Goal: Task Accomplishment & Management: Manage account settings

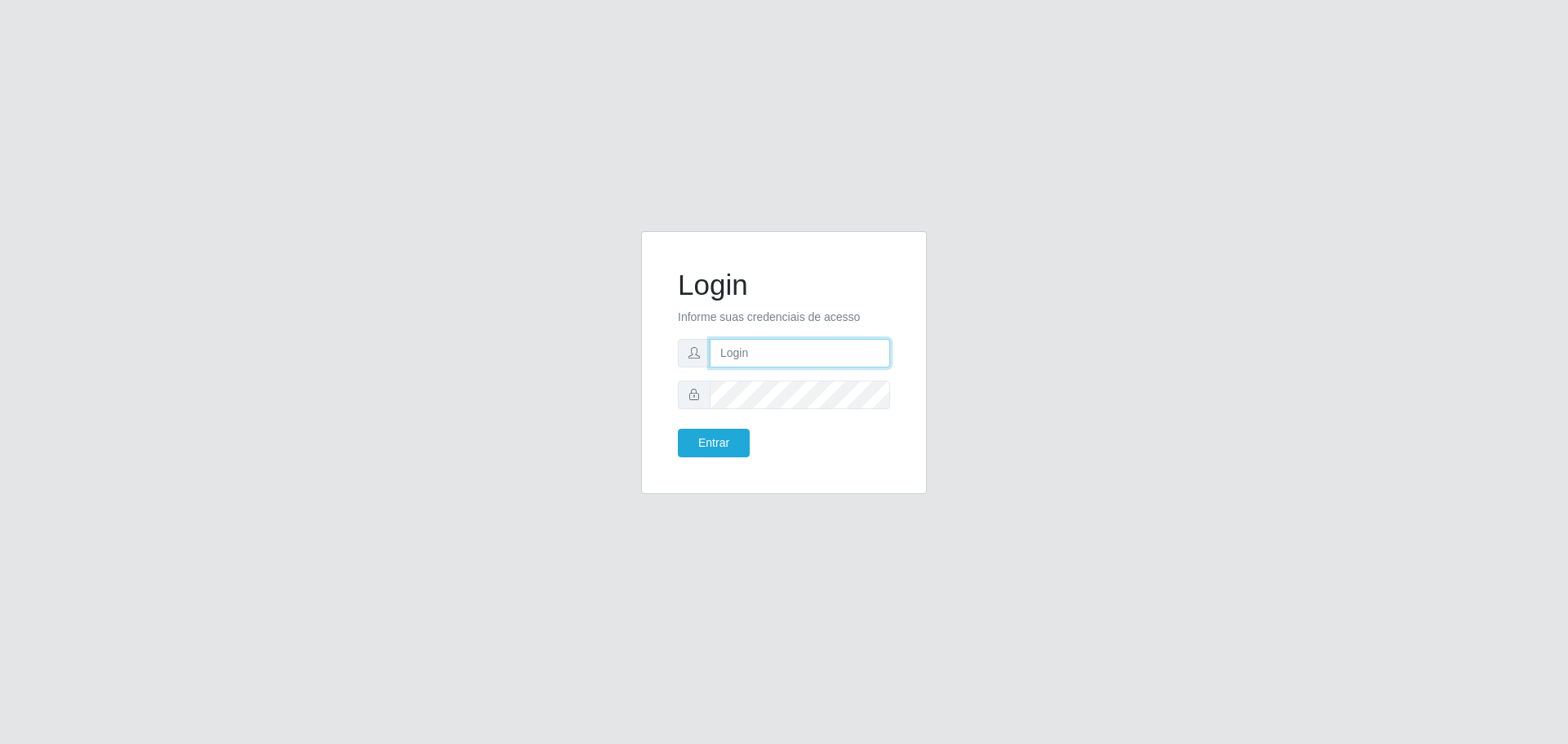
click at [746, 354] on input "text" at bounding box center [800, 353] width 180 height 28
type input "cleber@carone.com.br"
click at [678, 429] on button "Entrar" at bounding box center [713, 443] width 71 height 28
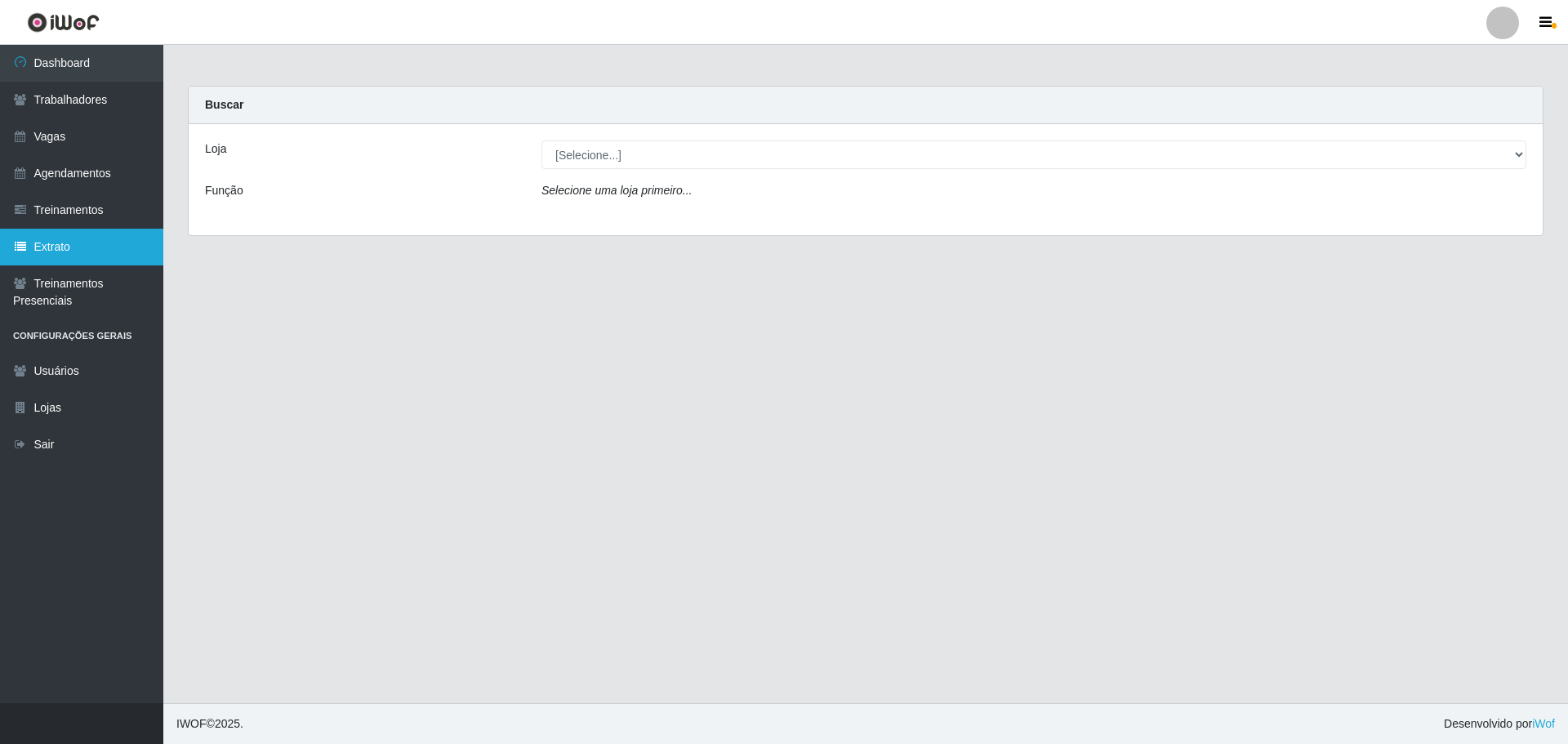
click at [51, 246] on link "Extrato" at bounding box center [82, 247] width 163 height 37
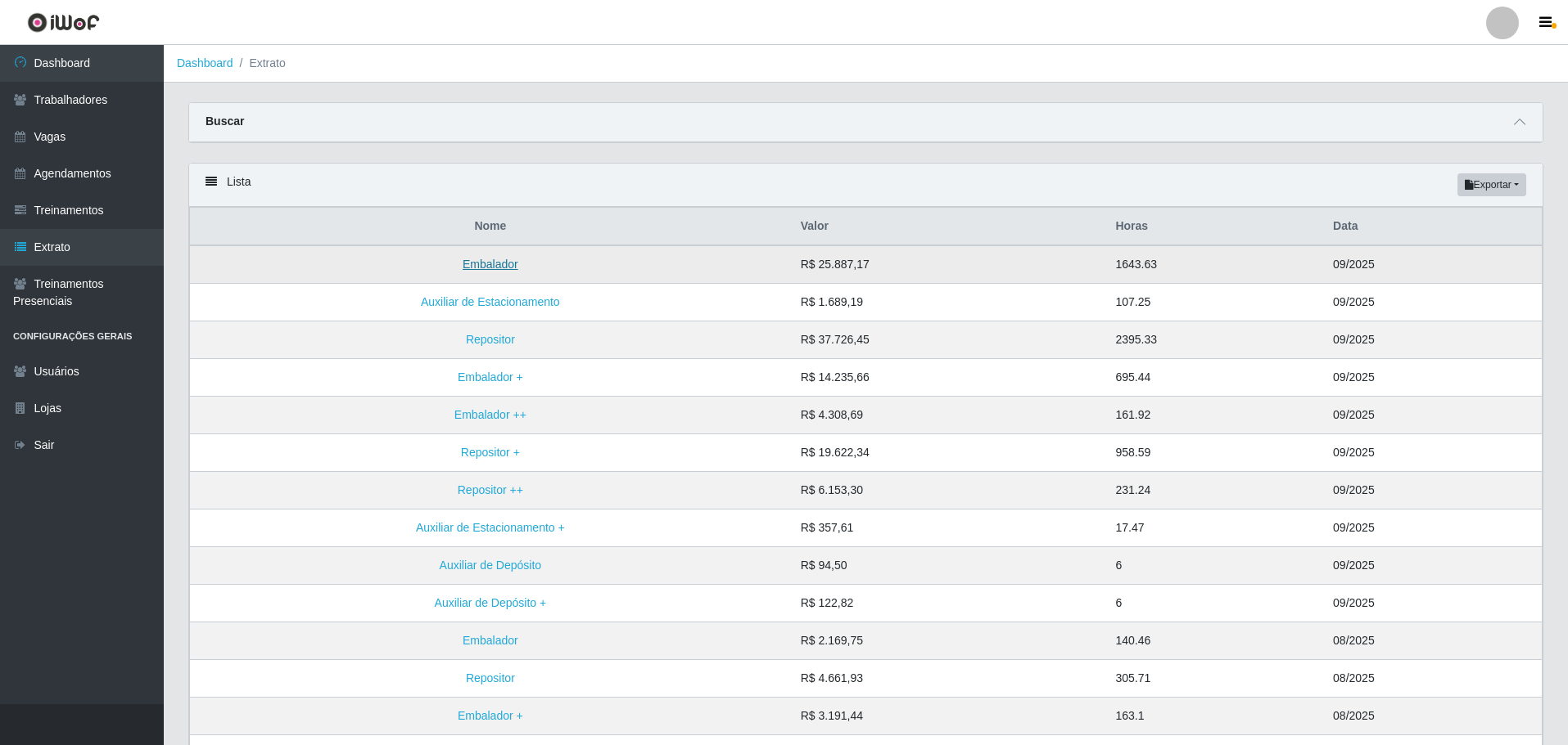
click at [496, 268] on link "Embalador" at bounding box center [490, 264] width 56 height 13
click at [848, 265] on td "R$ 25.887,17" at bounding box center [947, 265] width 315 height 39
click at [64, 211] on link "Treinamentos" at bounding box center [82, 211] width 163 height 37
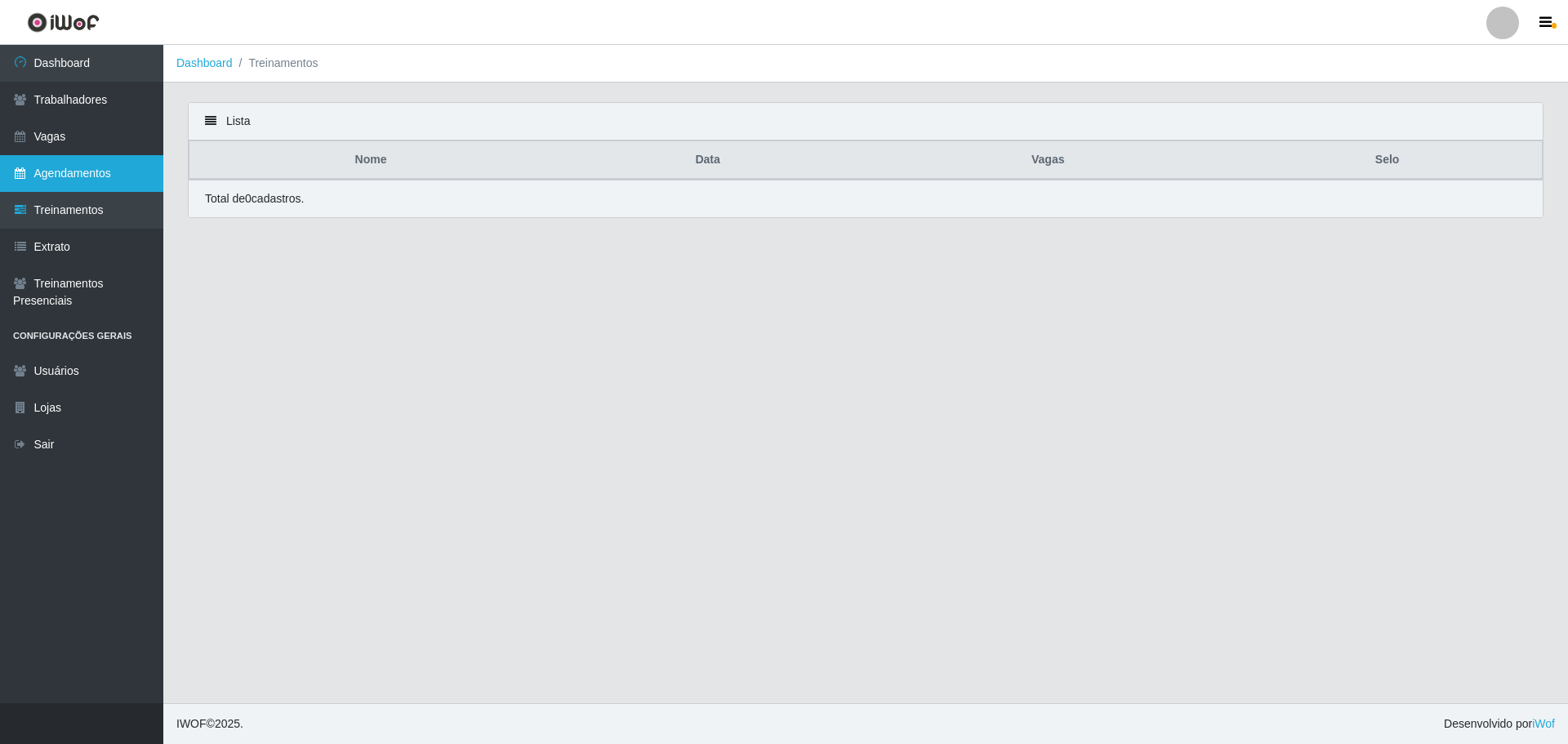
click at [66, 175] on link "Agendamentos" at bounding box center [82, 173] width 163 height 37
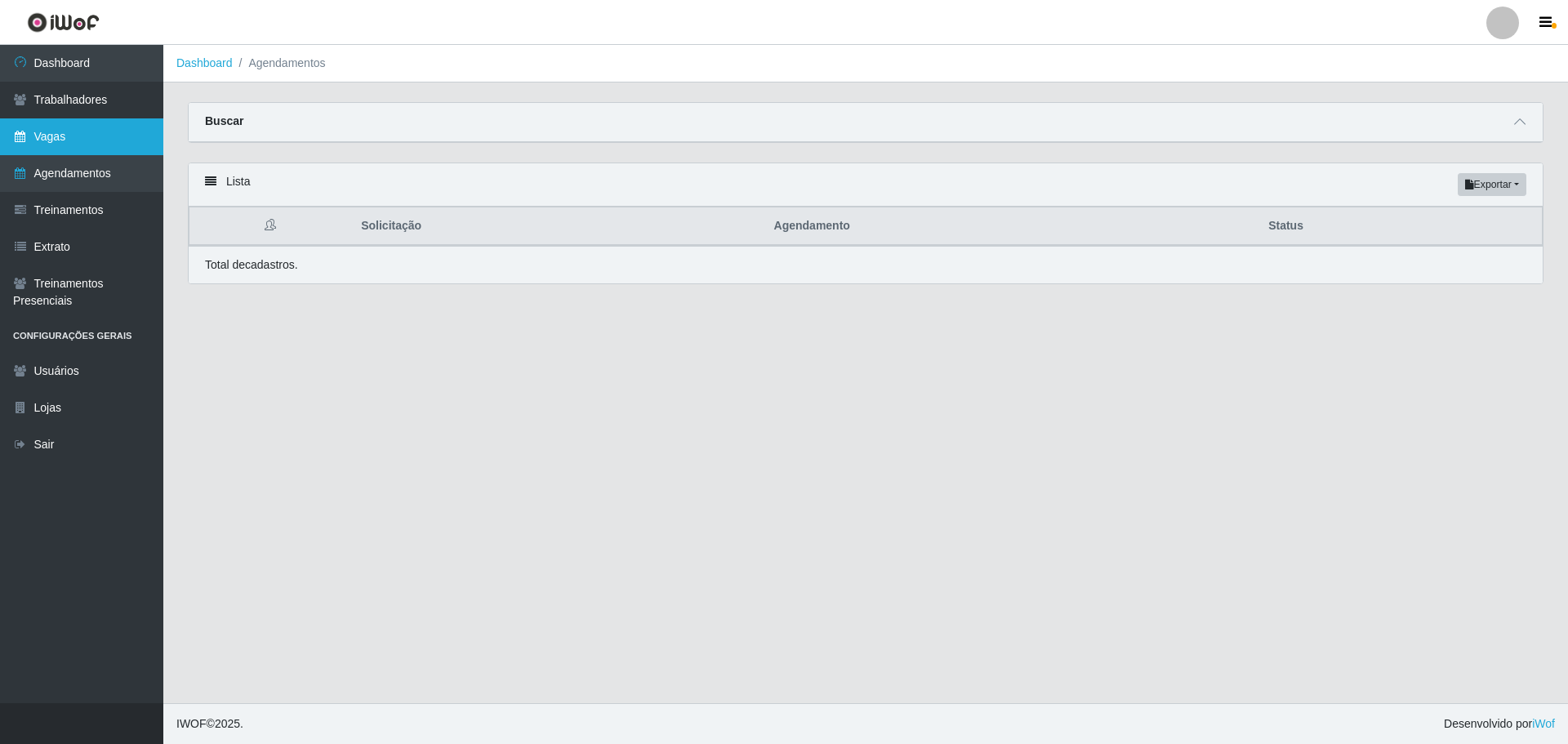
click at [49, 139] on link "Vagas" at bounding box center [82, 137] width 163 height 37
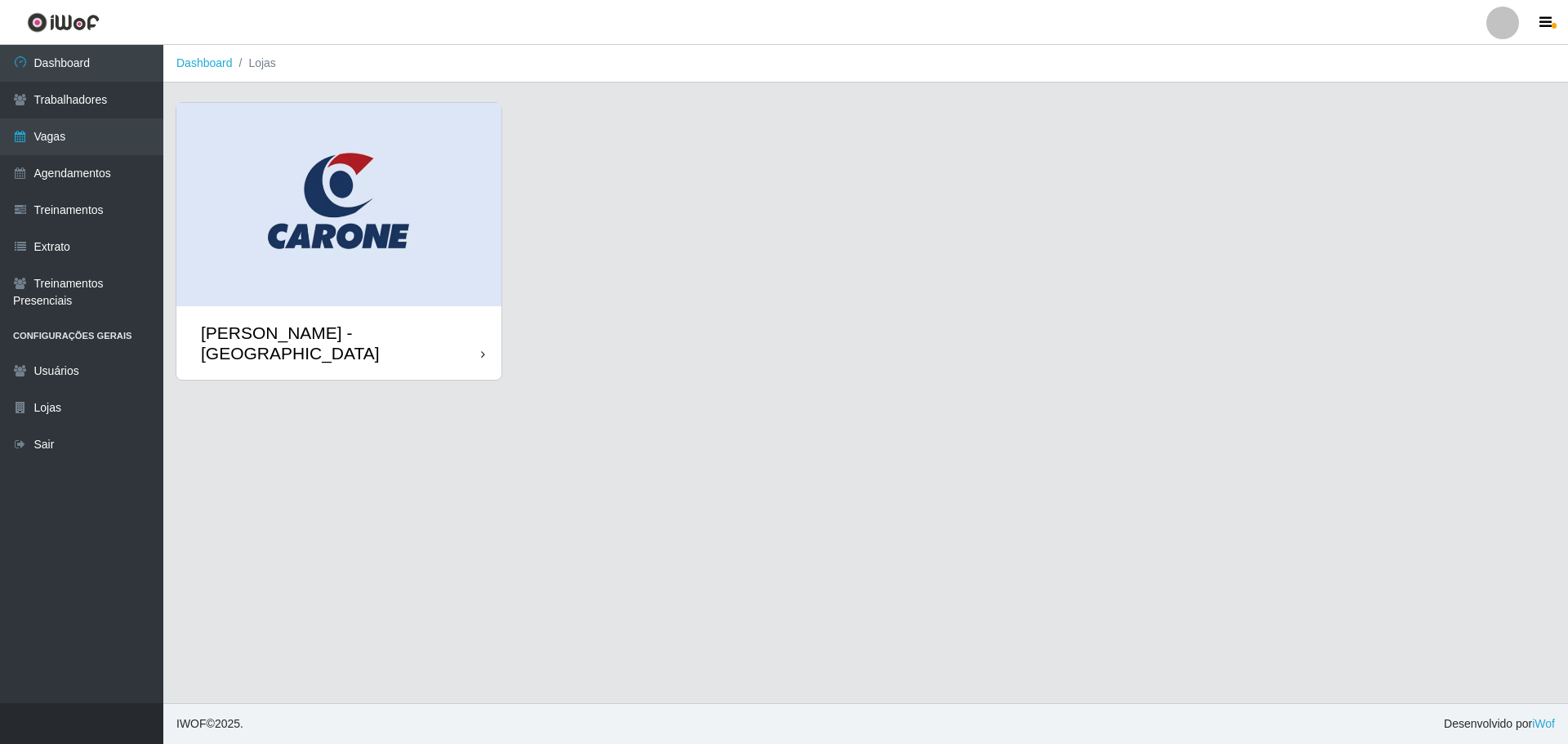
click at [473, 306] on div "[PERSON_NAME] - [GEOGRAPHIC_DATA]" at bounding box center [339, 343] width 325 height 73
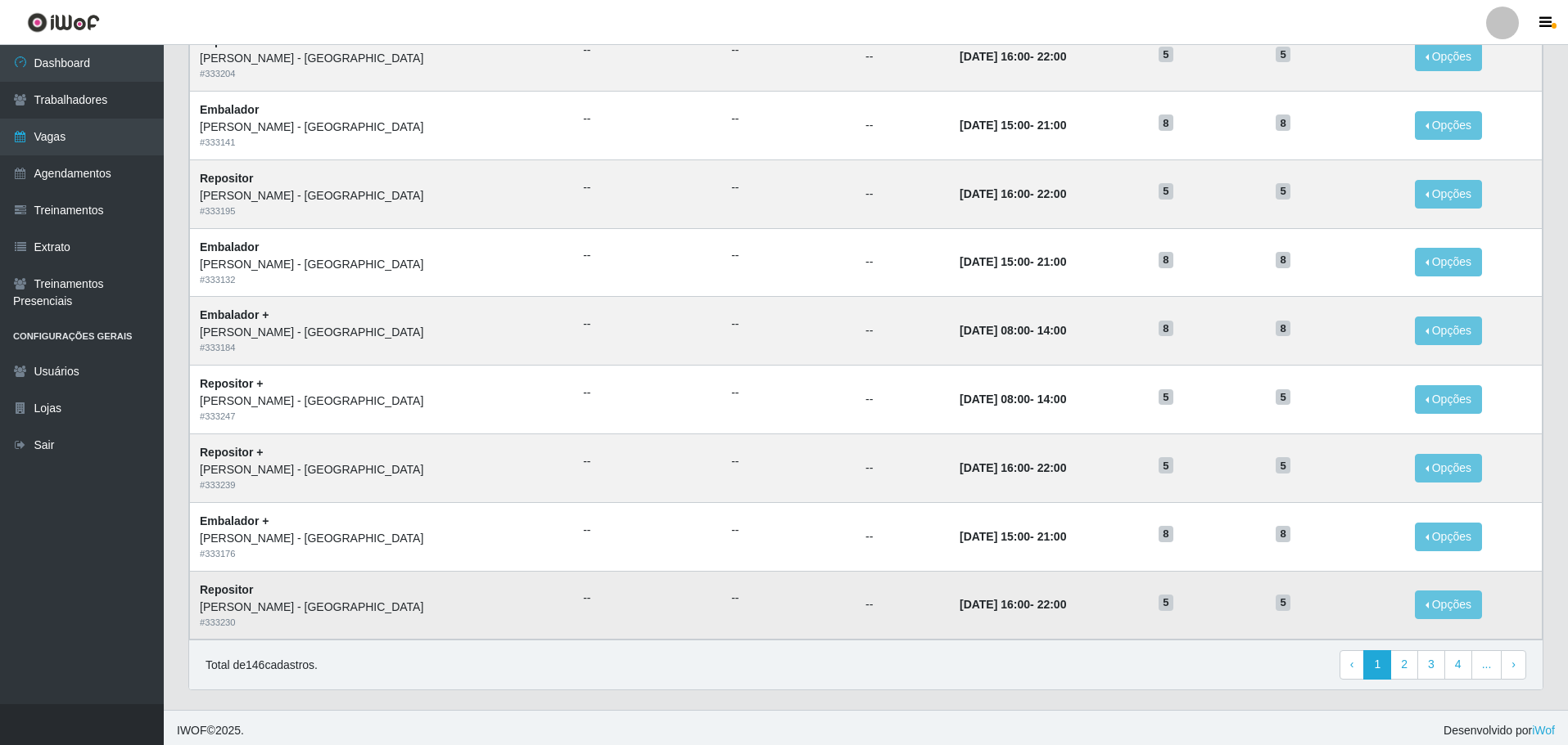
scroll to position [641, 0]
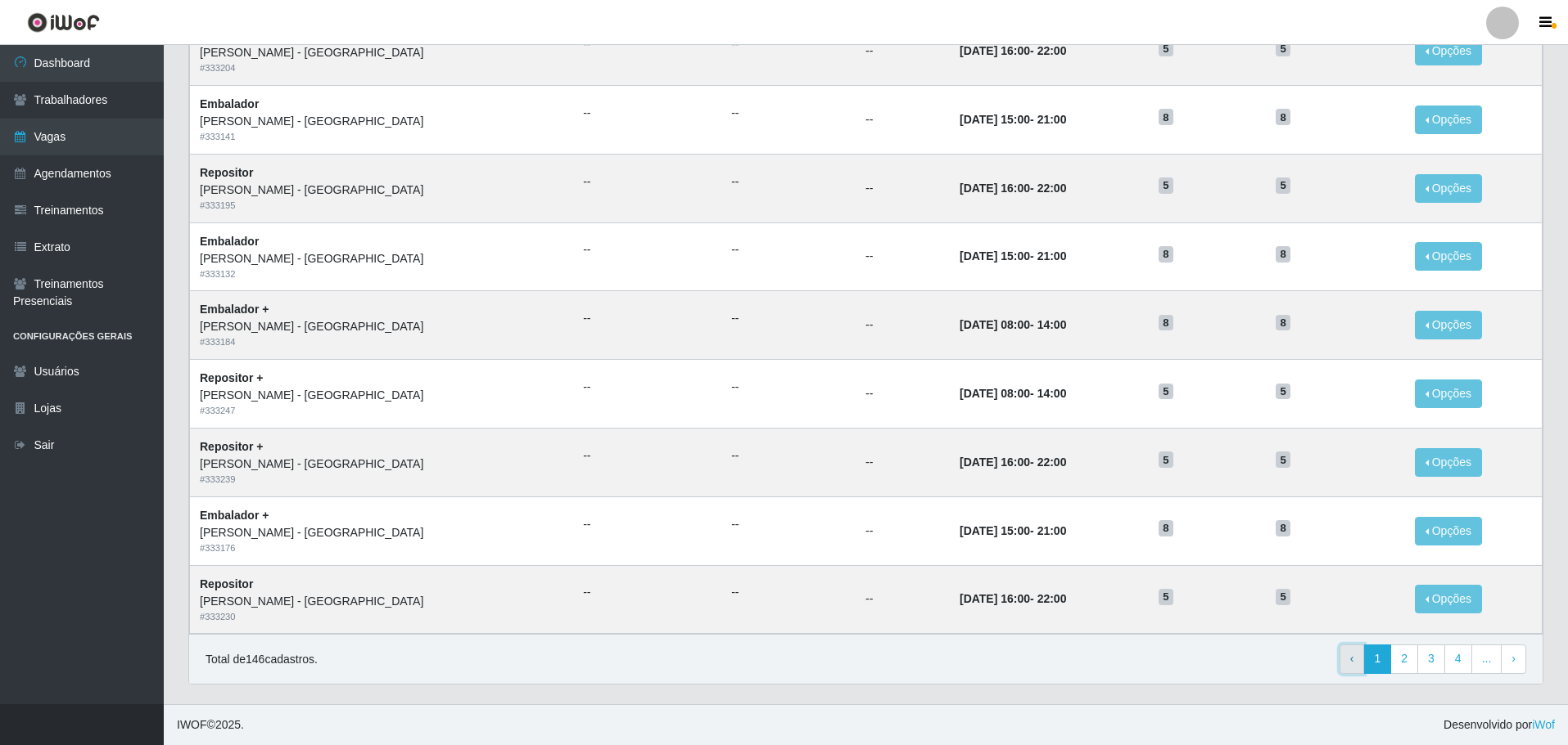
click at [1358, 659] on link "‹ Previous" at bounding box center [1352, 660] width 26 height 29
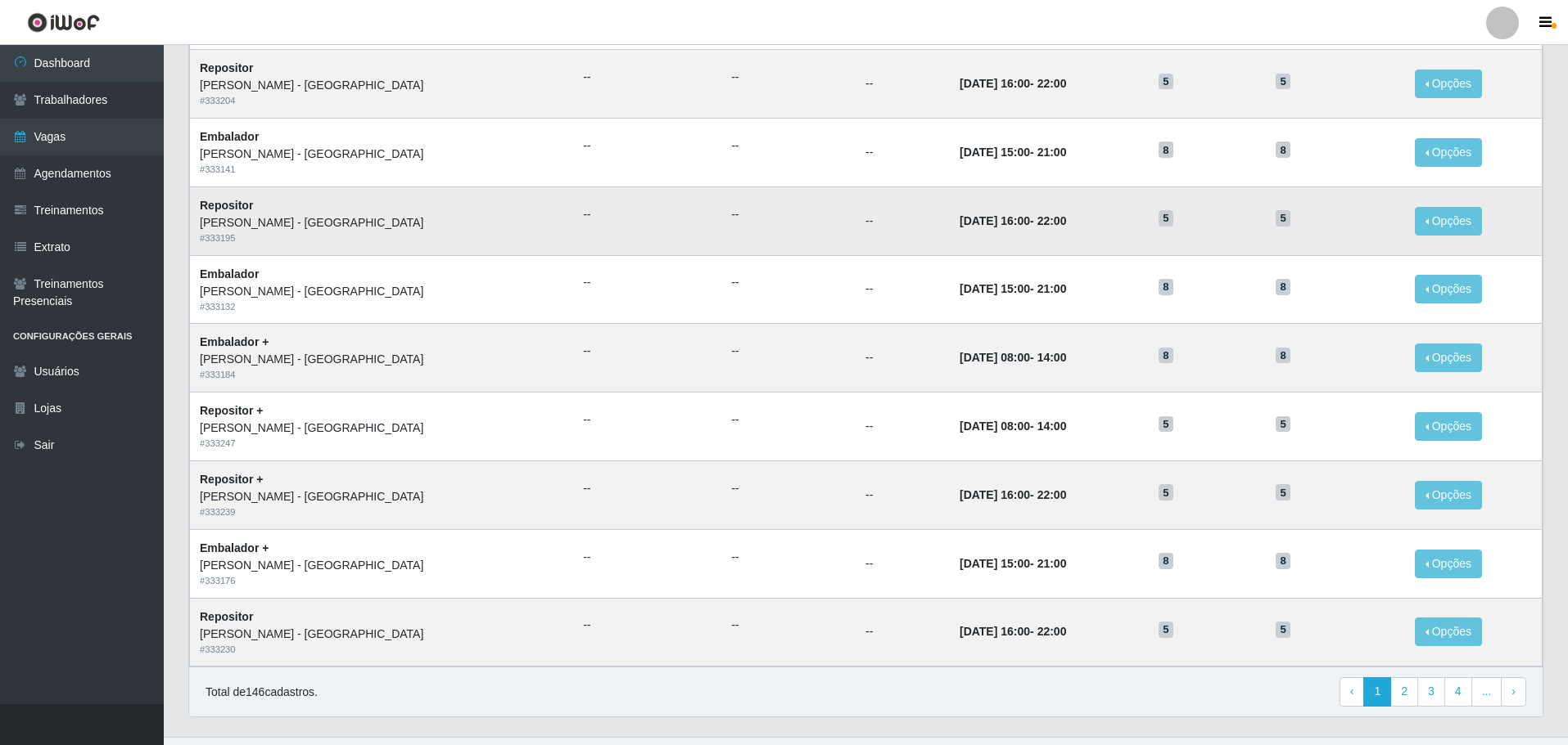
scroll to position [641, 0]
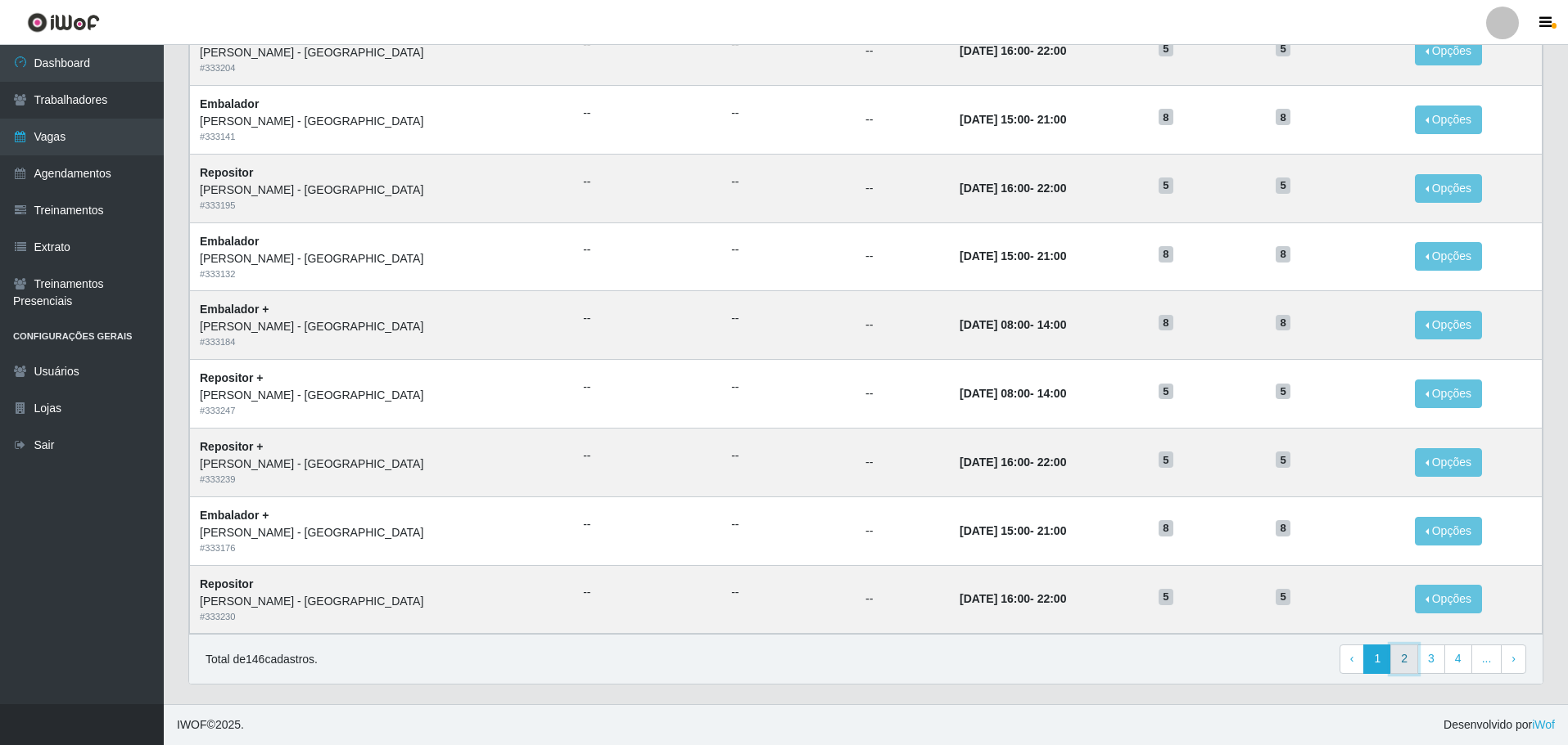
click at [1405, 663] on link "2" at bounding box center [1404, 660] width 28 height 29
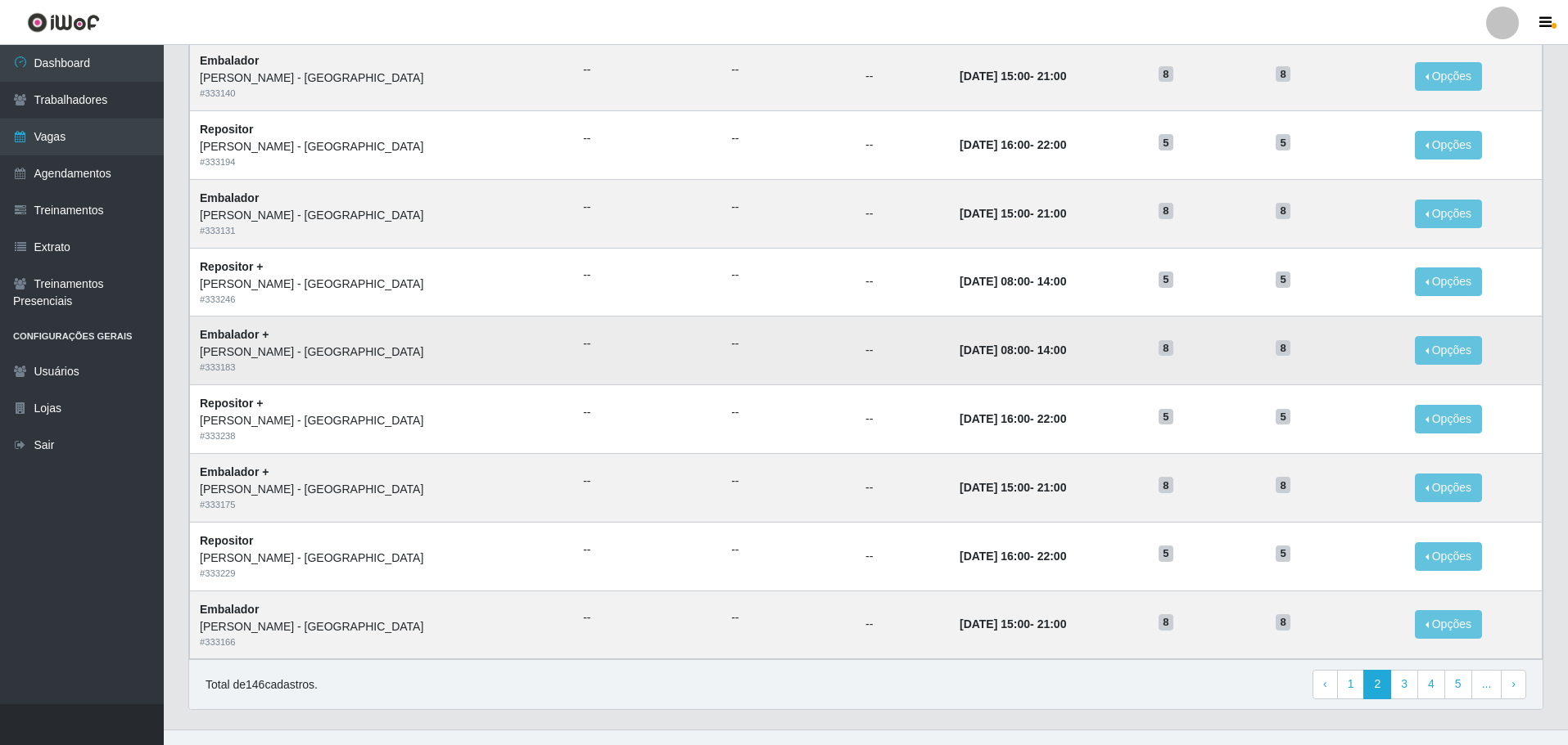
scroll to position [641, 0]
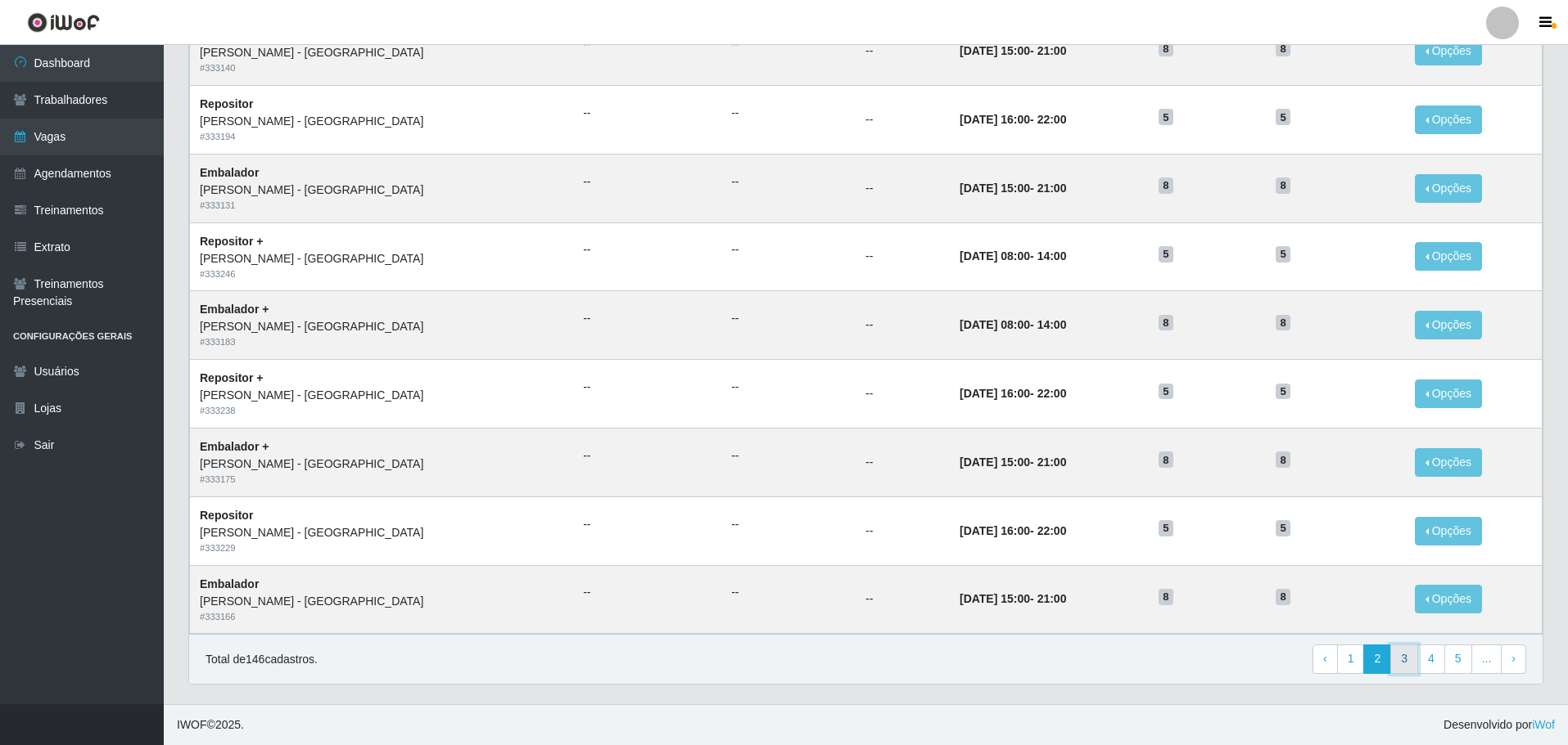
click at [1409, 657] on link "3" at bounding box center [1404, 660] width 28 height 29
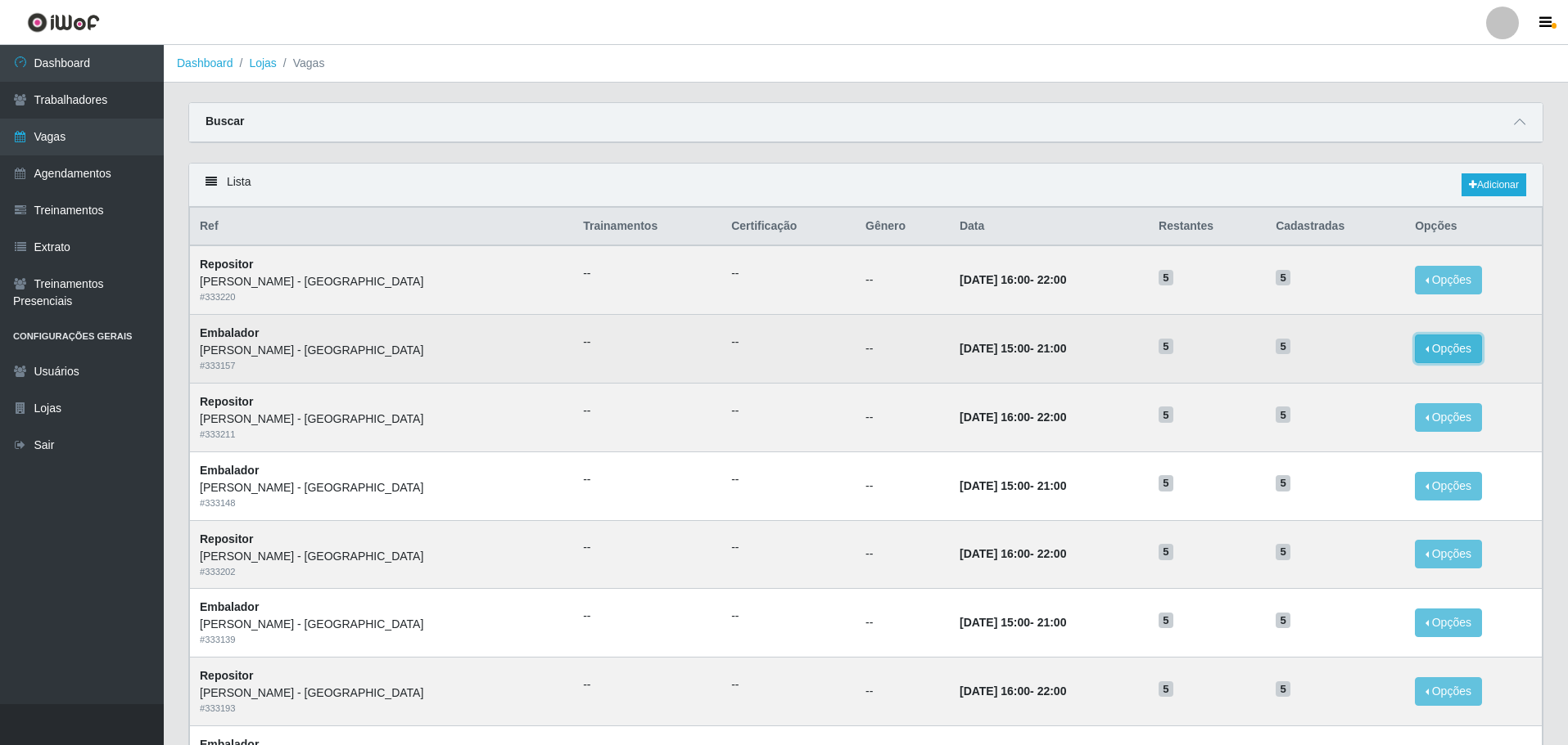
click at [1420, 350] on button "Opções" at bounding box center [1448, 349] width 67 height 28
click at [1307, 351] on link "Editar" at bounding box center [1322, 351] width 47 height 13
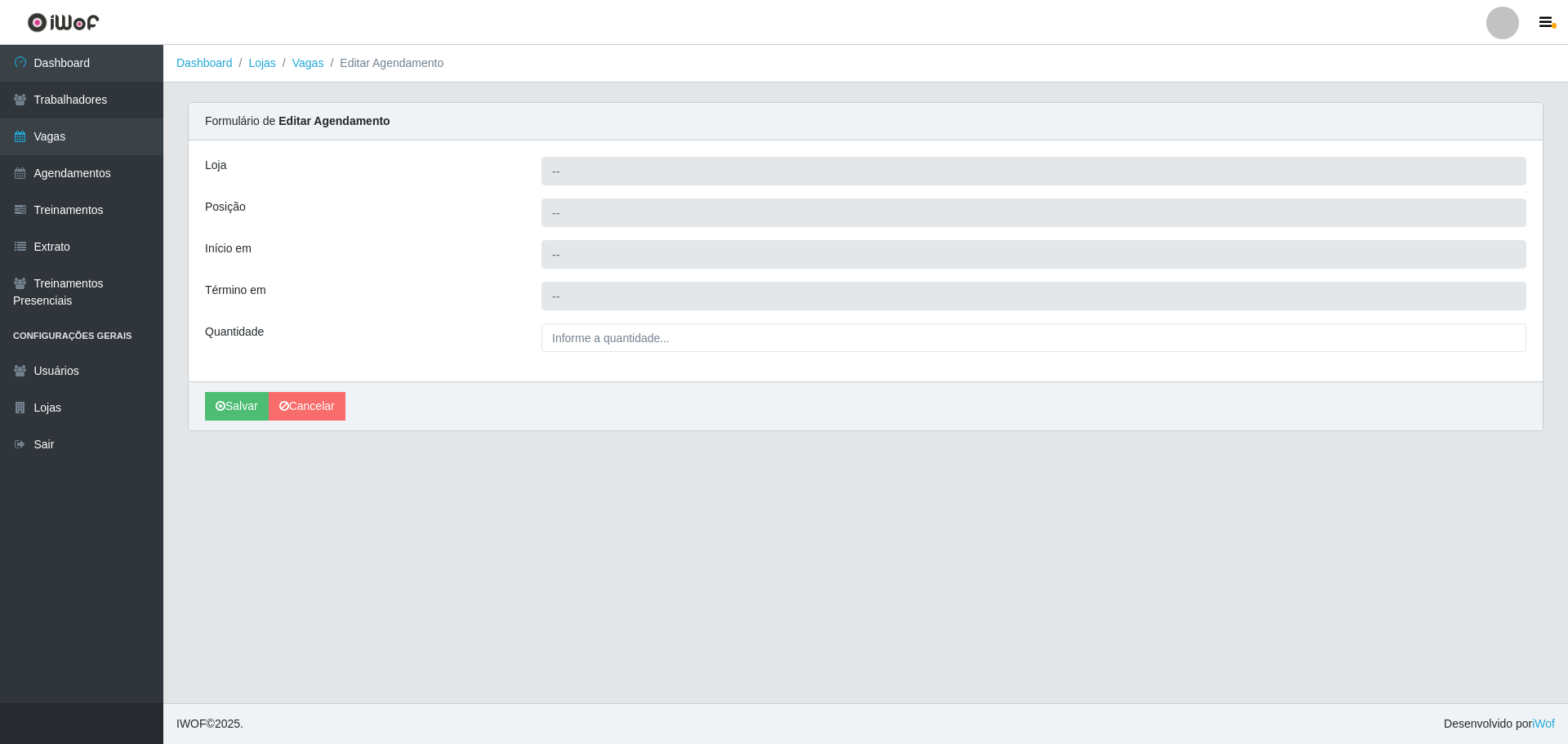
type input "[PERSON_NAME] - [GEOGRAPHIC_DATA]"
type input "Embalador"
type input "2025-10-16 15:00:00"
type input "2025-10-16 21:00:00"
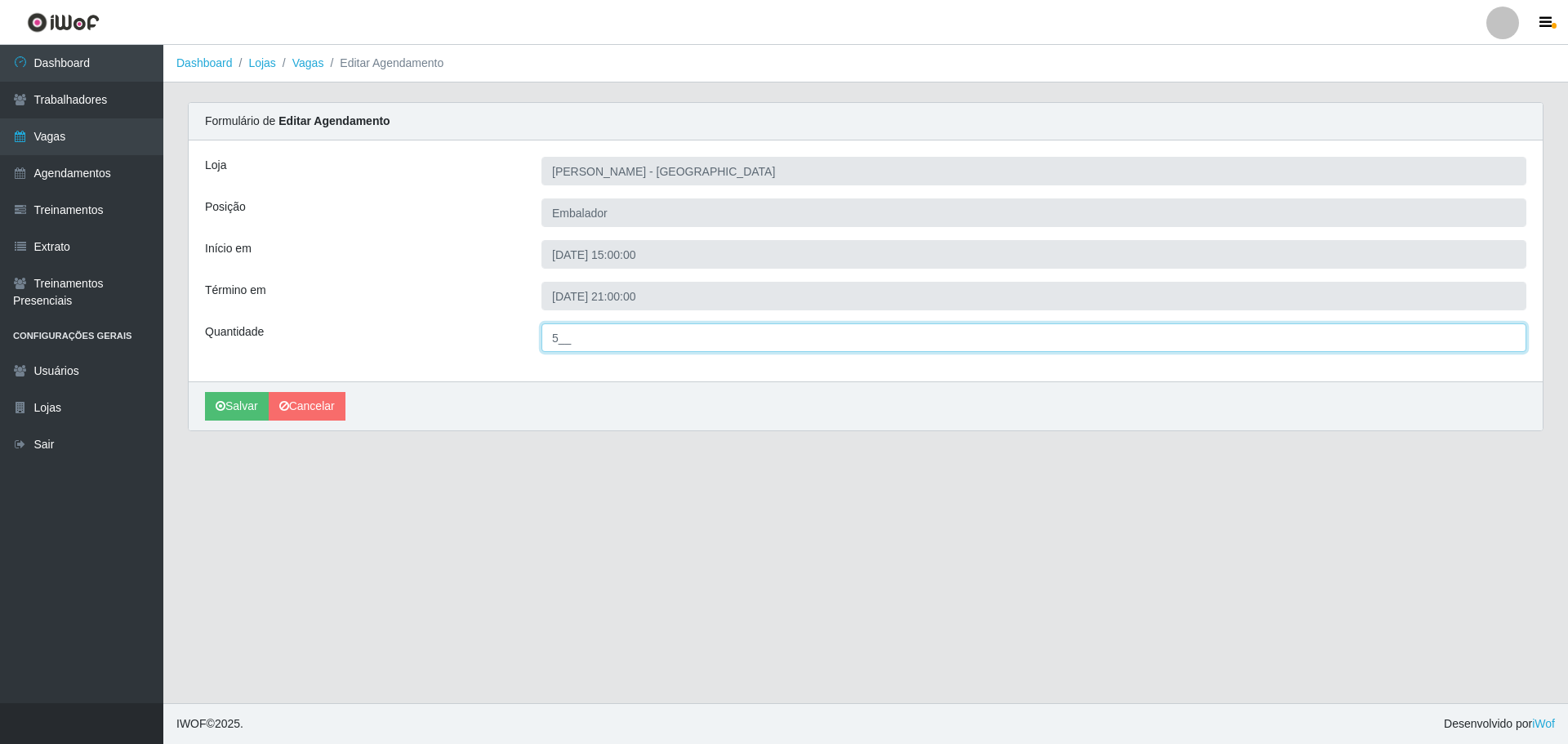
click at [560, 344] on input "5__" at bounding box center [1033, 337] width 985 height 28
type input "8__"
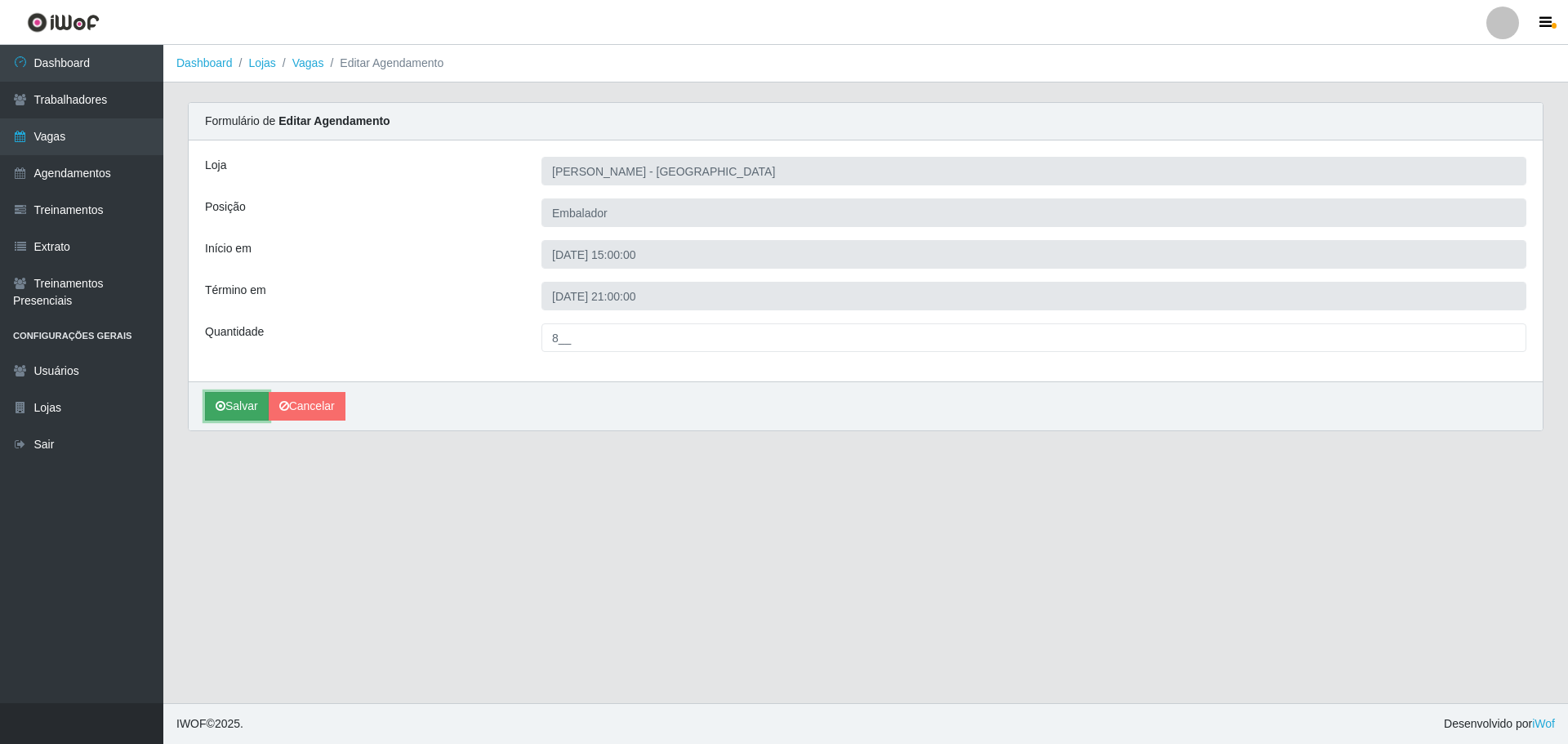
click at [248, 405] on button "Salvar" at bounding box center [237, 406] width 64 height 28
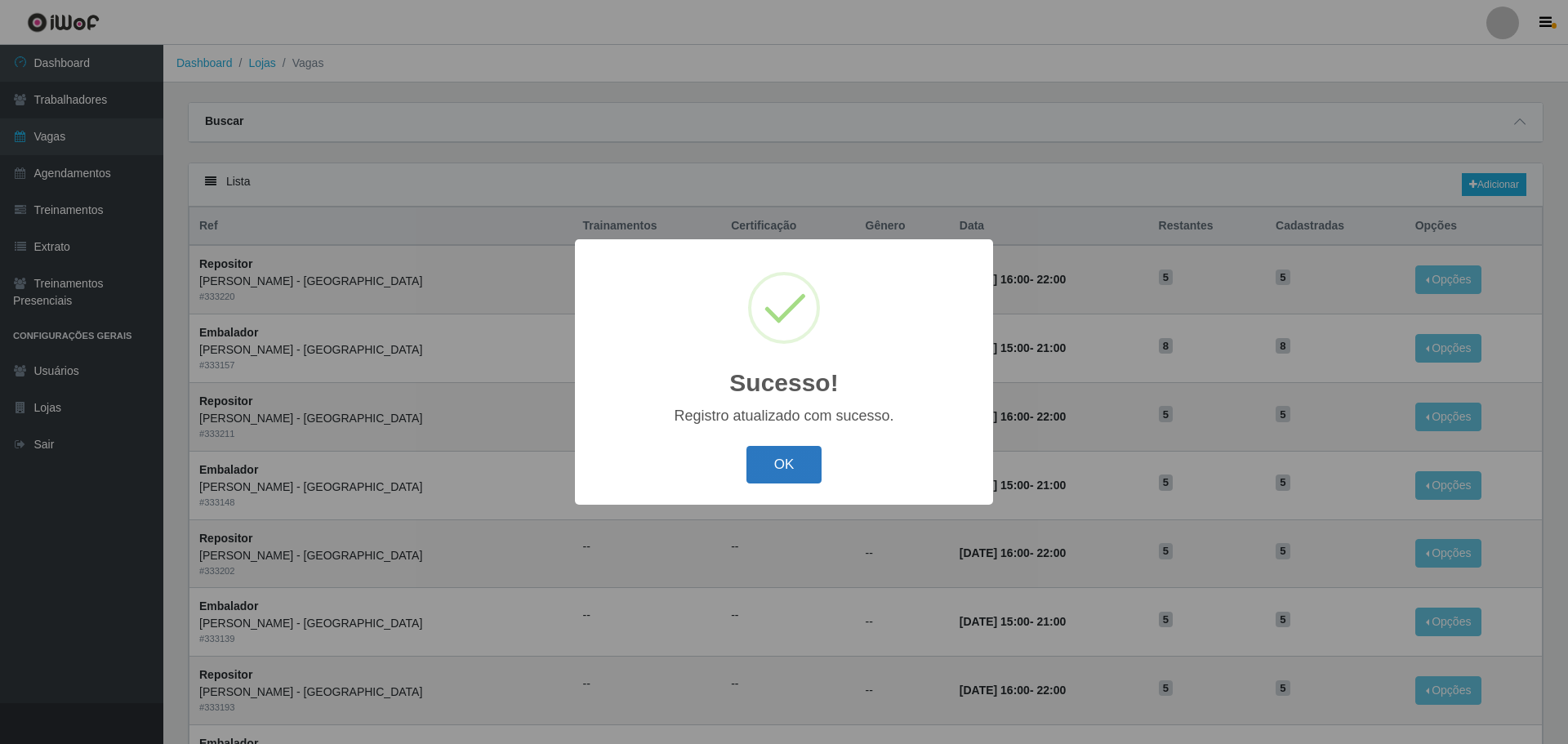
click at [780, 454] on button "OK" at bounding box center [784, 465] width 76 height 38
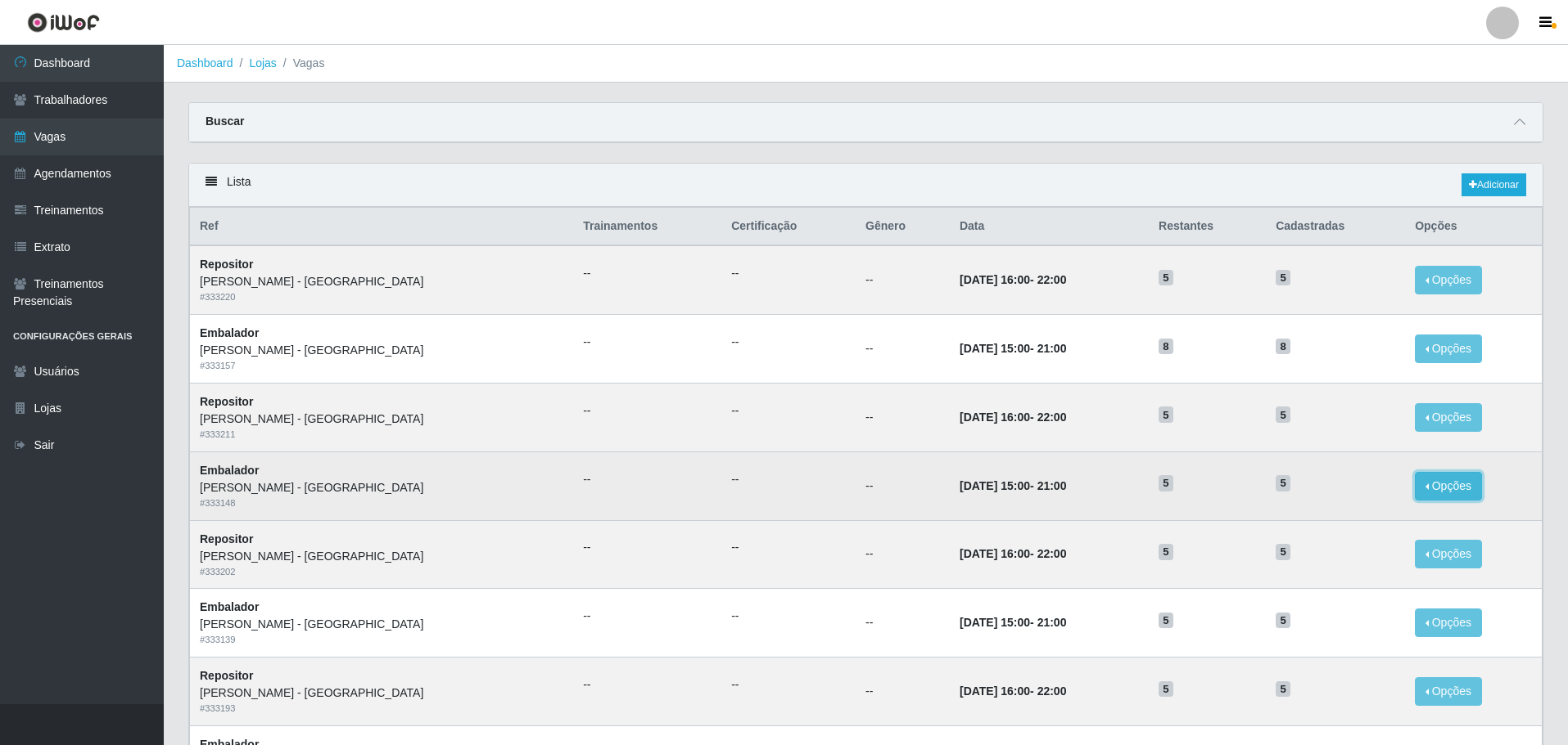
click at [1417, 484] on button "Opções" at bounding box center [1448, 485] width 67 height 28
click at [1307, 491] on link "Editar" at bounding box center [1322, 489] width 47 height 13
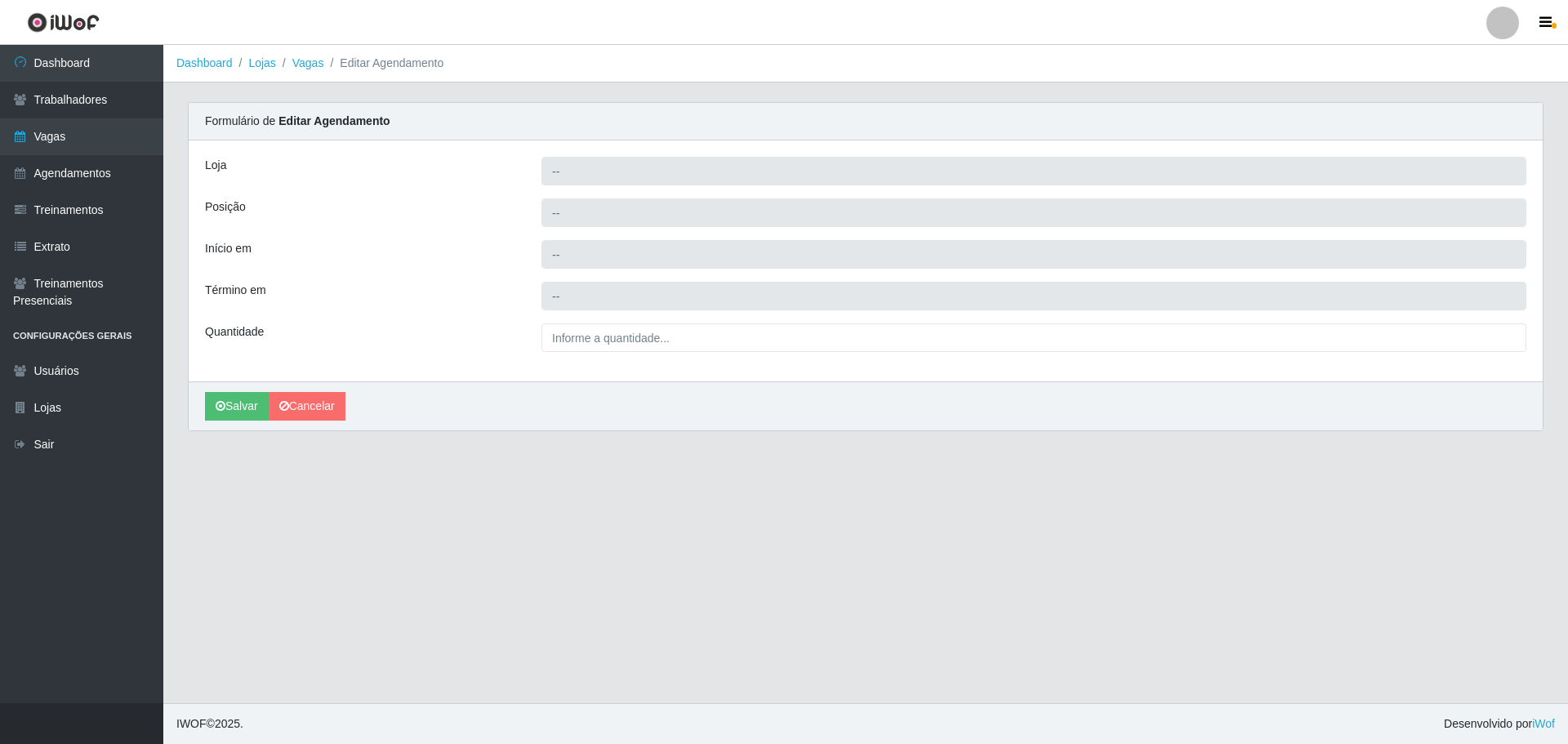
type input "[PERSON_NAME] - [GEOGRAPHIC_DATA]"
type input "Embalador"
type input "2025-10-15 15:00:00"
type input "2025-10-15 21:00:00"
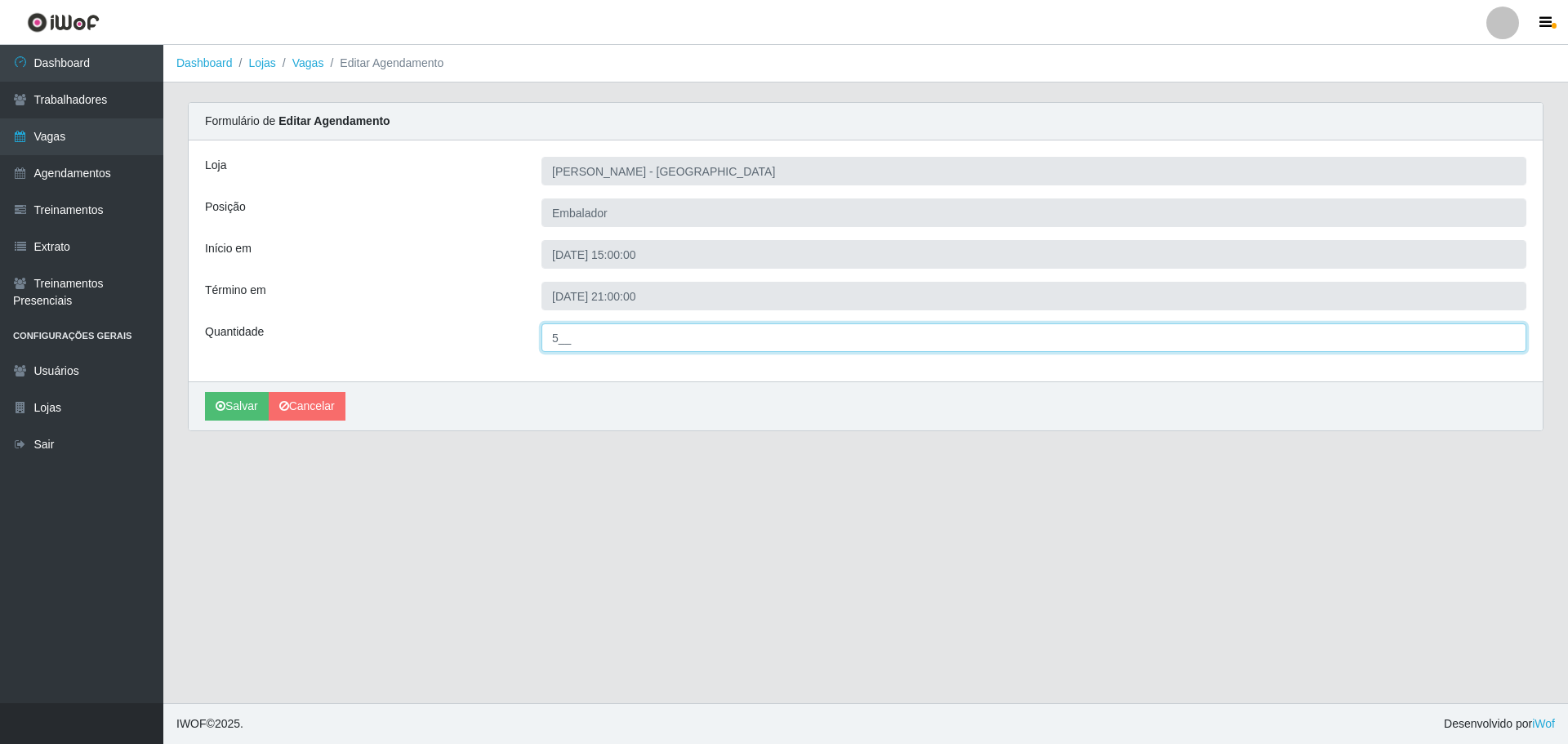
click at [558, 340] on input "5__" at bounding box center [1033, 337] width 985 height 28
type input "8__"
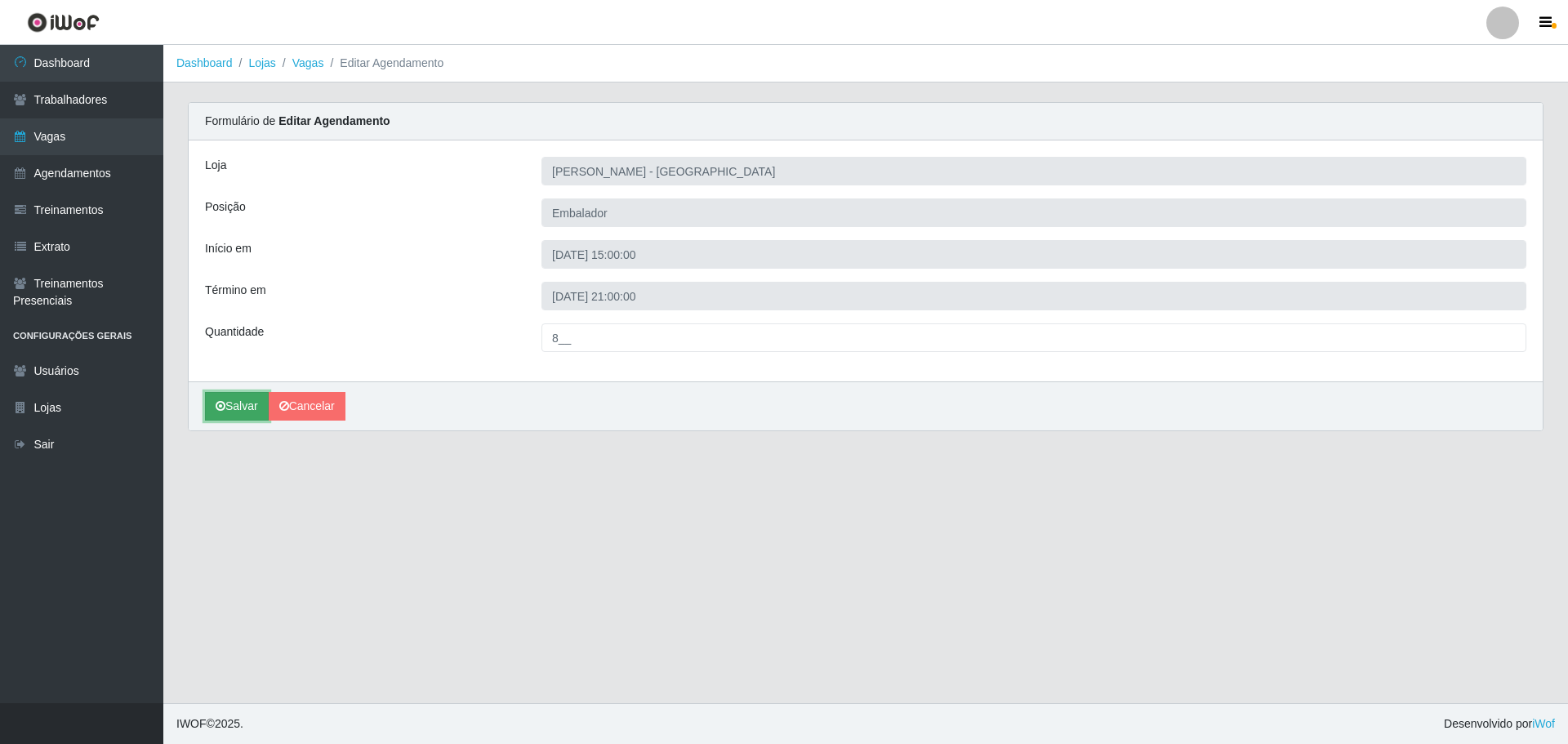
click at [230, 409] on button "Salvar" at bounding box center [237, 406] width 64 height 28
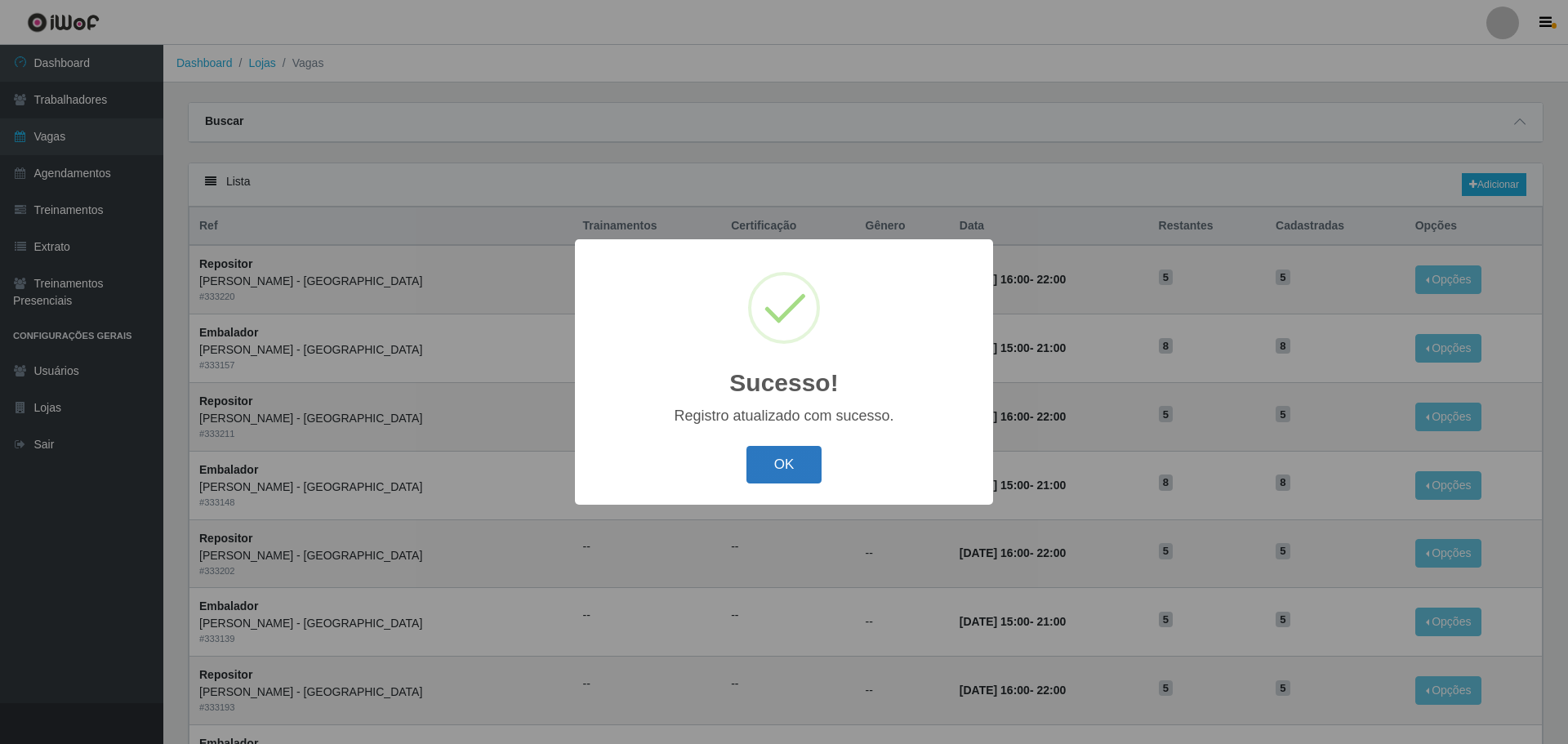
click at [773, 469] on button "OK" at bounding box center [784, 465] width 76 height 38
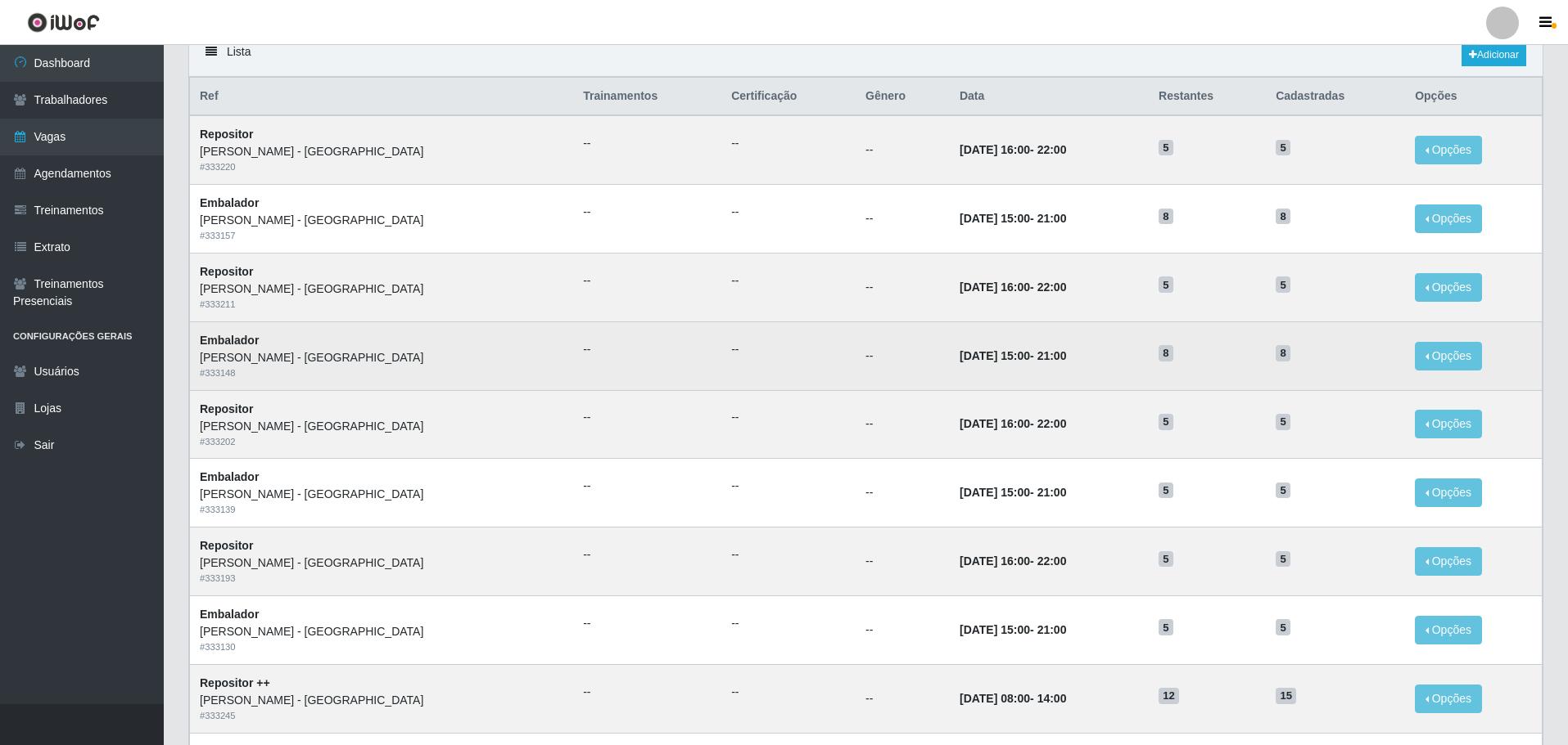
scroll to position [163, 0]
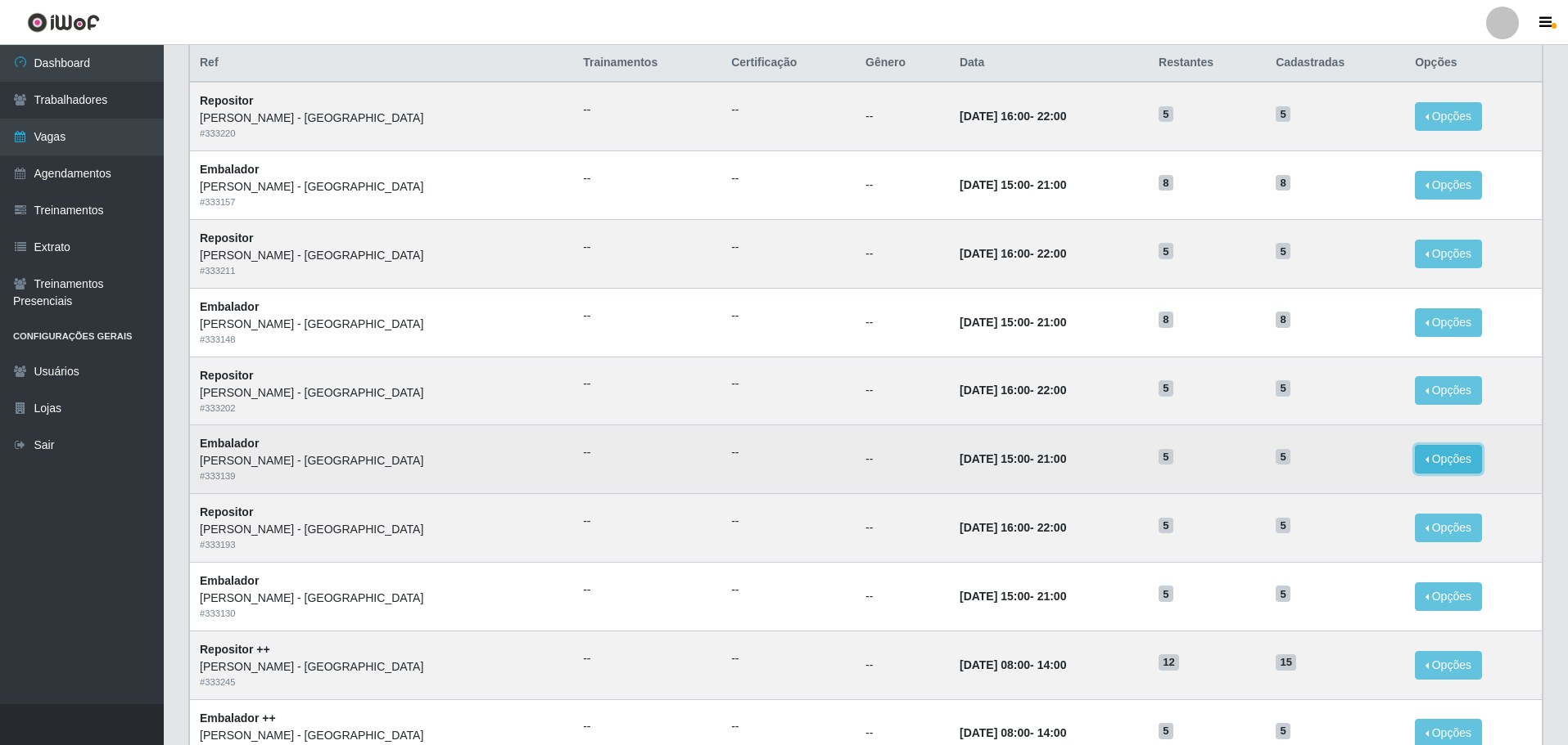
click at [1425, 461] on button "Opções" at bounding box center [1448, 459] width 67 height 28
click at [1315, 464] on link "Editar" at bounding box center [1322, 462] width 47 height 13
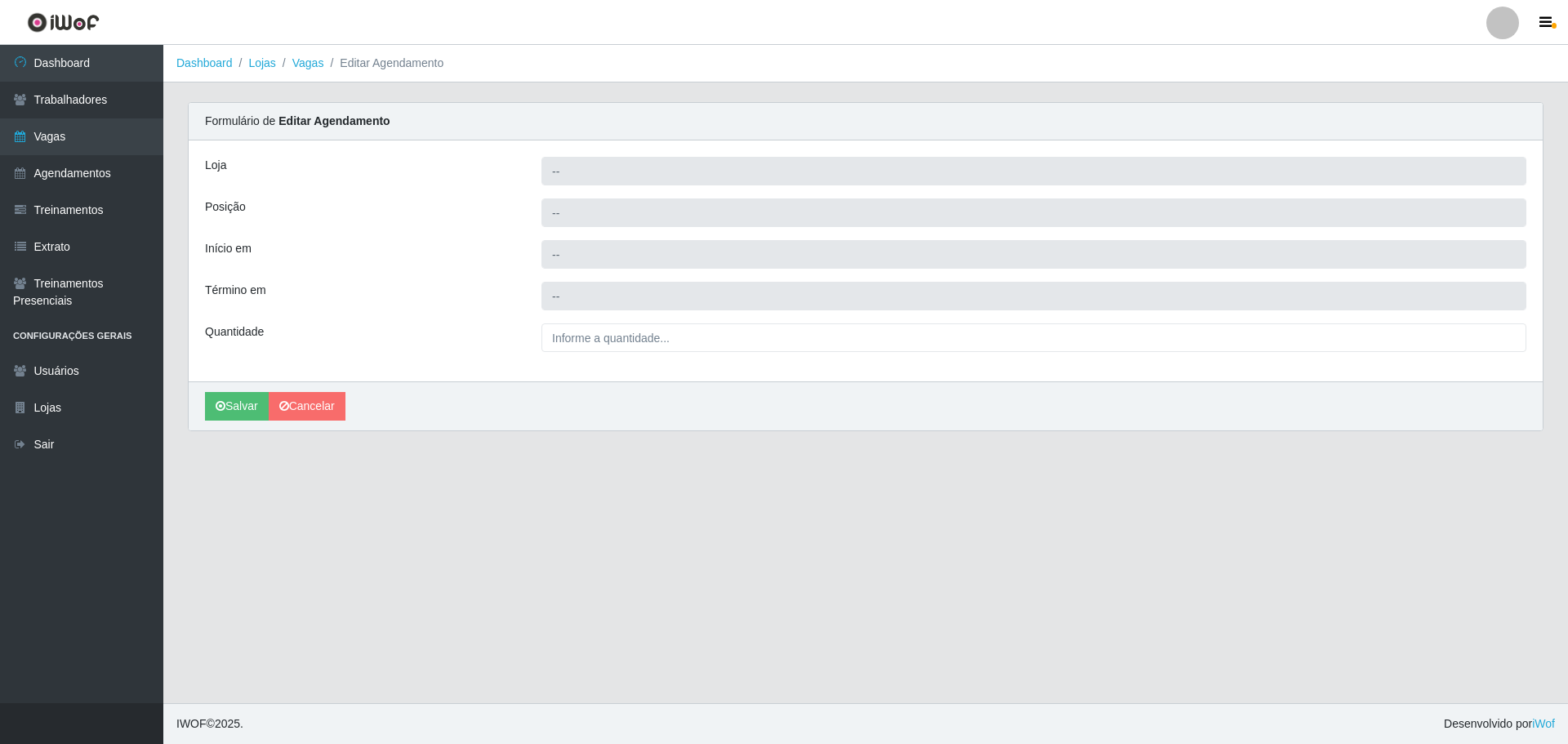
type input "[PERSON_NAME] - [GEOGRAPHIC_DATA]"
type input "Embalador"
type input "2025-10-14 15:00:00"
type input "2025-10-14 21:00:00"
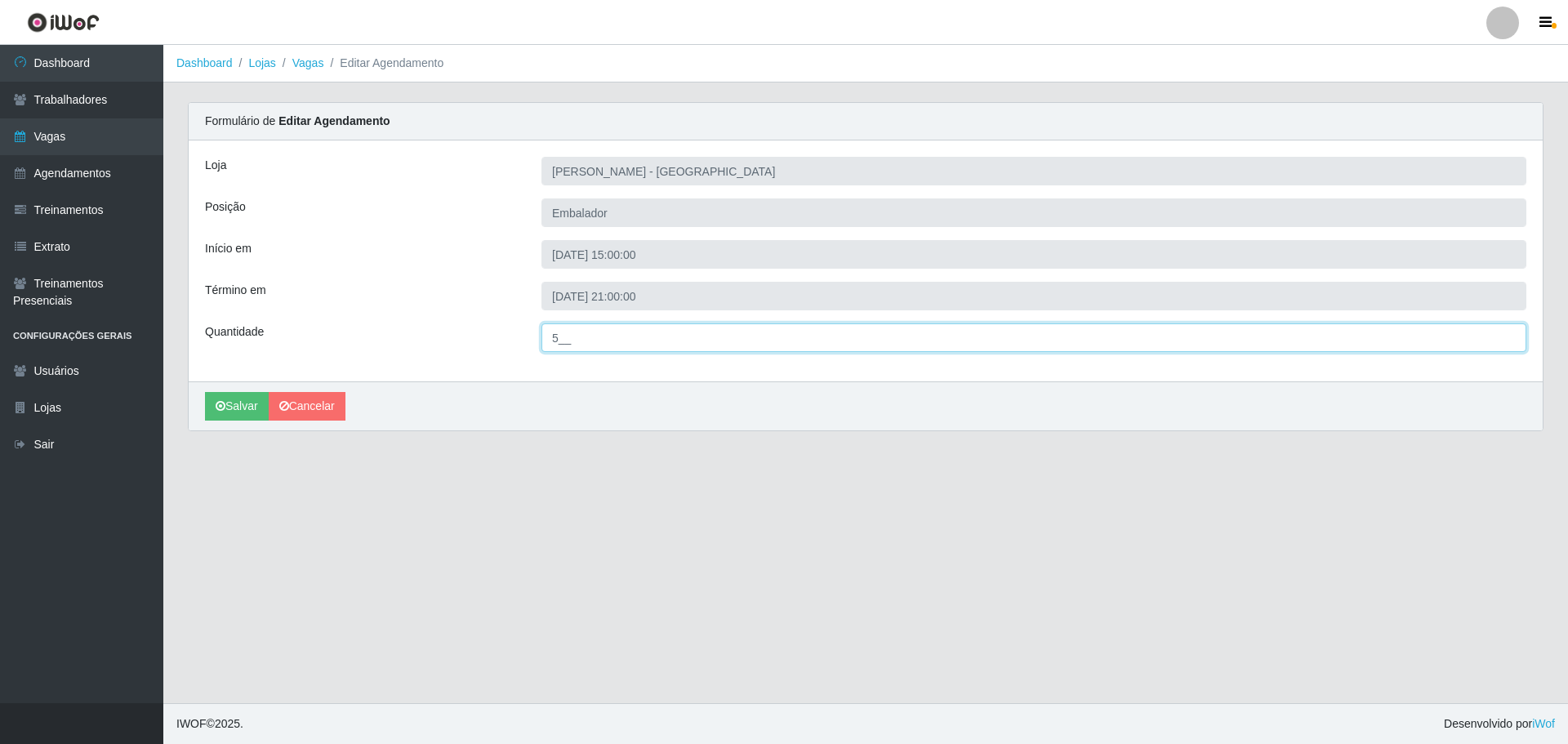
click at [554, 335] on input "5__" at bounding box center [1033, 337] width 985 height 28
type input "8__"
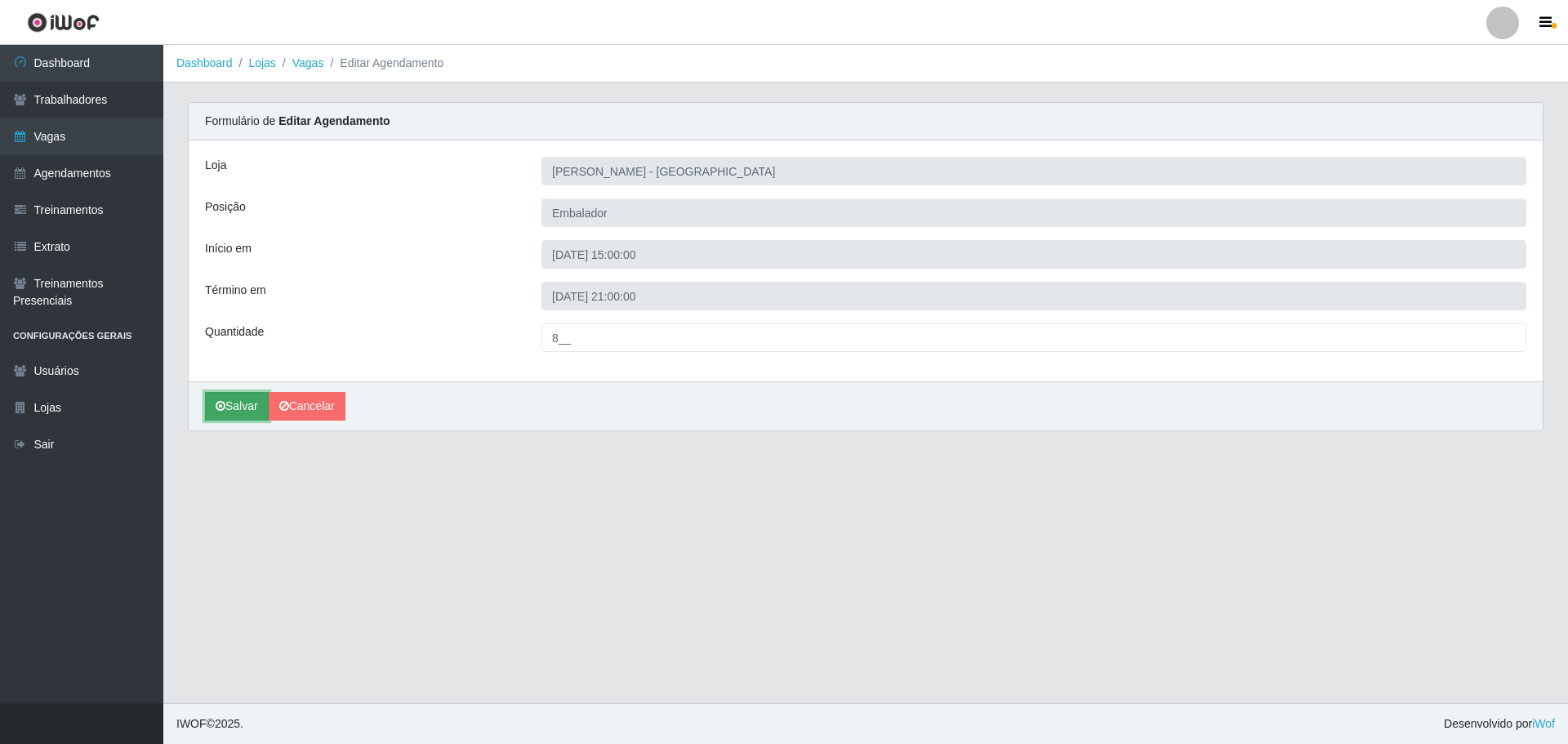
click at [239, 412] on button "Salvar" at bounding box center [237, 406] width 64 height 28
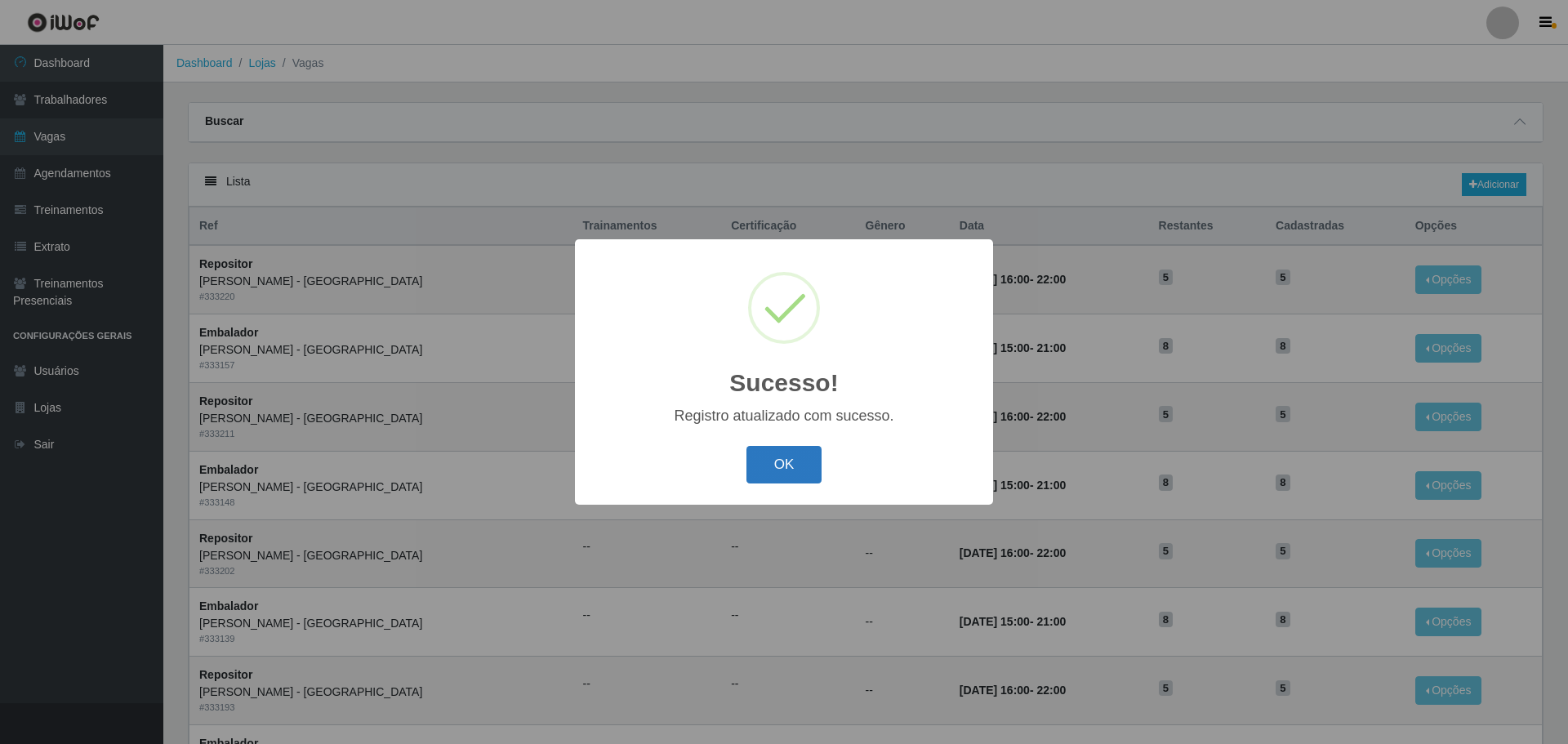
click at [789, 467] on button "OK" at bounding box center [784, 465] width 76 height 38
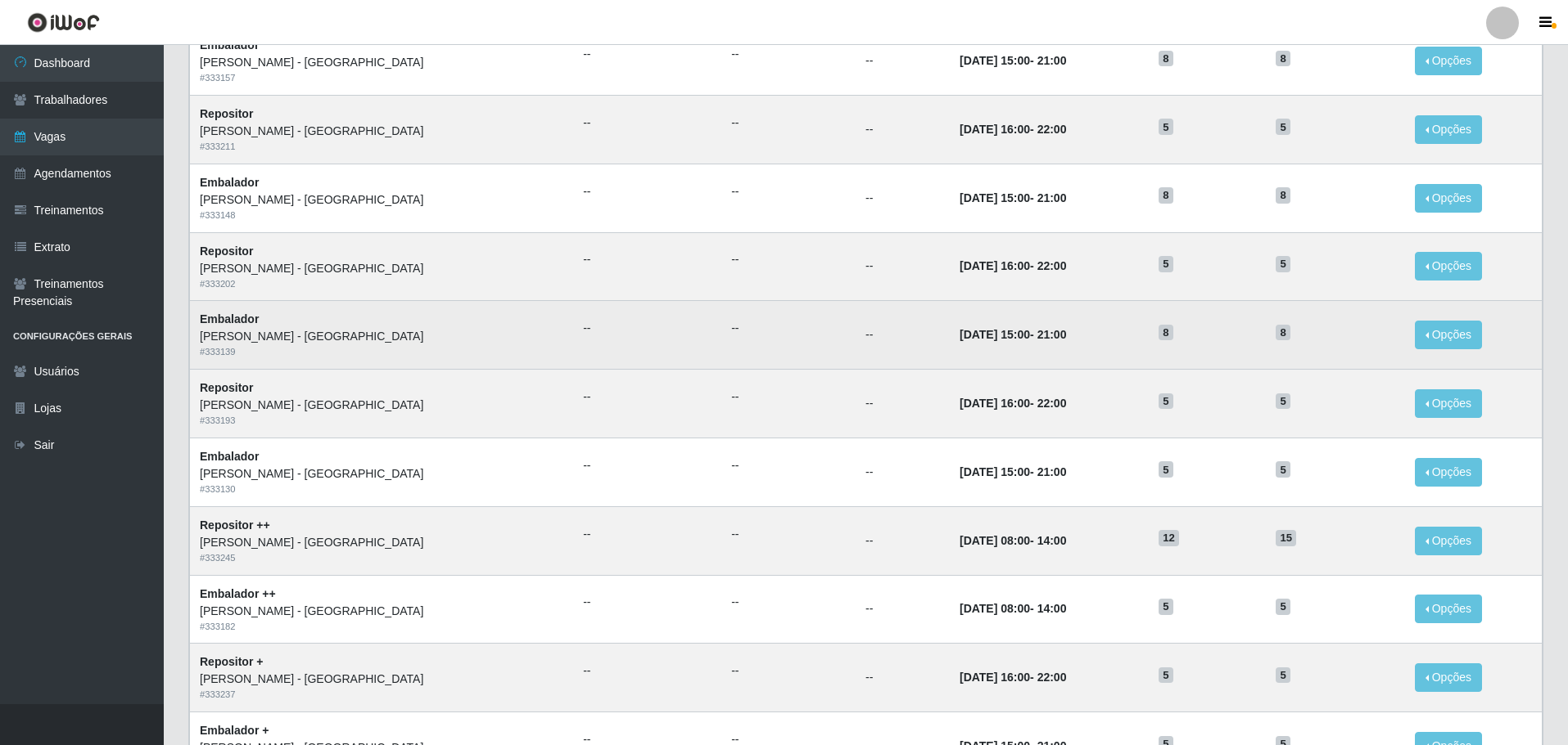
scroll to position [328, 0]
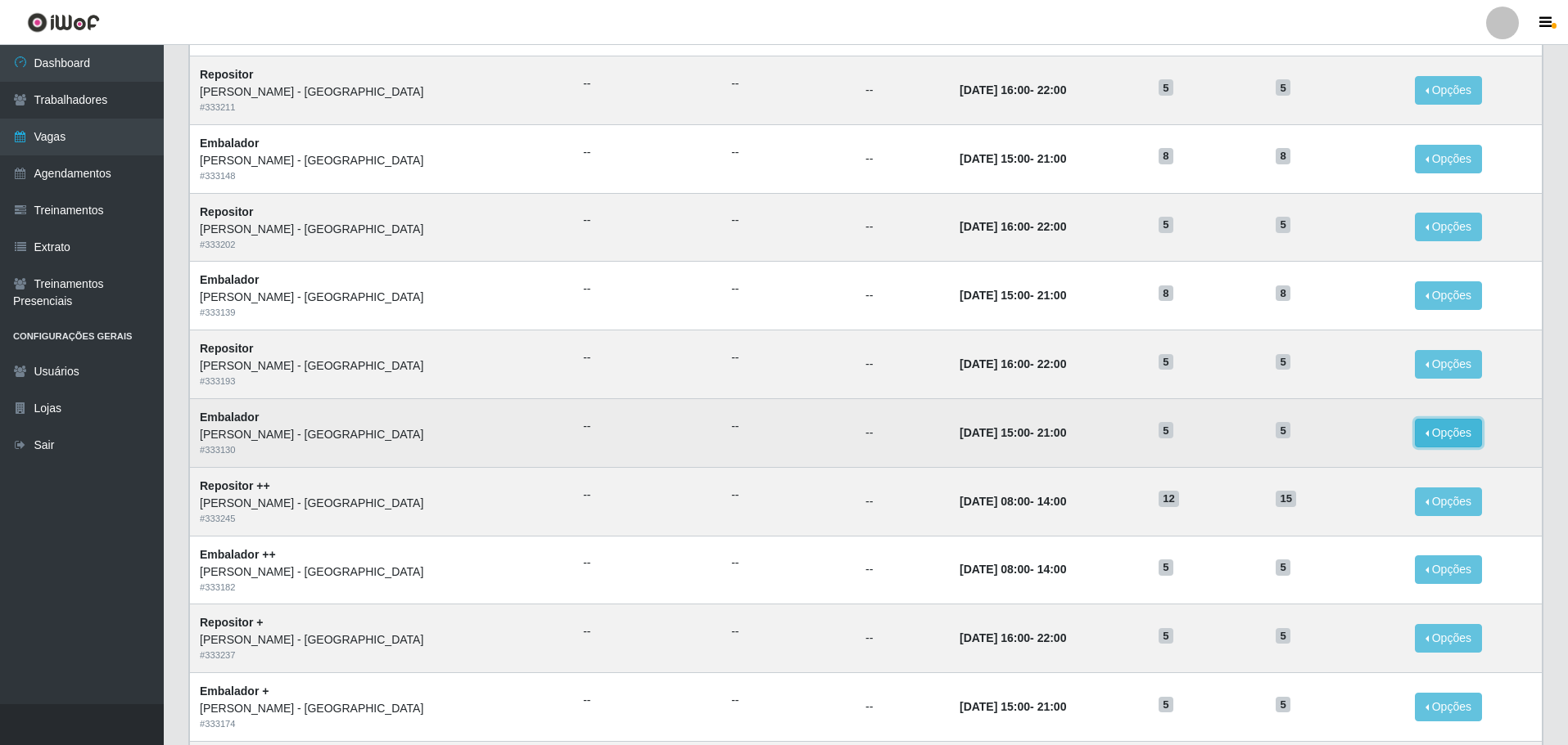
click at [1425, 428] on button "Opções" at bounding box center [1448, 433] width 67 height 28
click at [1303, 439] on link "Editar" at bounding box center [1322, 436] width 47 height 13
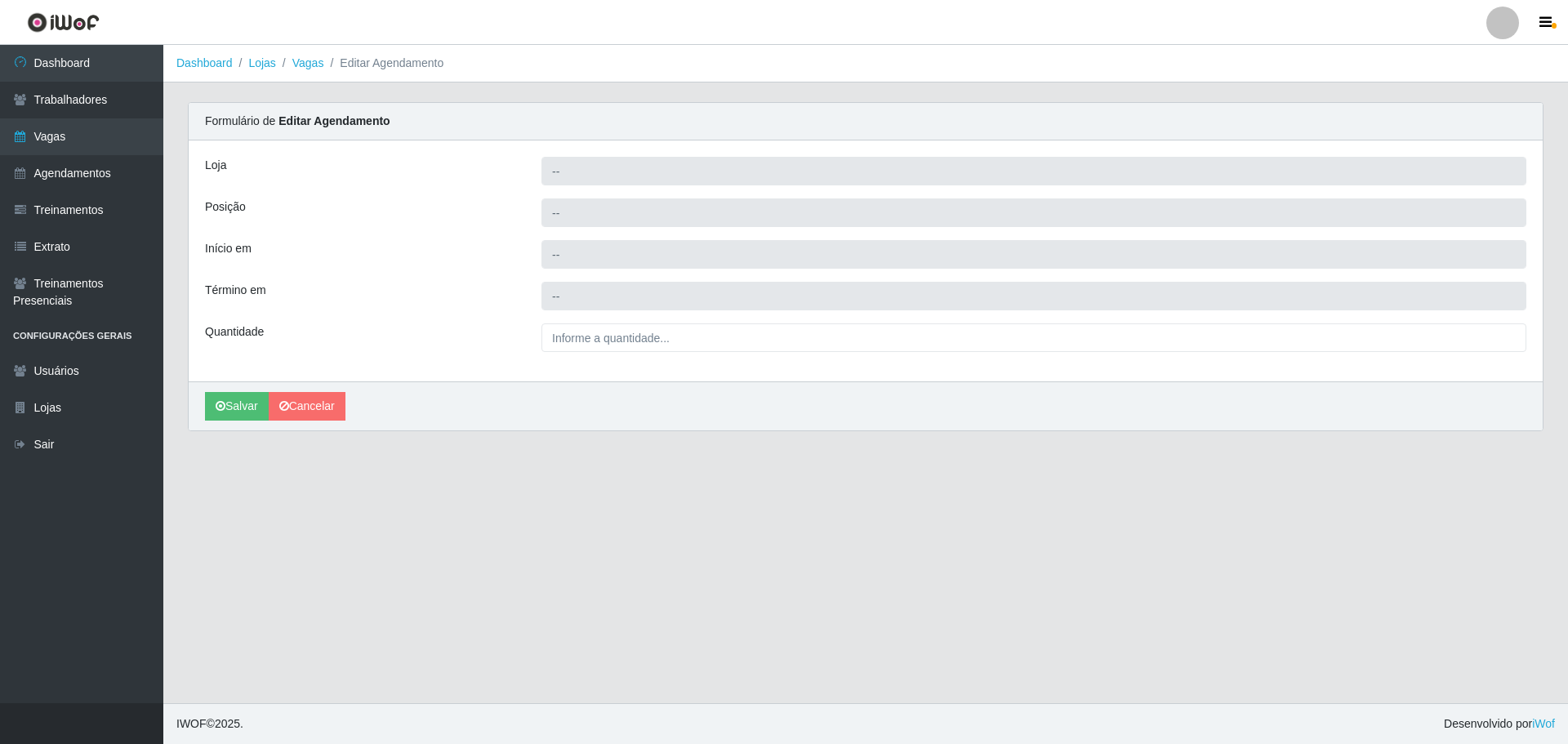
type input "[PERSON_NAME] - [GEOGRAPHIC_DATA]"
type input "Embalador"
type input "2025-10-13 15:00:00"
type input "2025-10-13 21:00:00"
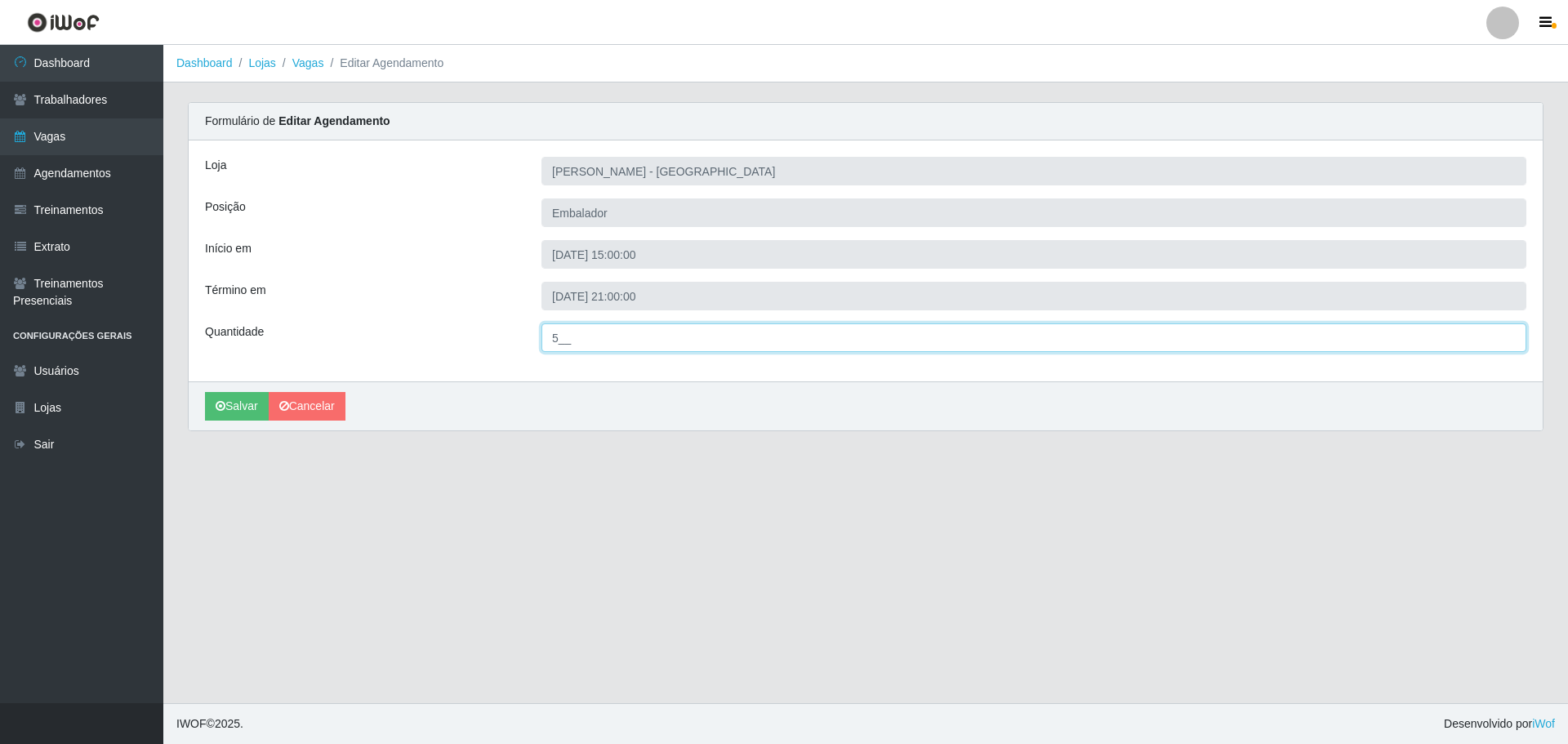
click at [558, 340] on input "5__" at bounding box center [1033, 337] width 985 height 28
type input "8__"
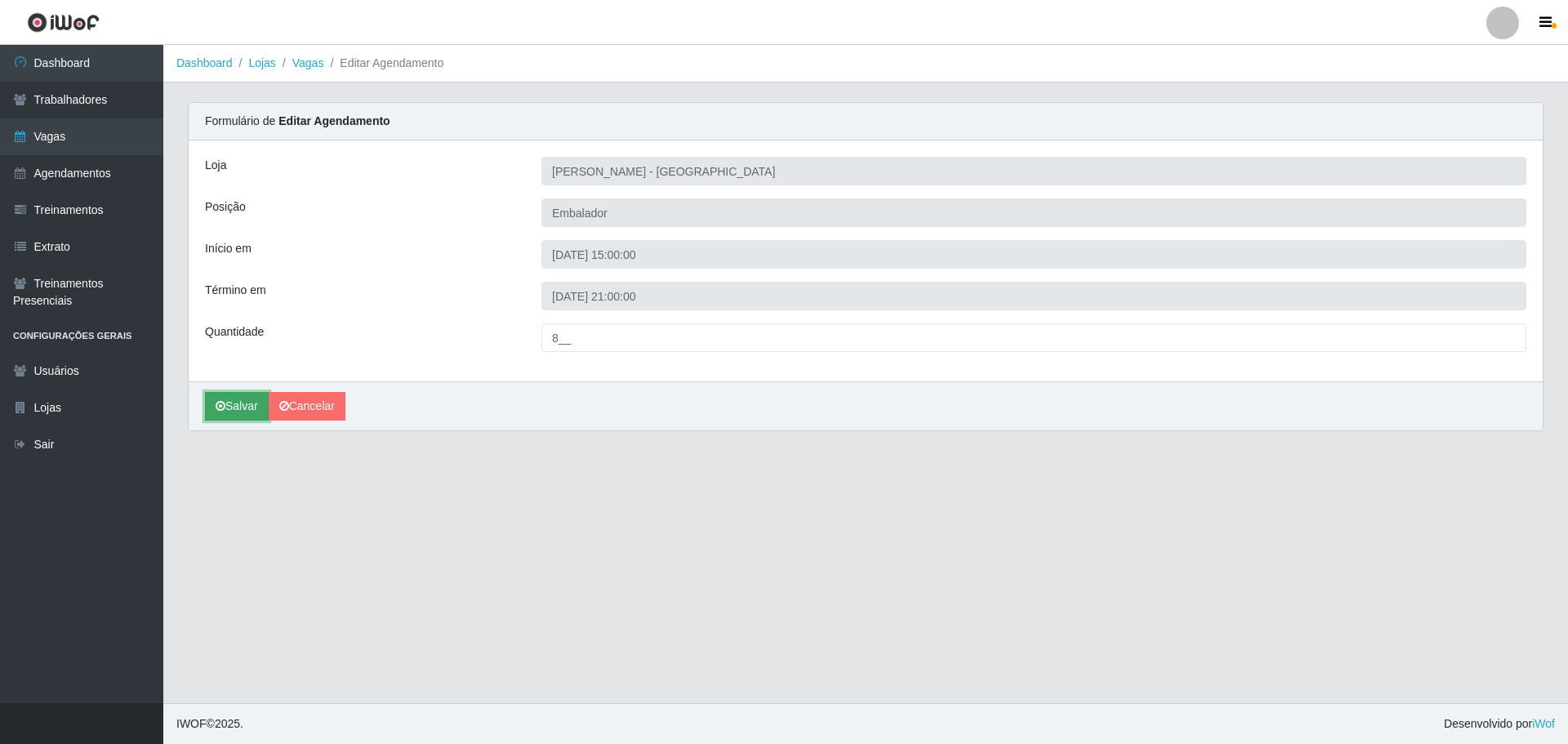
click at [234, 403] on button "Salvar" at bounding box center [237, 406] width 64 height 28
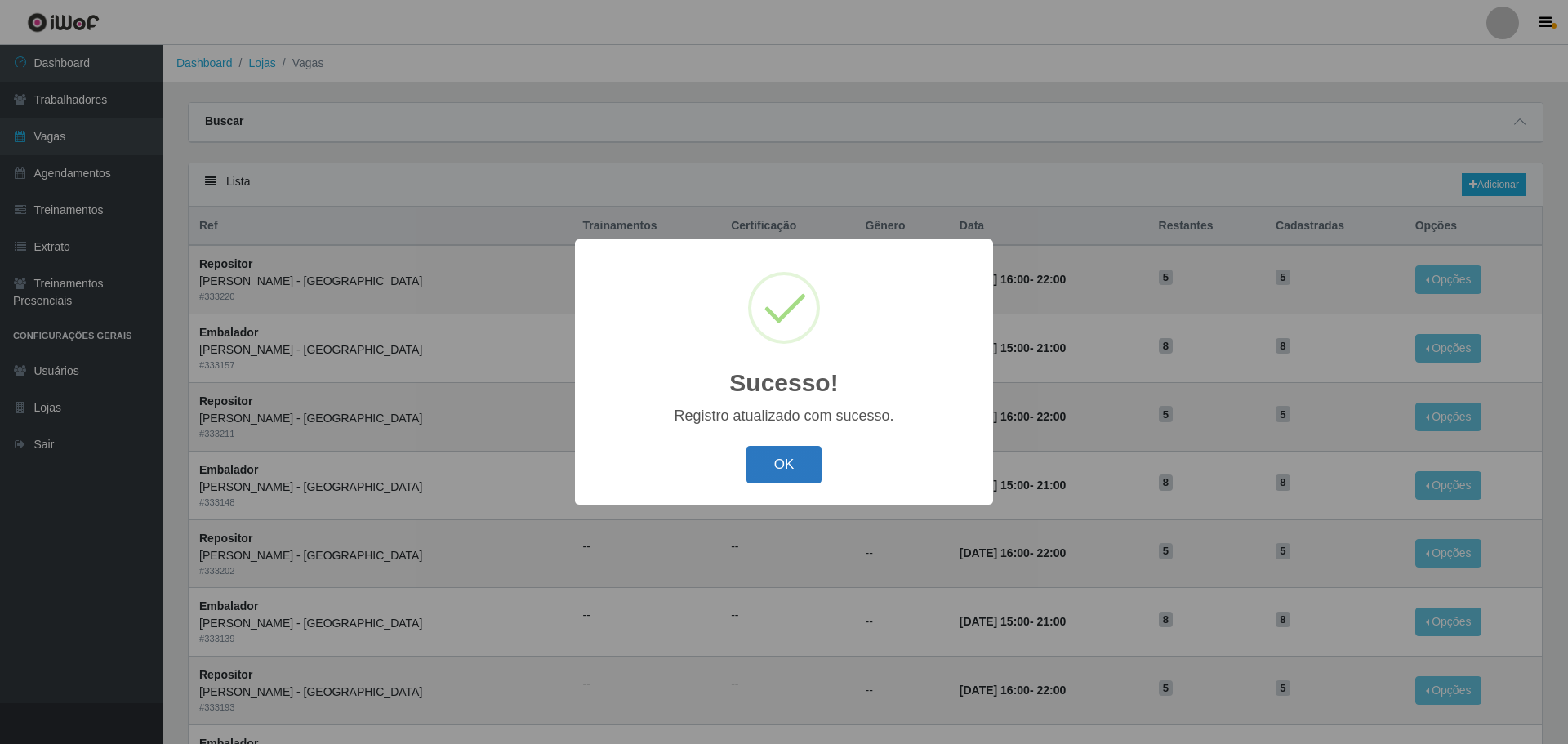
click at [795, 468] on button "OK" at bounding box center [784, 465] width 76 height 38
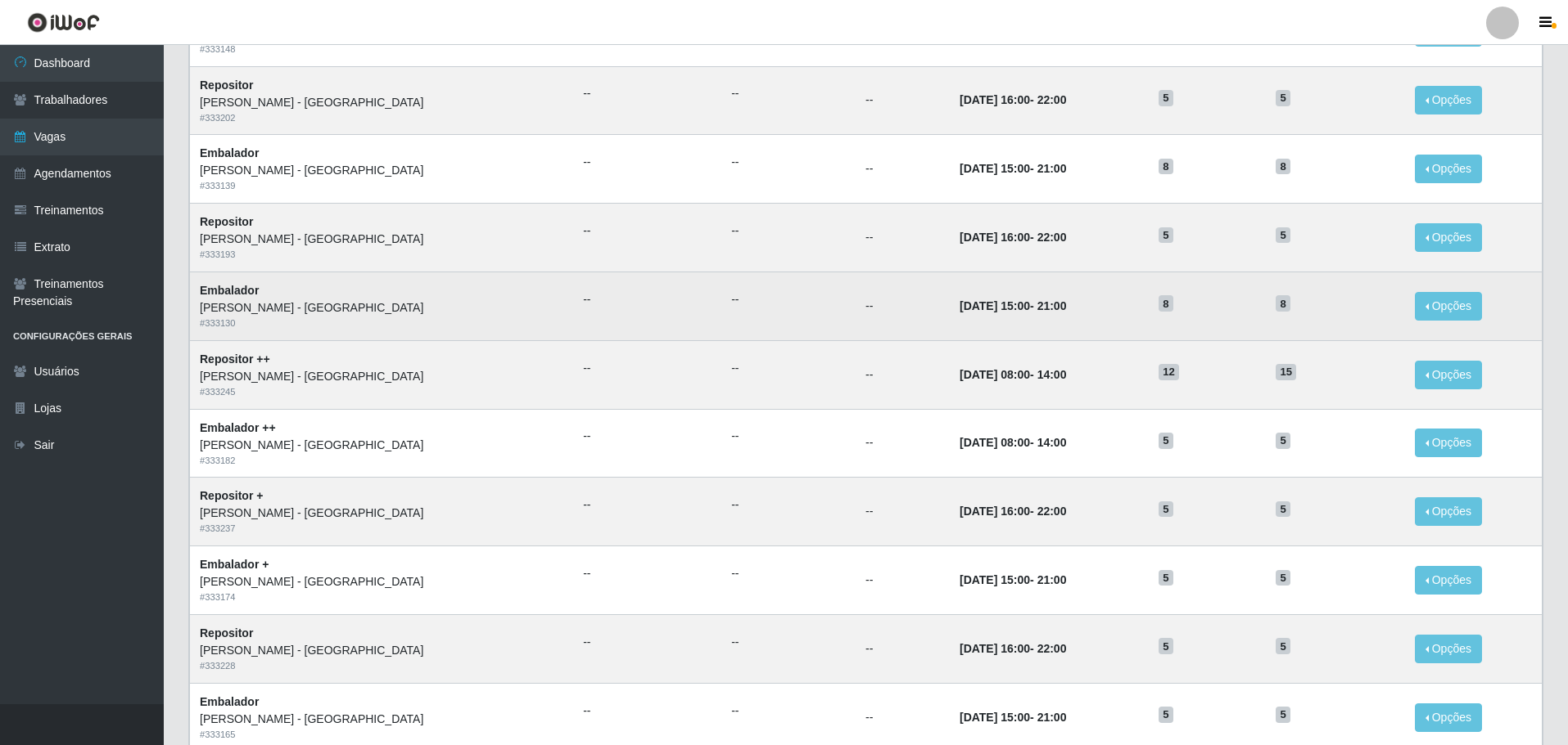
scroll to position [491, 0]
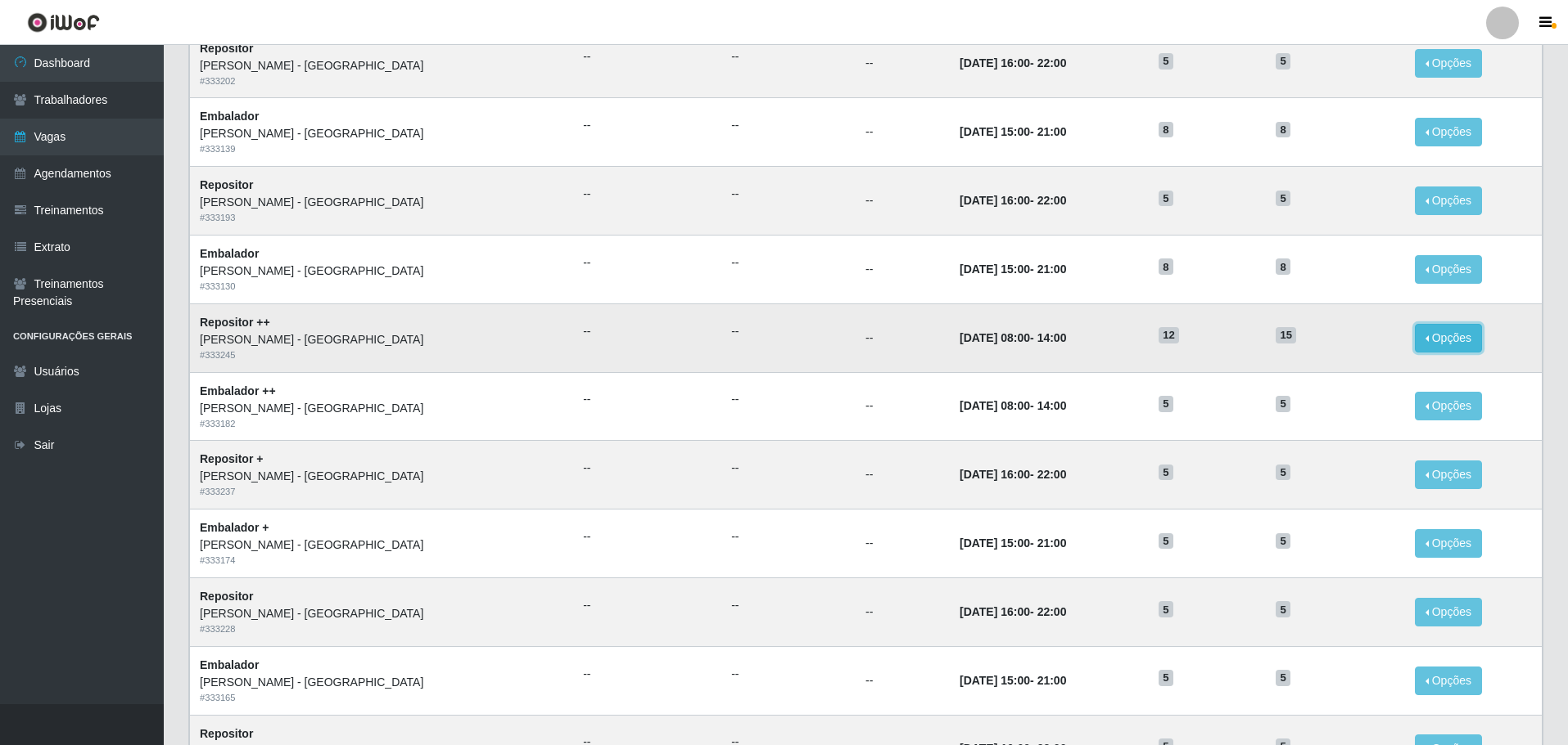
click at [1418, 339] on button "Opções" at bounding box center [1448, 338] width 67 height 28
click at [1291, 342] on icon "button" at bounding box center [1299, 341] width 17 height 11
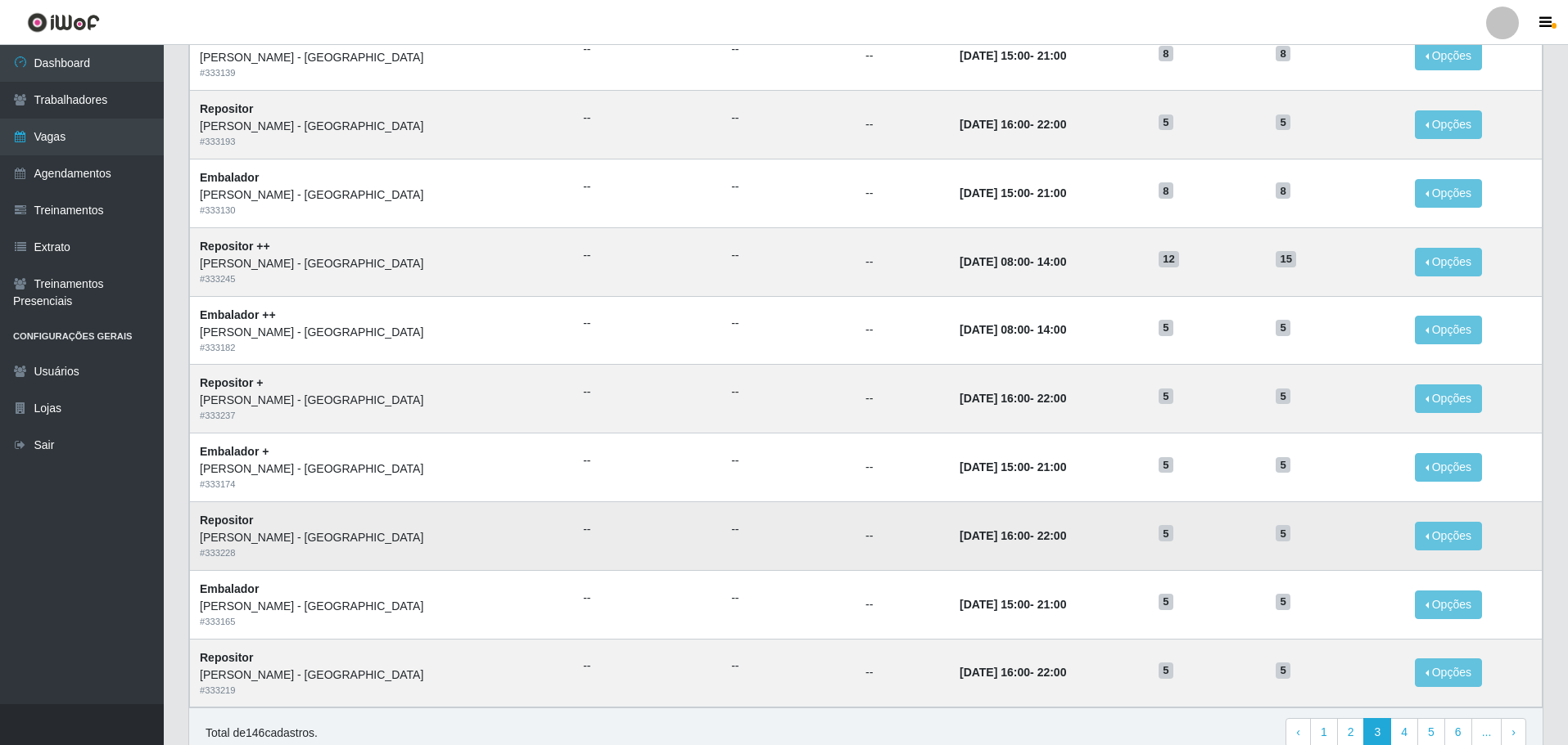
scroll to position [641, 0]
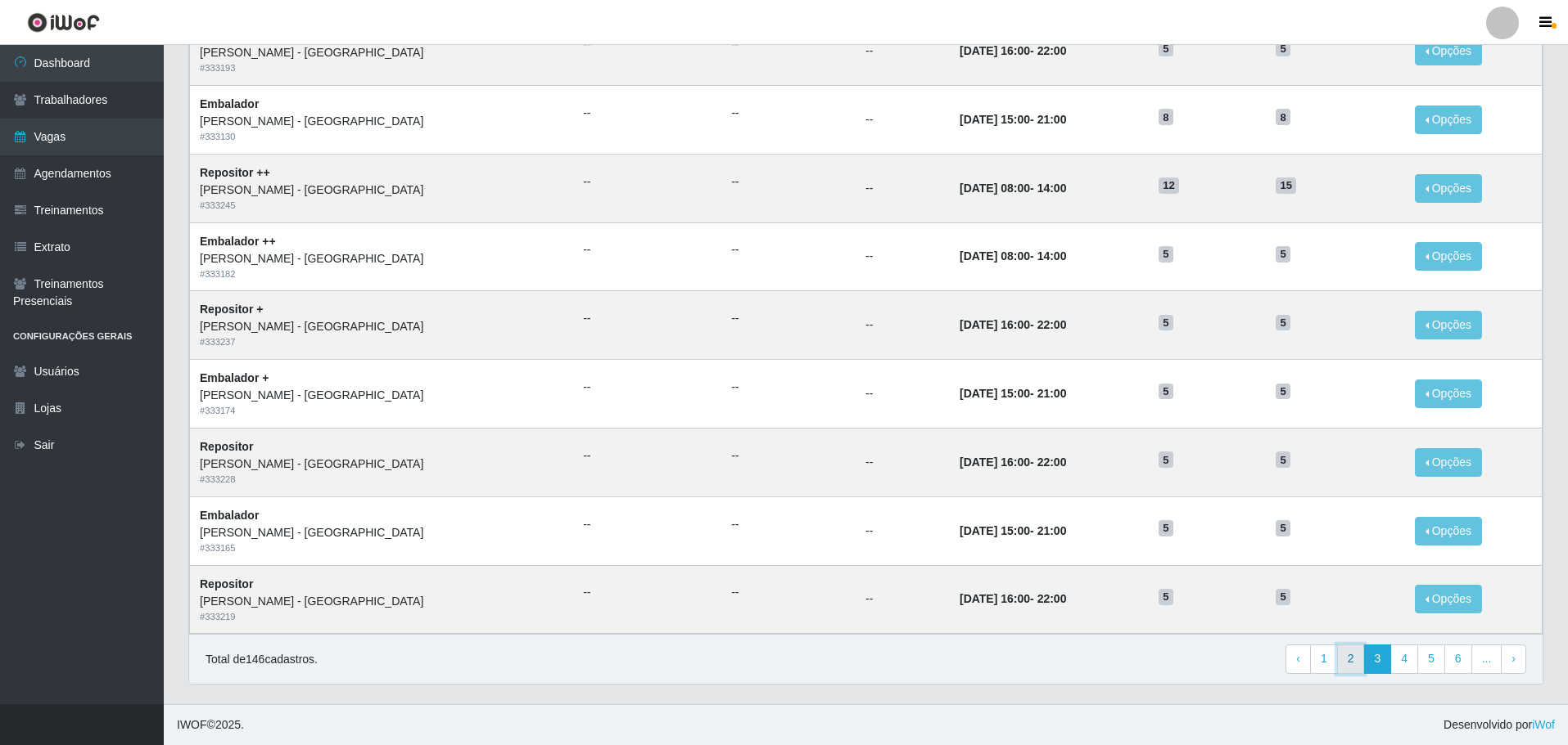
click at [1353, 664] on link "2" at bounding box center [1350, 660] width 28 height 29
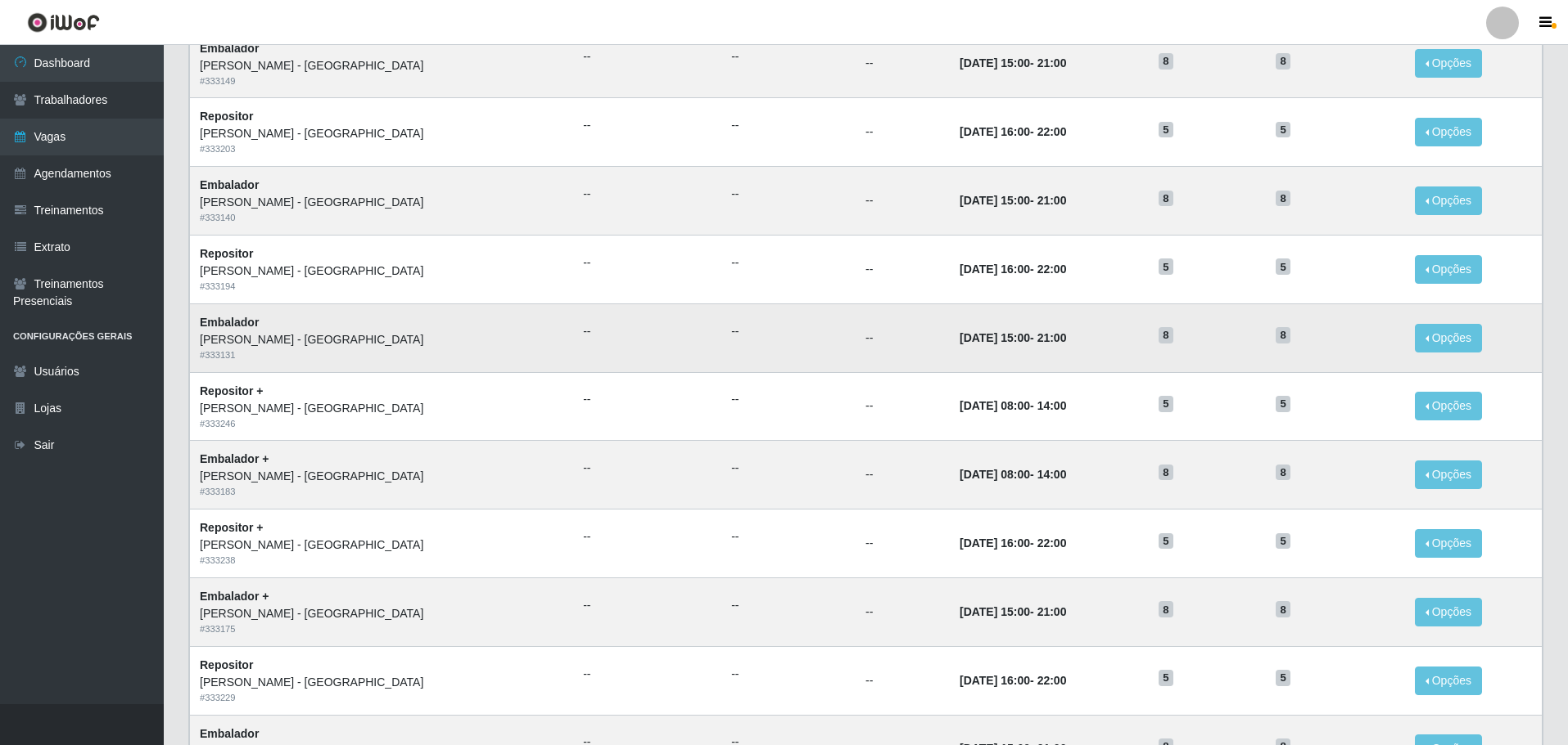
scroll to position [641, 0]
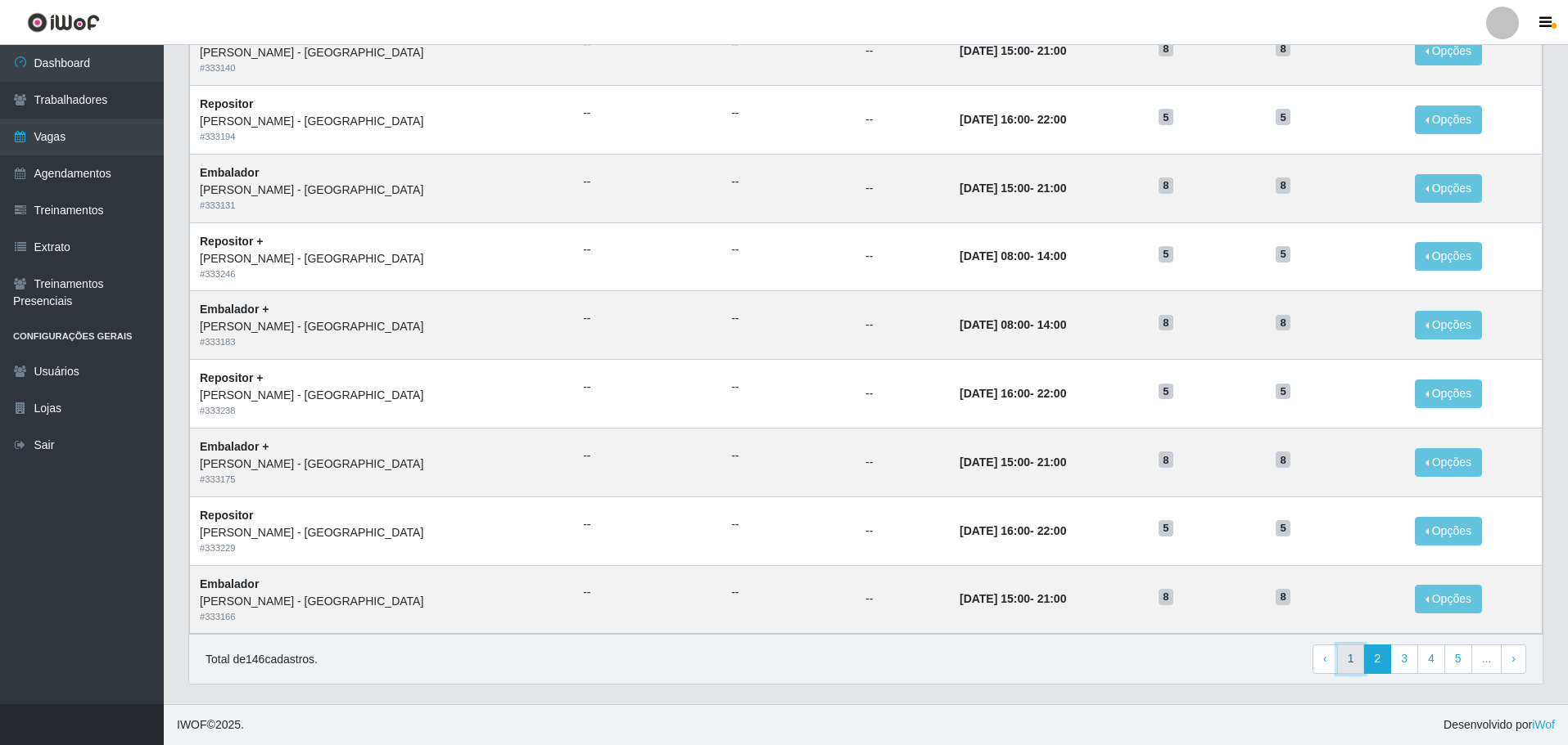
click at [1358, 661] on link "1" at bounding box center [1350, 660] width 28 height 29
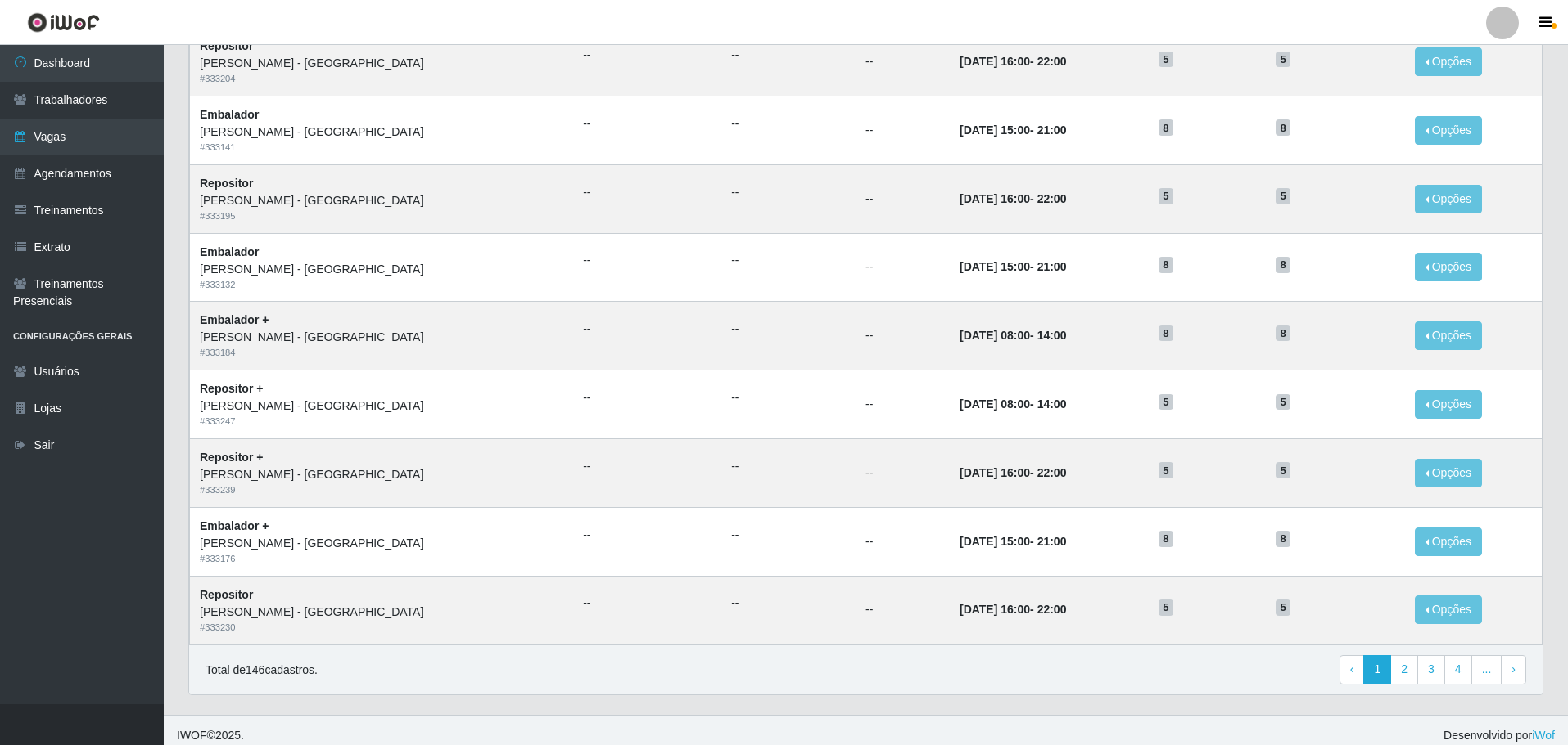
scroll to position [641, 0]
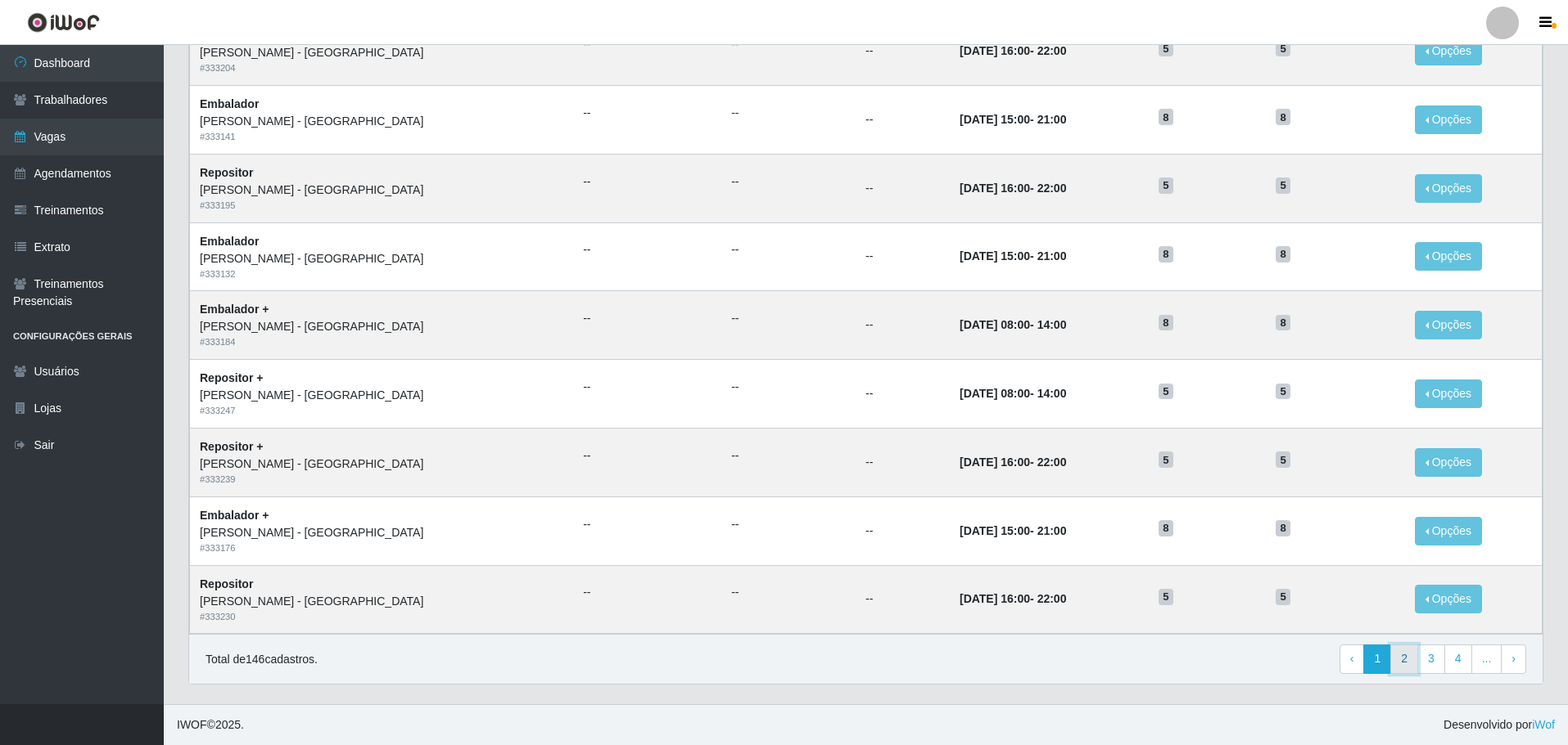
click at [1408, 658] on link "2" at bounding box center [1404, 660] width 28 height 29
click at [1407, 660] on link "3" at bounding box center [1404, 660] width 28 height 29
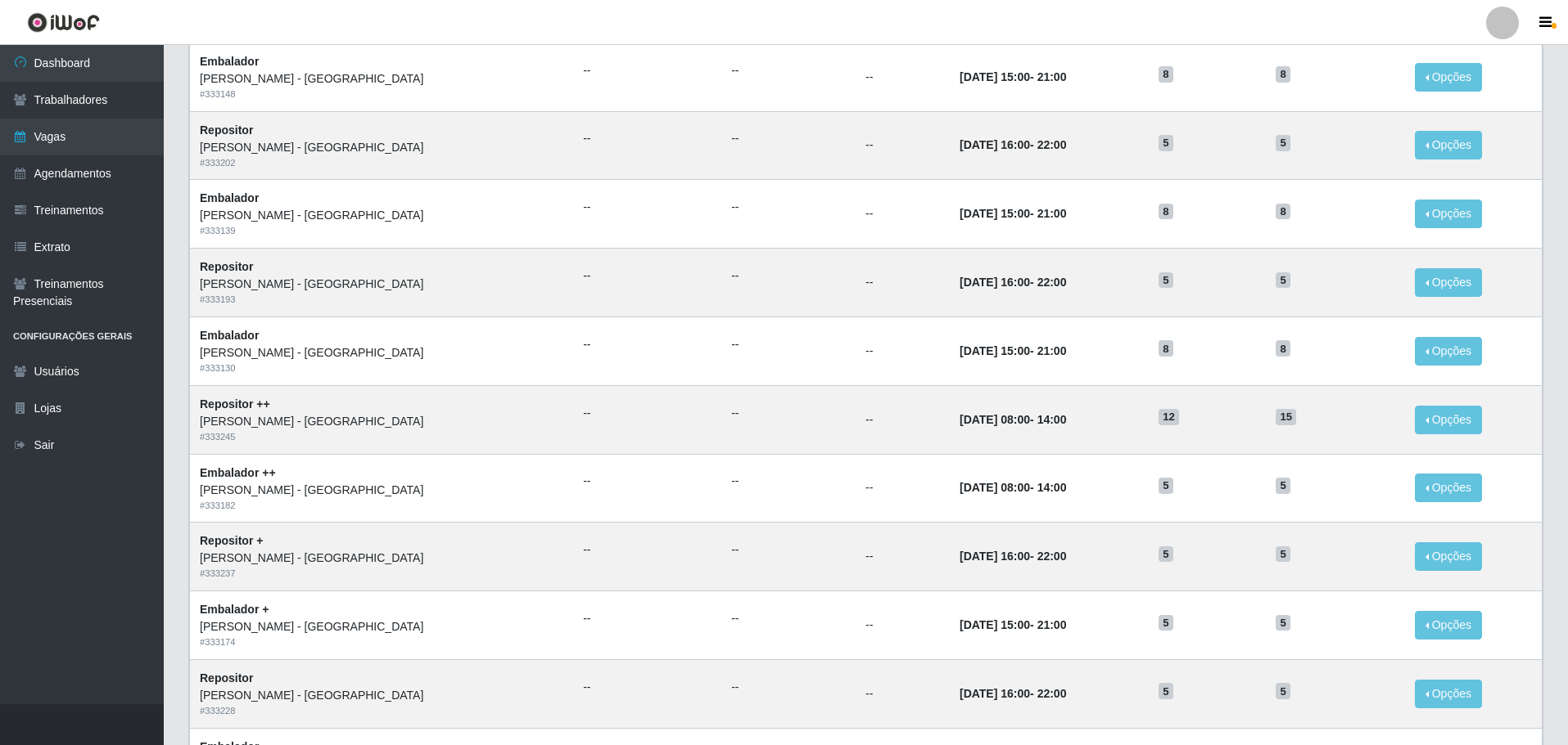
scroll to position [491, 0]
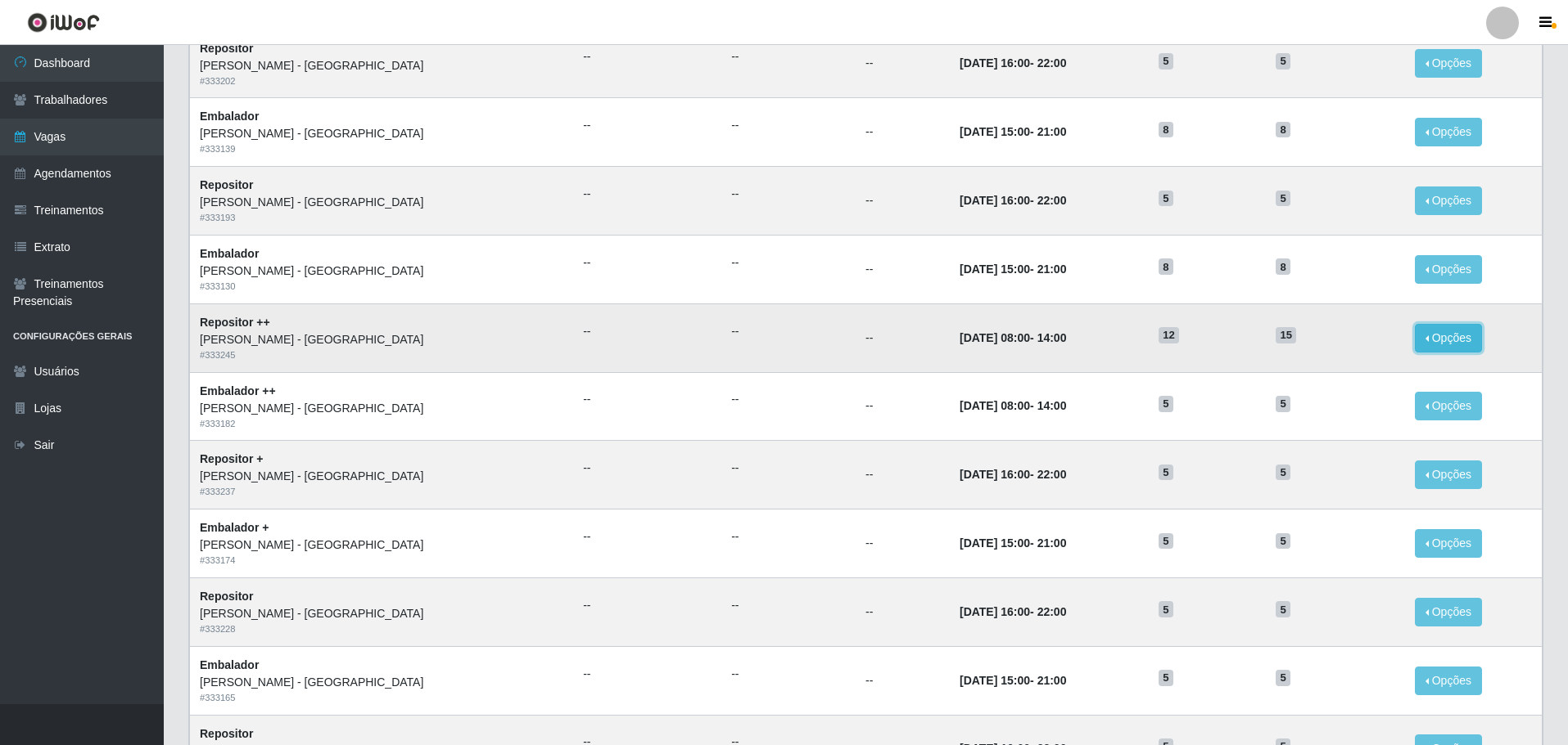
click at [1426, 342] on button "Opções" at bounding box center [1448, 338] width 67 height 28
click at [1318, 340] on link "Editar" at bounding box center [1322, 341] width 47 height 13
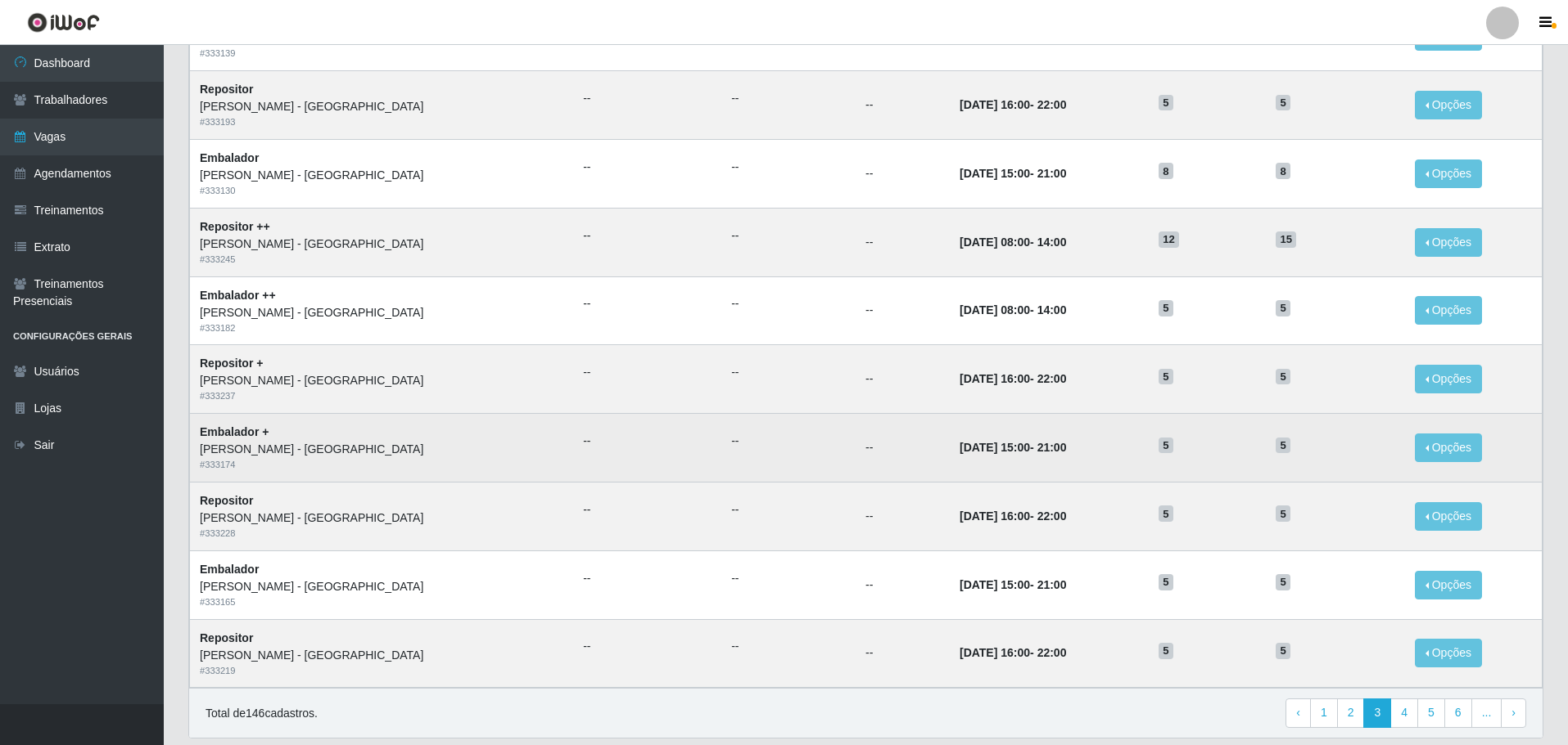
scroll to position [641, 0]
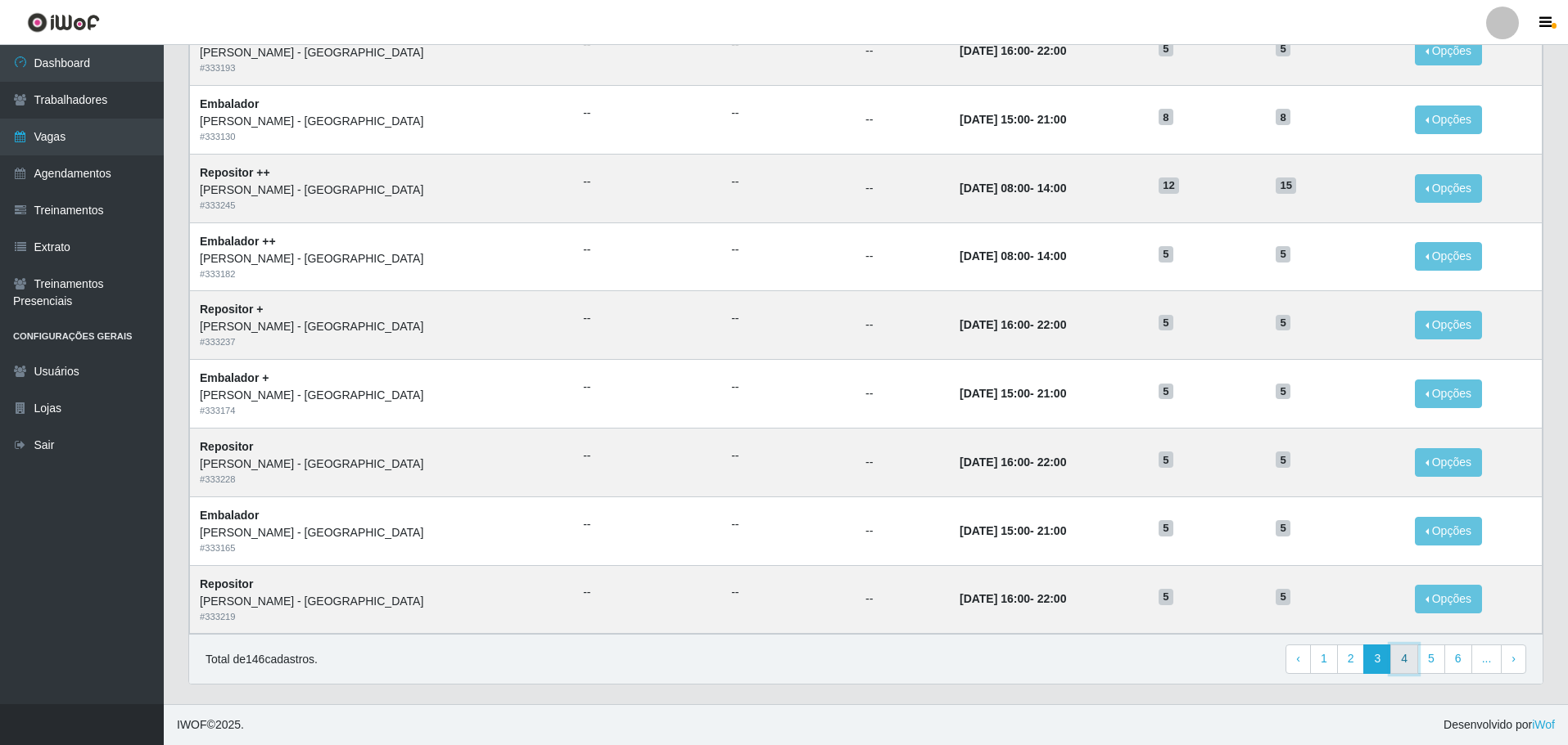
click at [1401, 661] on link "4" at bounding box center [1404, 660] width 28 height 29
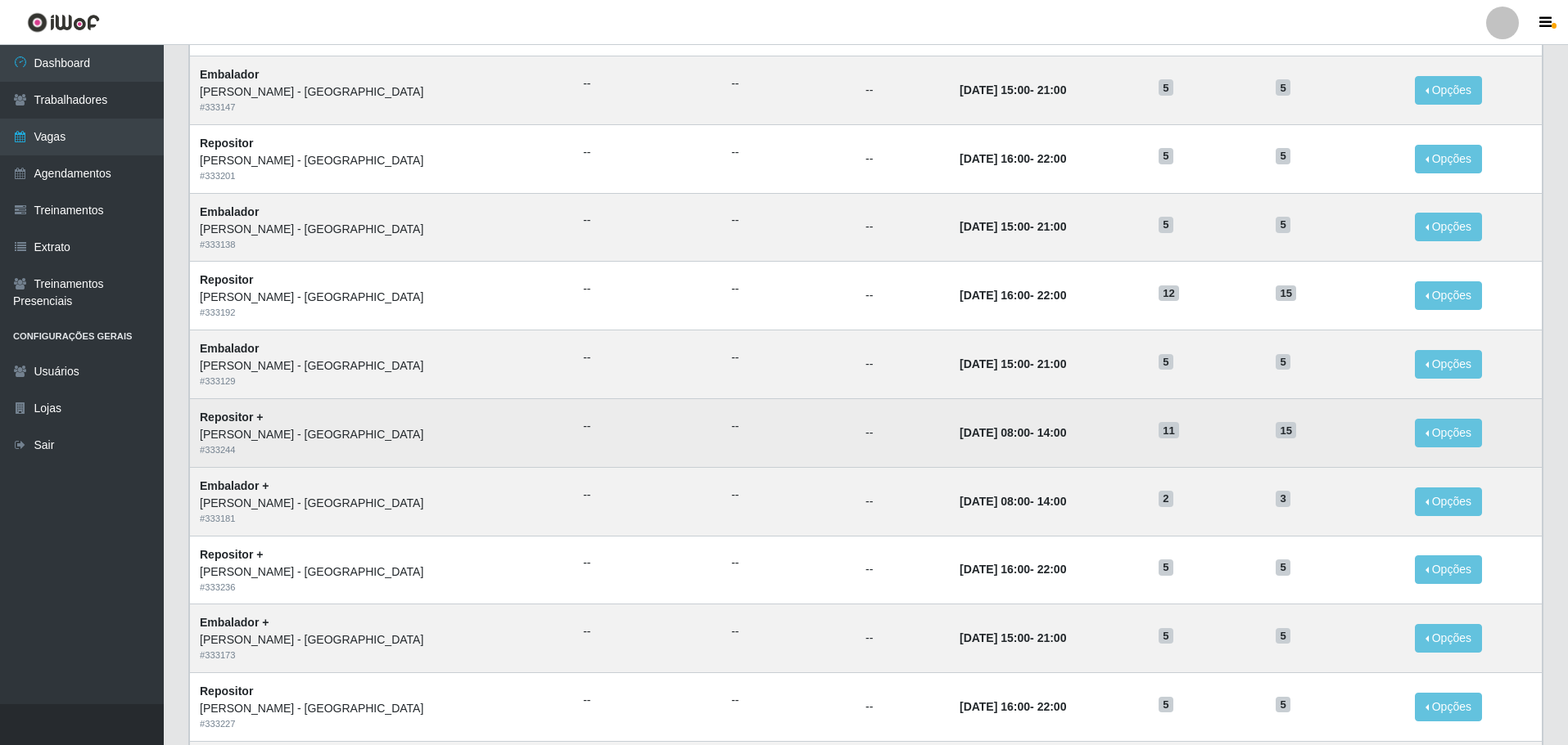
scroll to position [409, 0]
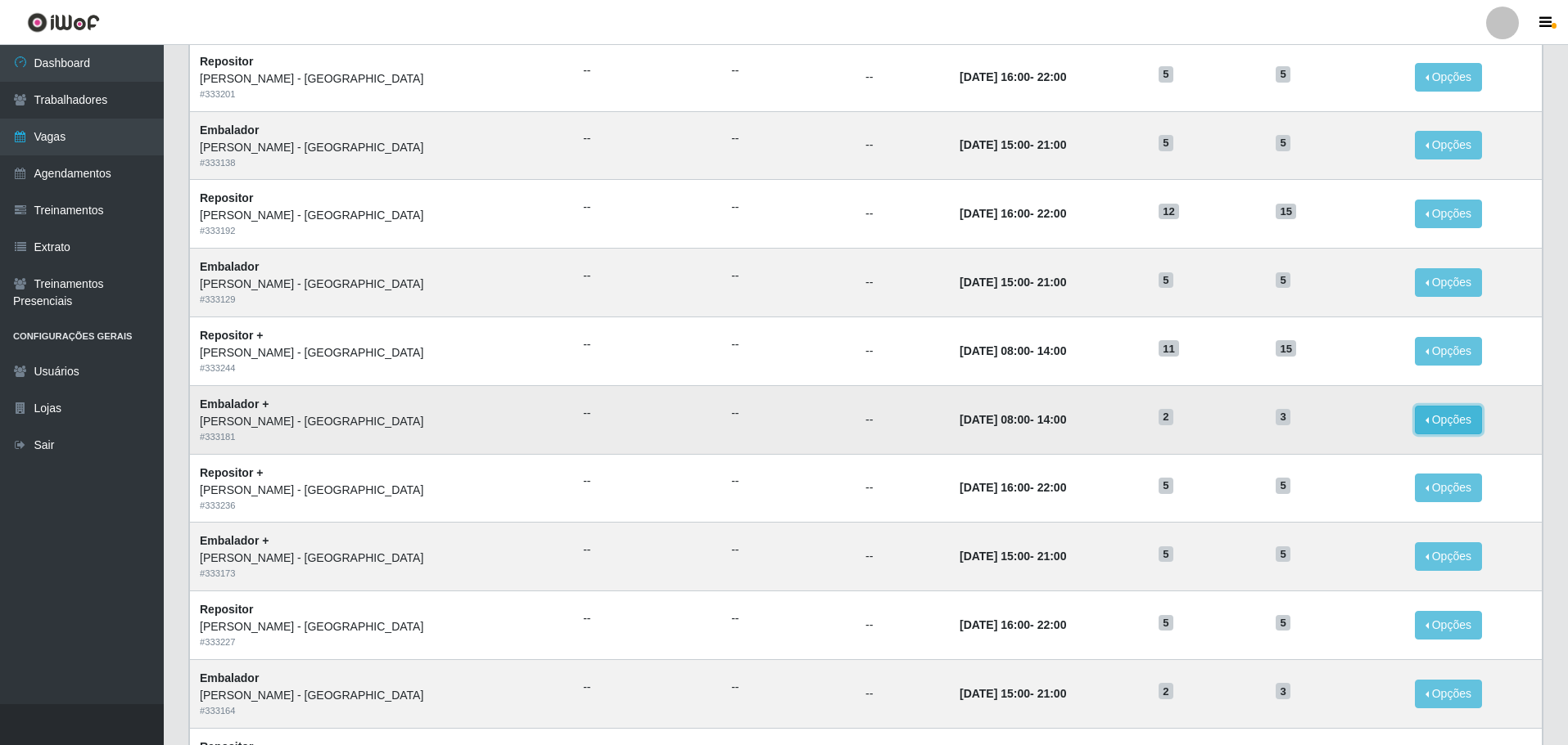
click at [1425, 419] on button "Opções" at bounding box center [1448, 419] width 67 height 28
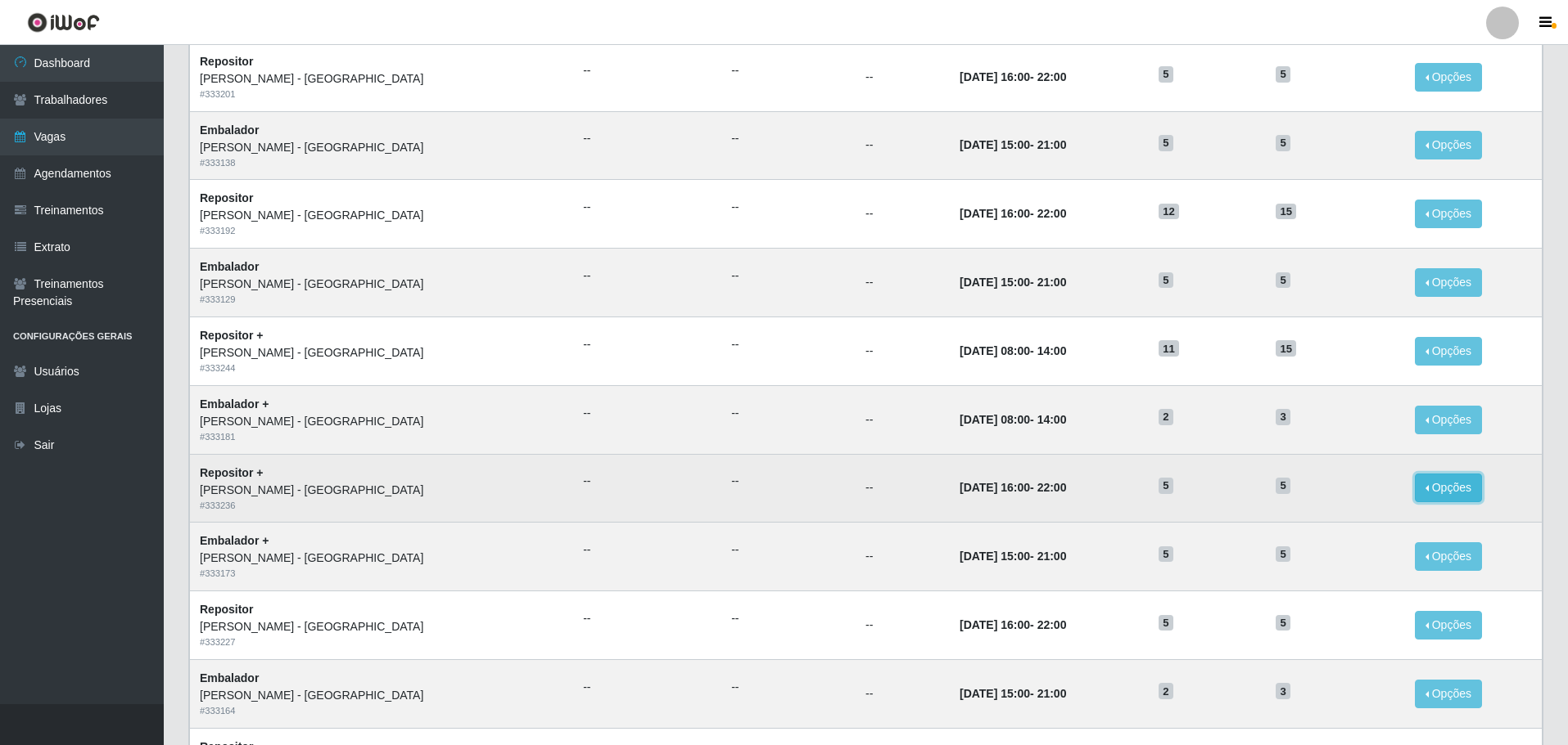
click at [1415, 495] on button "Opções" at bounding box center [1448, 487] width 67 height 28
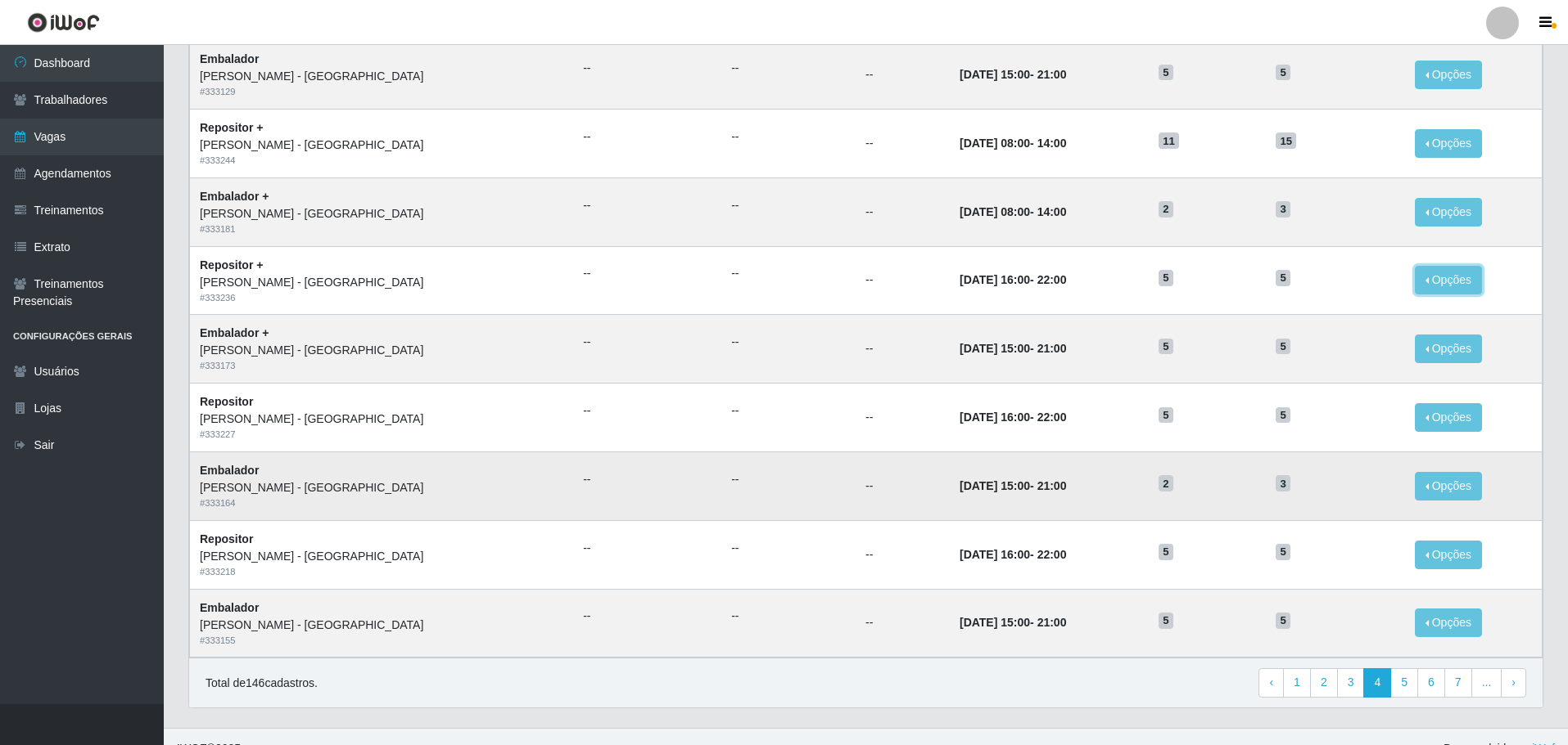
scroll to position [641, 0]
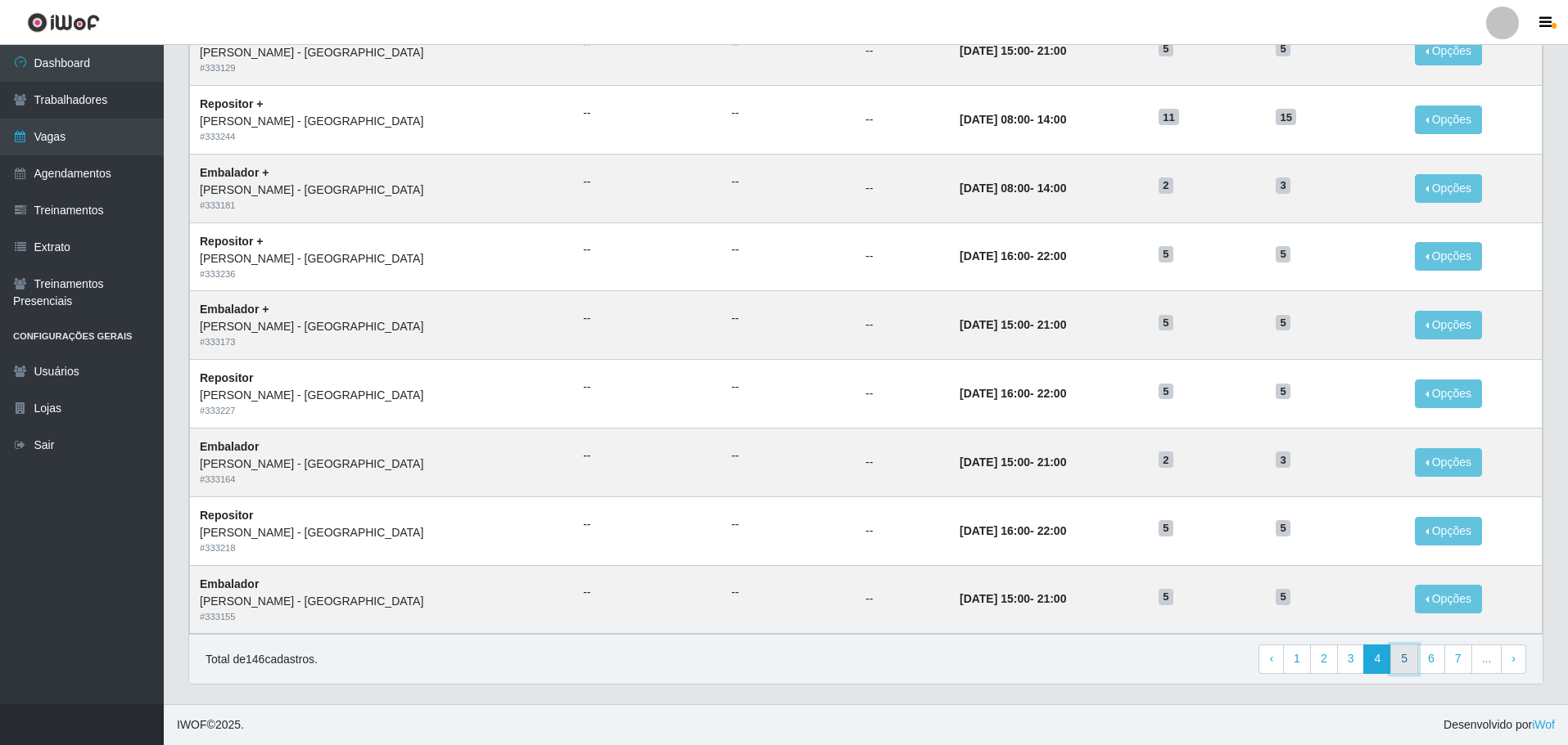
click at [1406, 667] on link "5" at bounding box center [1404, 660] width 28 height 29
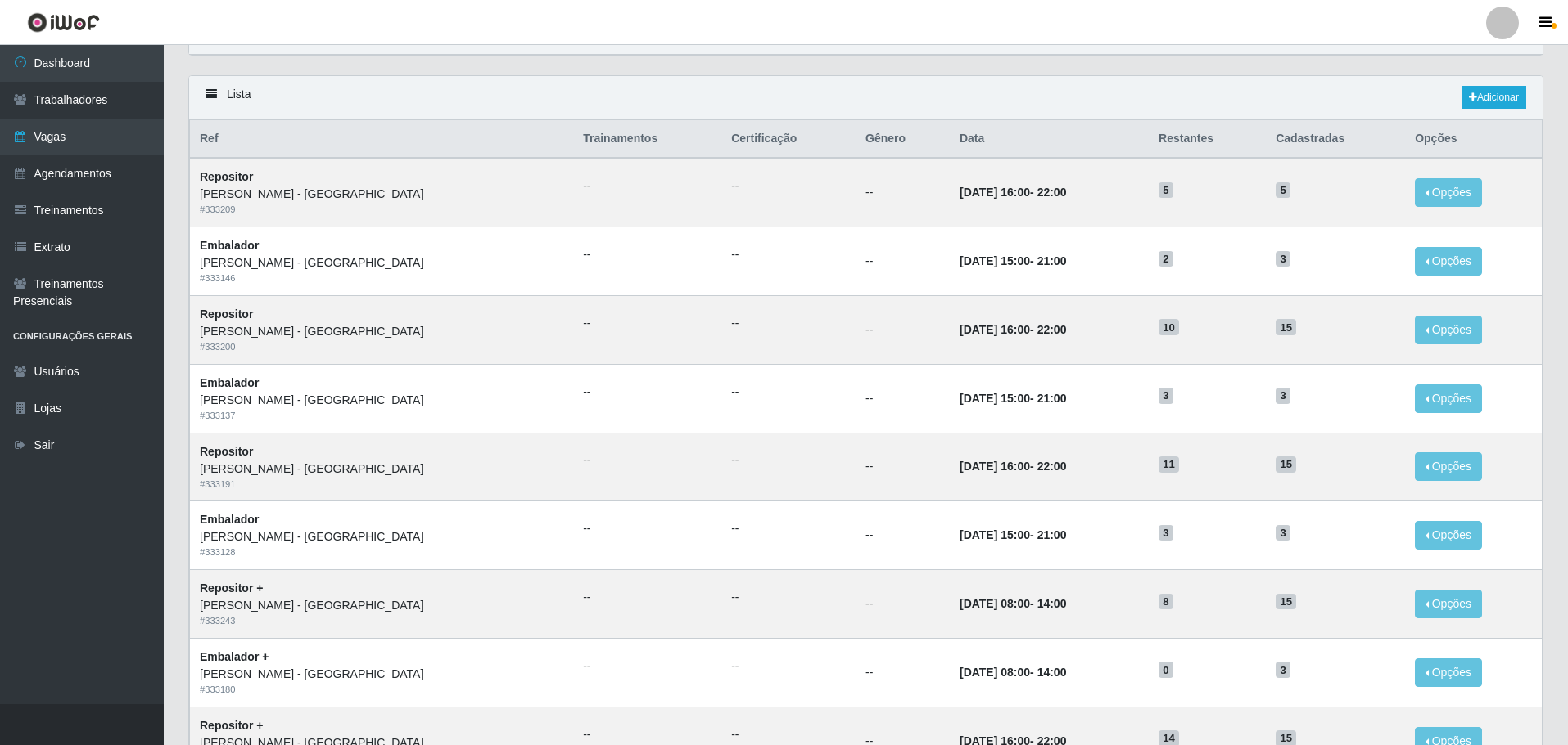
scroll to position [82, 0]
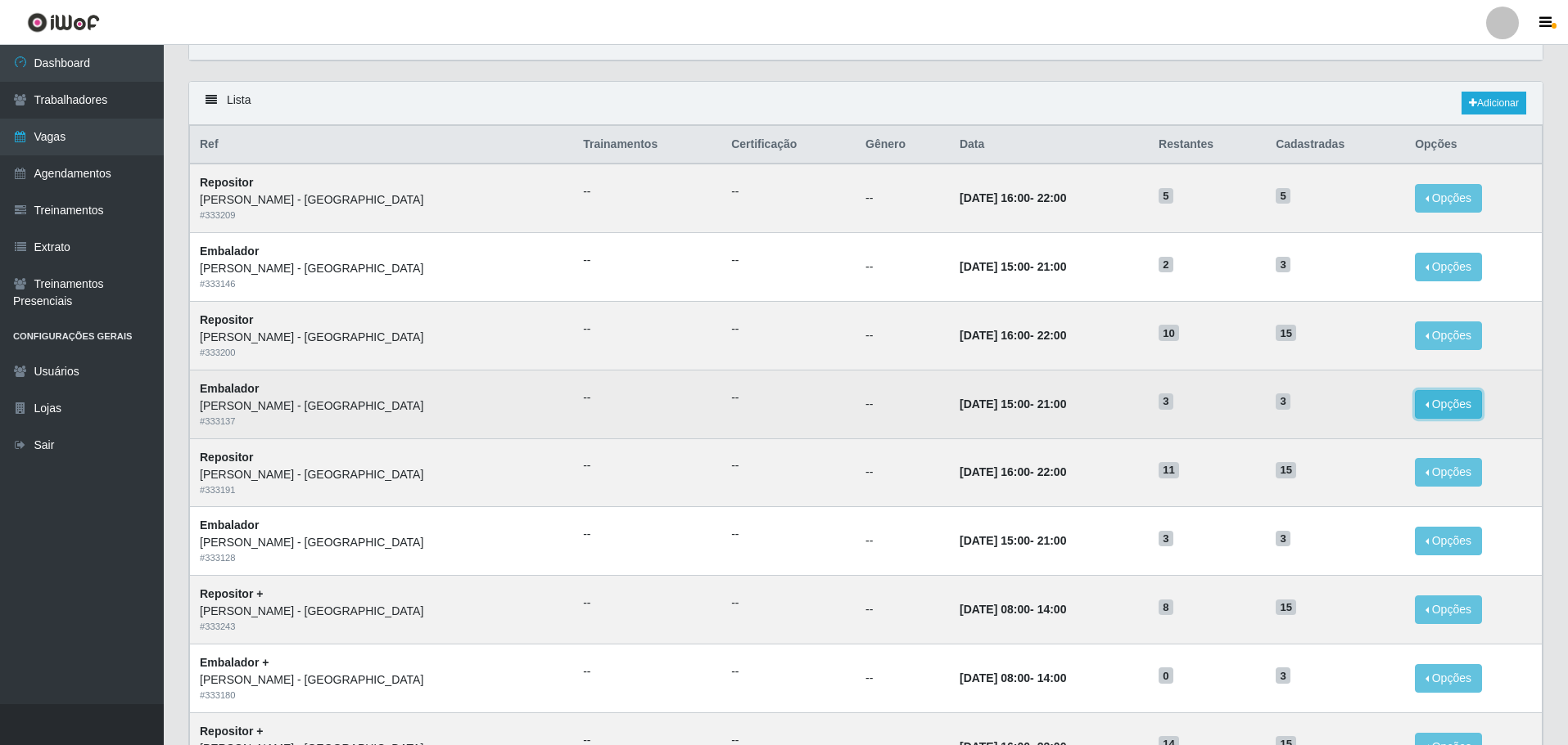
click at [1415, 408] on button "Opções" at bounding box center [1448, 404] width 67 height 28
click at [1312, 406] on link "Editar" at bounding box center [1322, 407] width 47 height 13
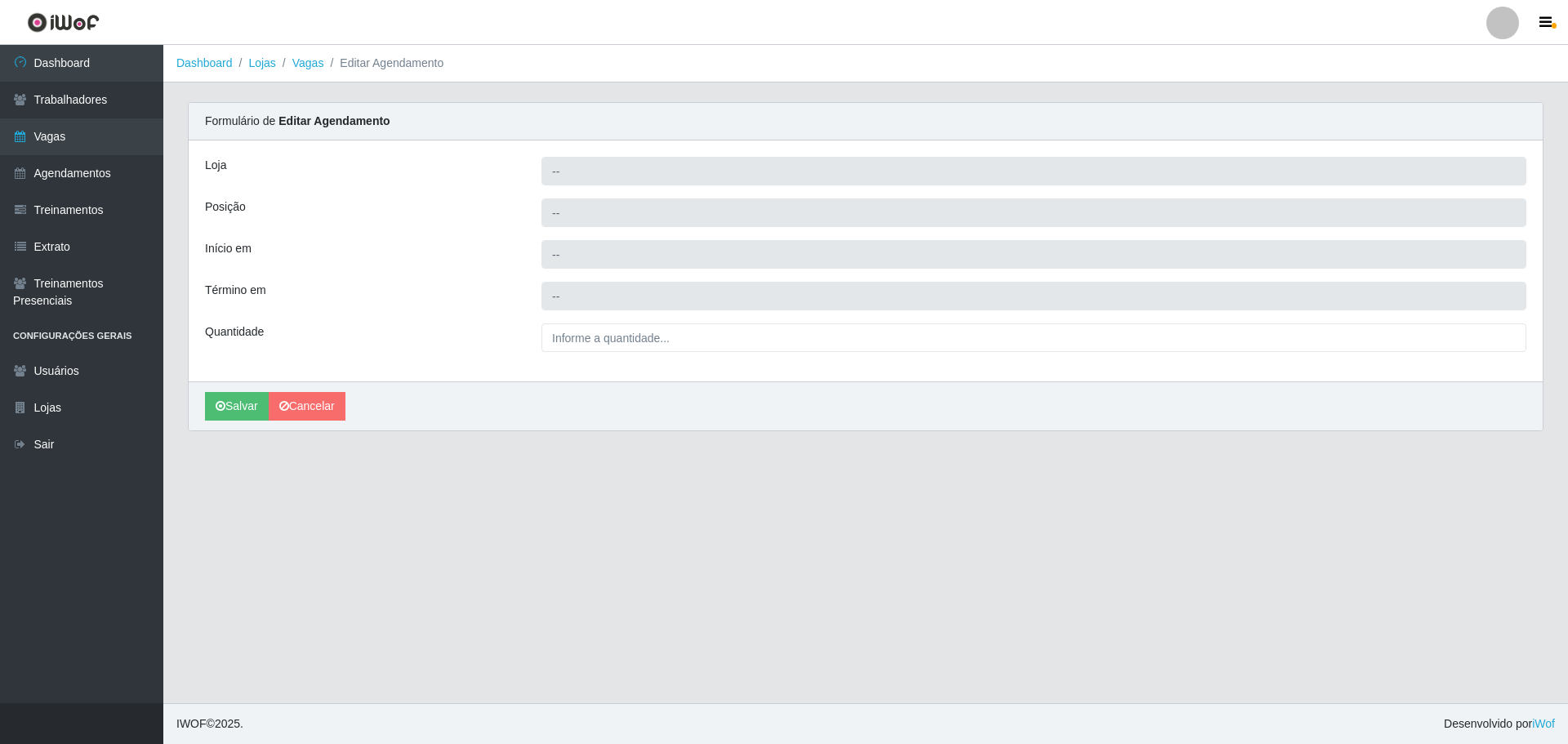
type input "[PERSON_NAME] - [GEOGRAPHIC_DATA]"
type input "Embalador"
type input "2025-09-30 15:00:00"
type input "2025-09-30 21:00:00"
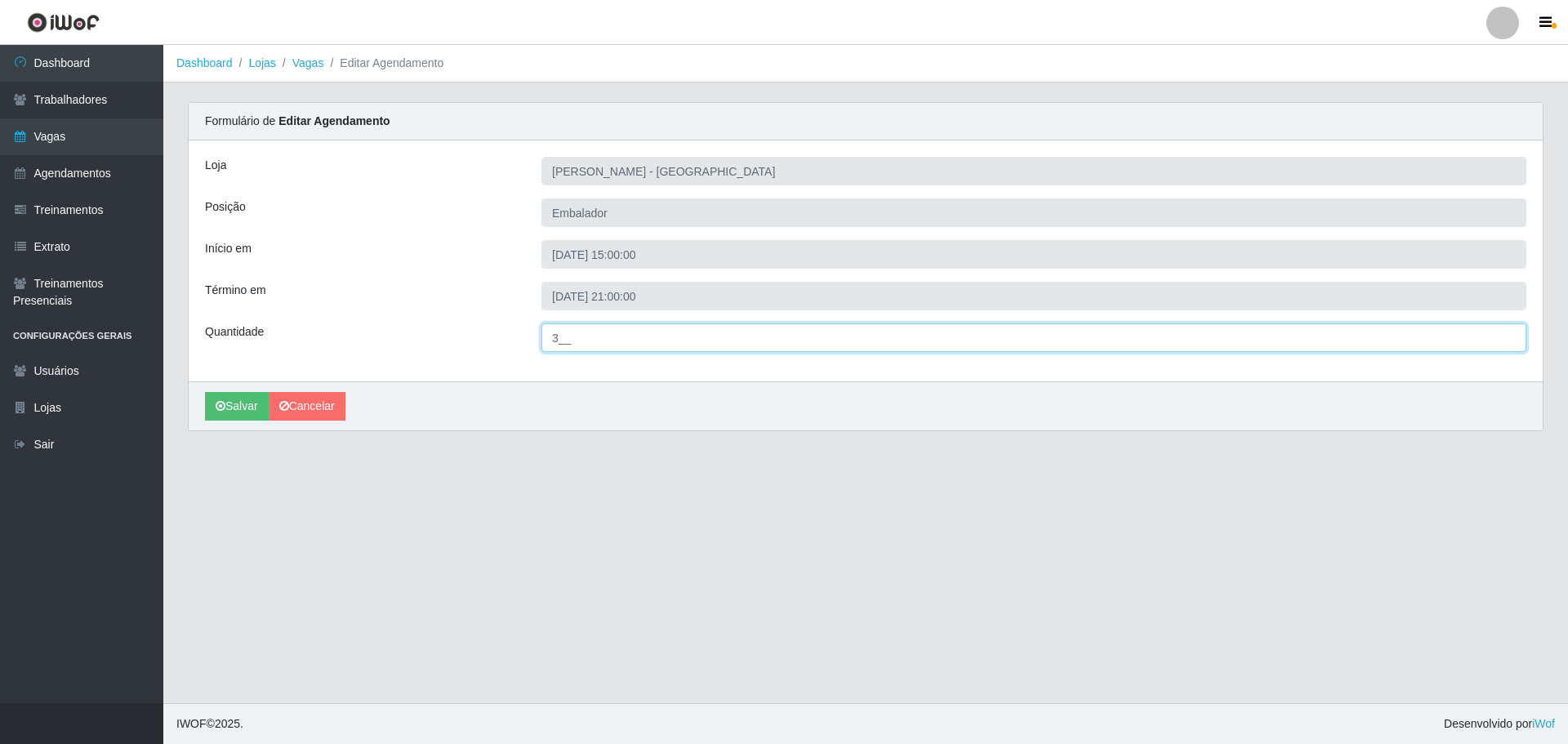
click at [555, 344] on input "3__" at bounding box center [1033, 337] width 985 height 28
type input "5__"
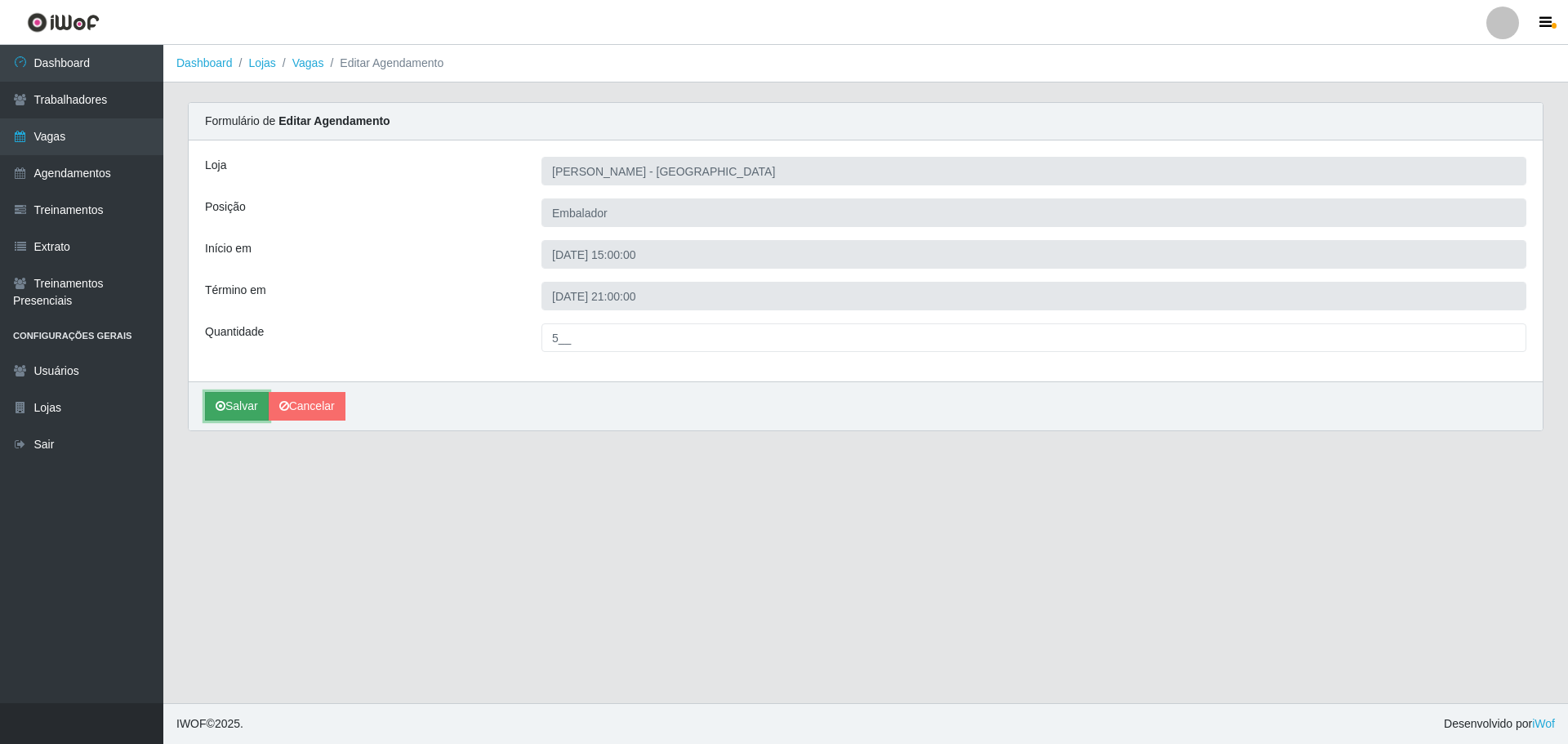
click at [252, 407] on button "Salvar" at bounding box center [237, 406] width 64 height 28
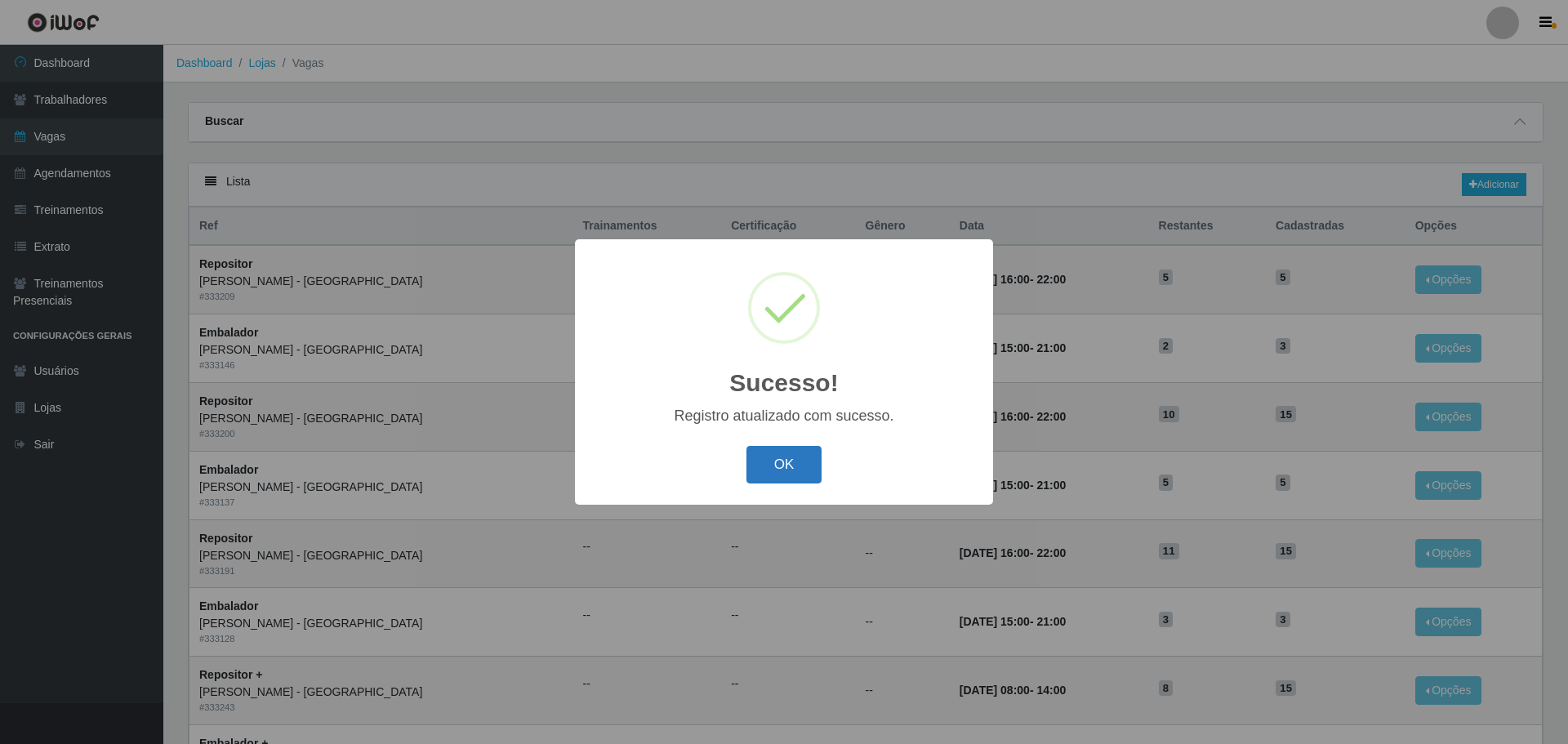
click at [799, 474] on button "OK" at bounding box center [784, 465] width 76 height 38
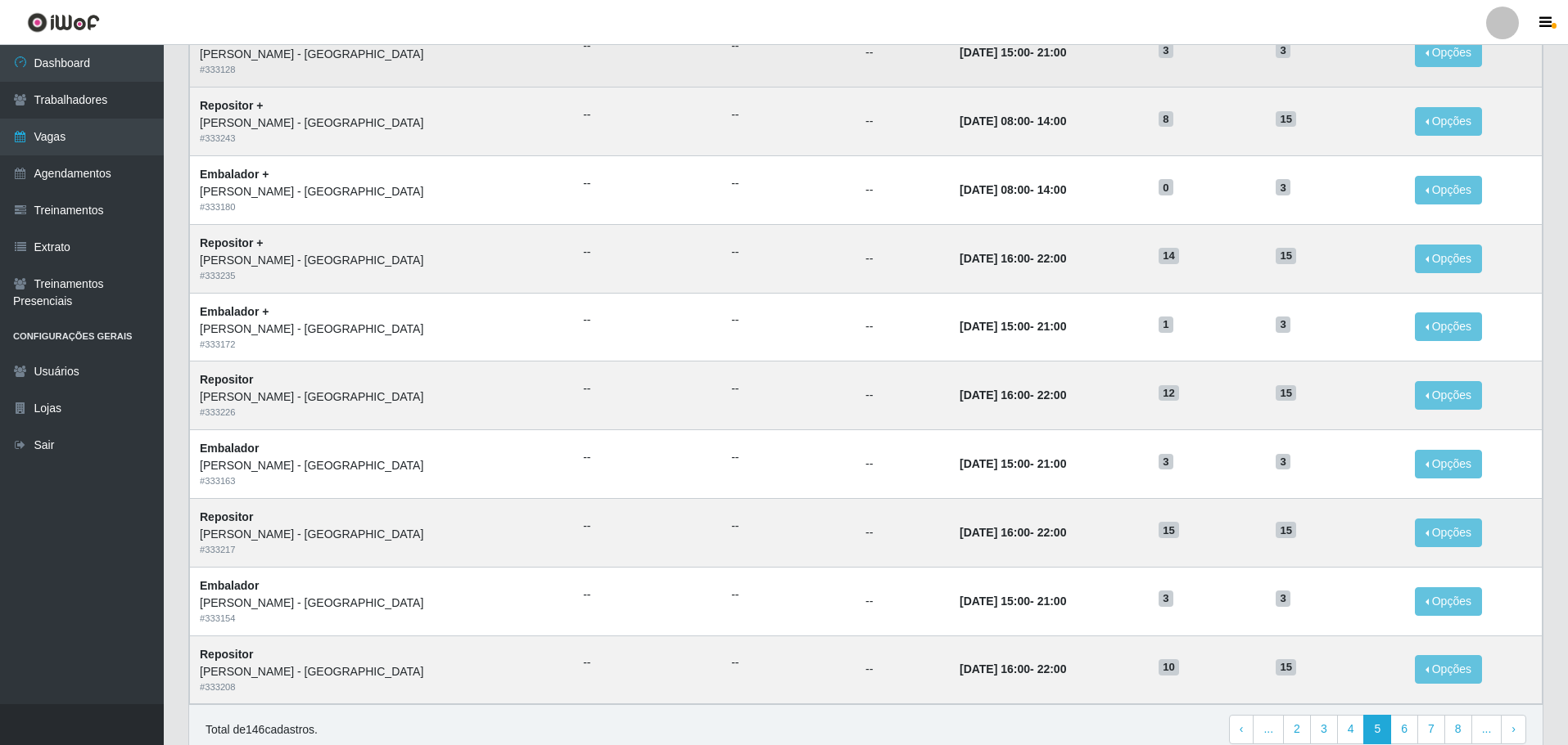
scroll to position [641, 0]
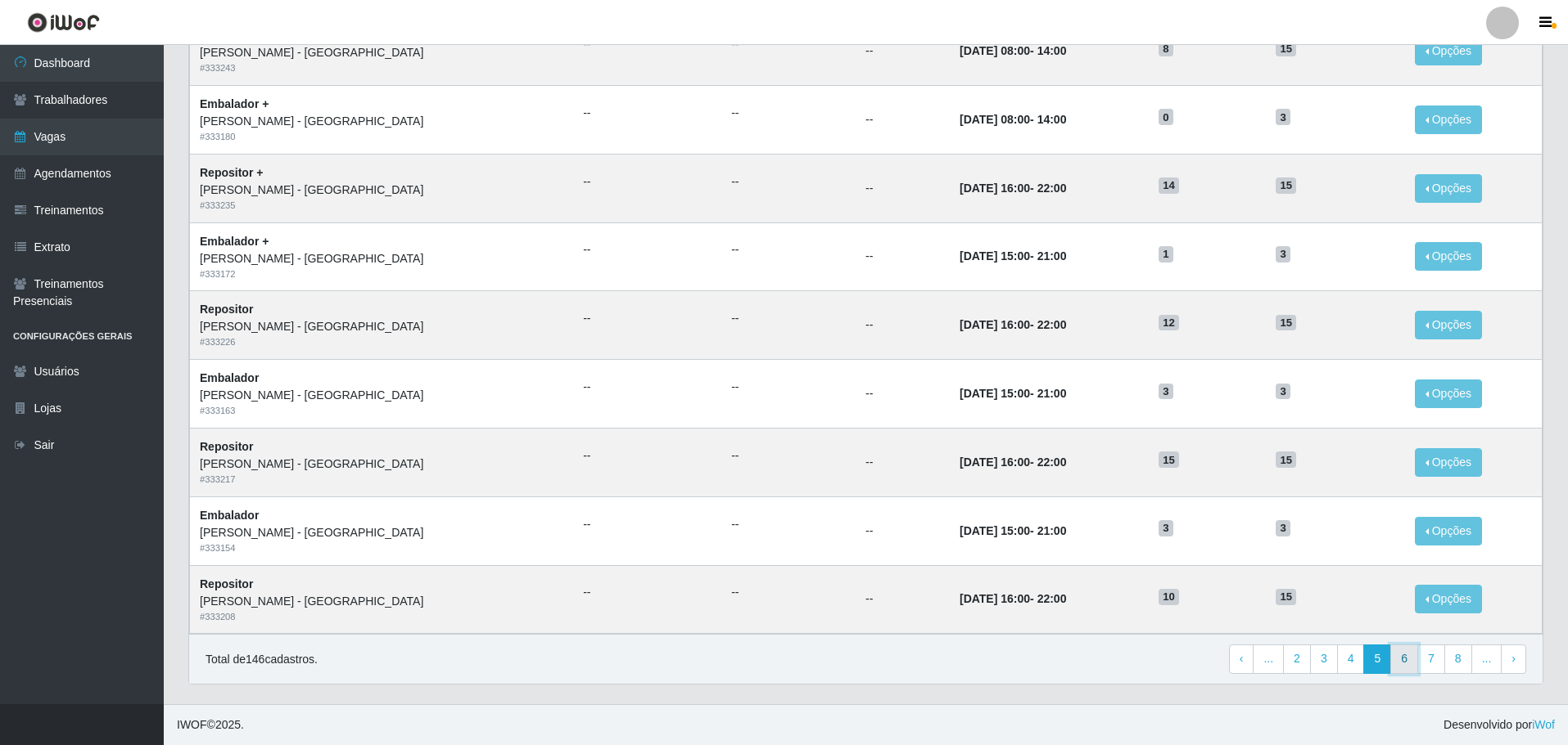
click at [1414, 668] on link "6" at bounding box center [1404, 660] width 28 height 29
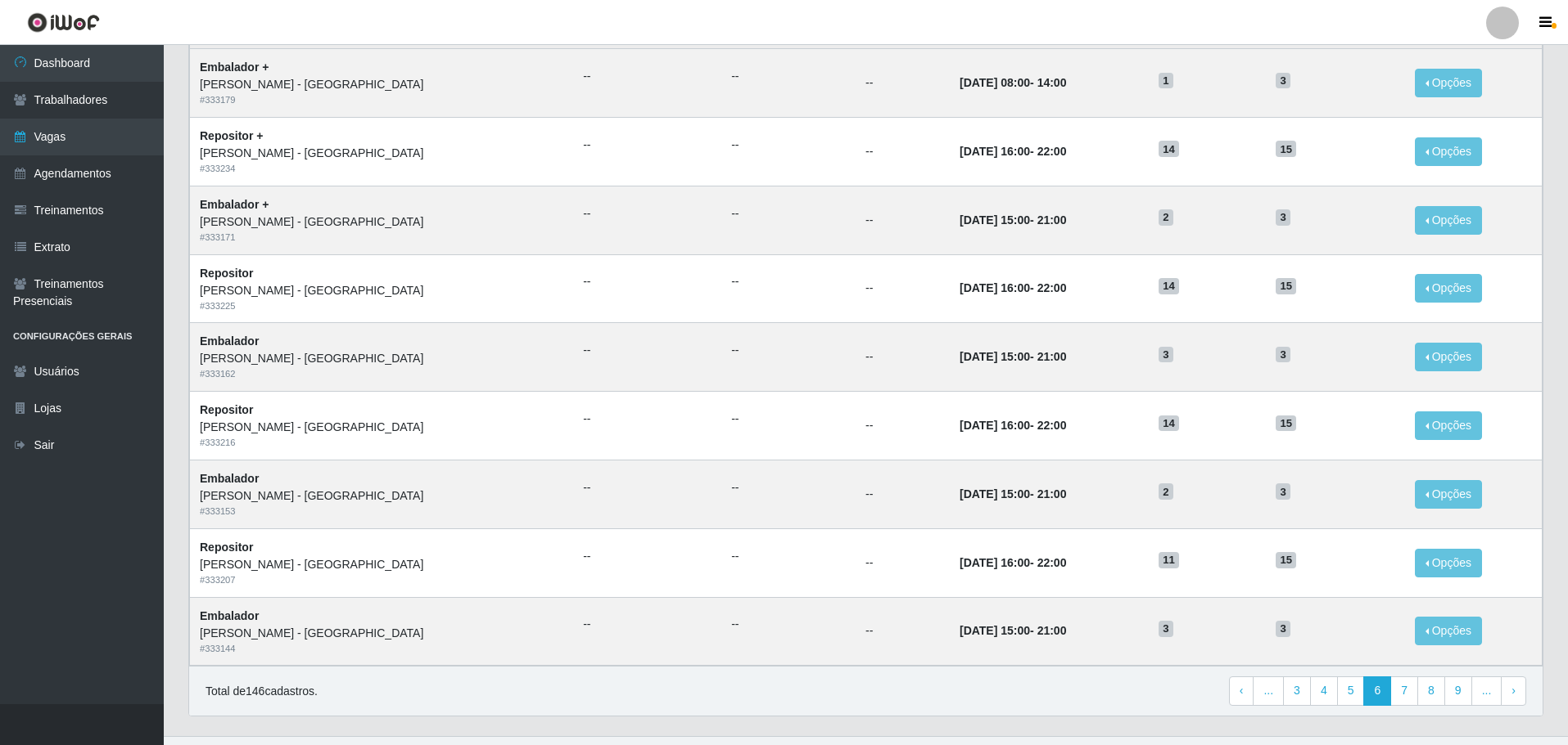
scroll to position [641, 0]
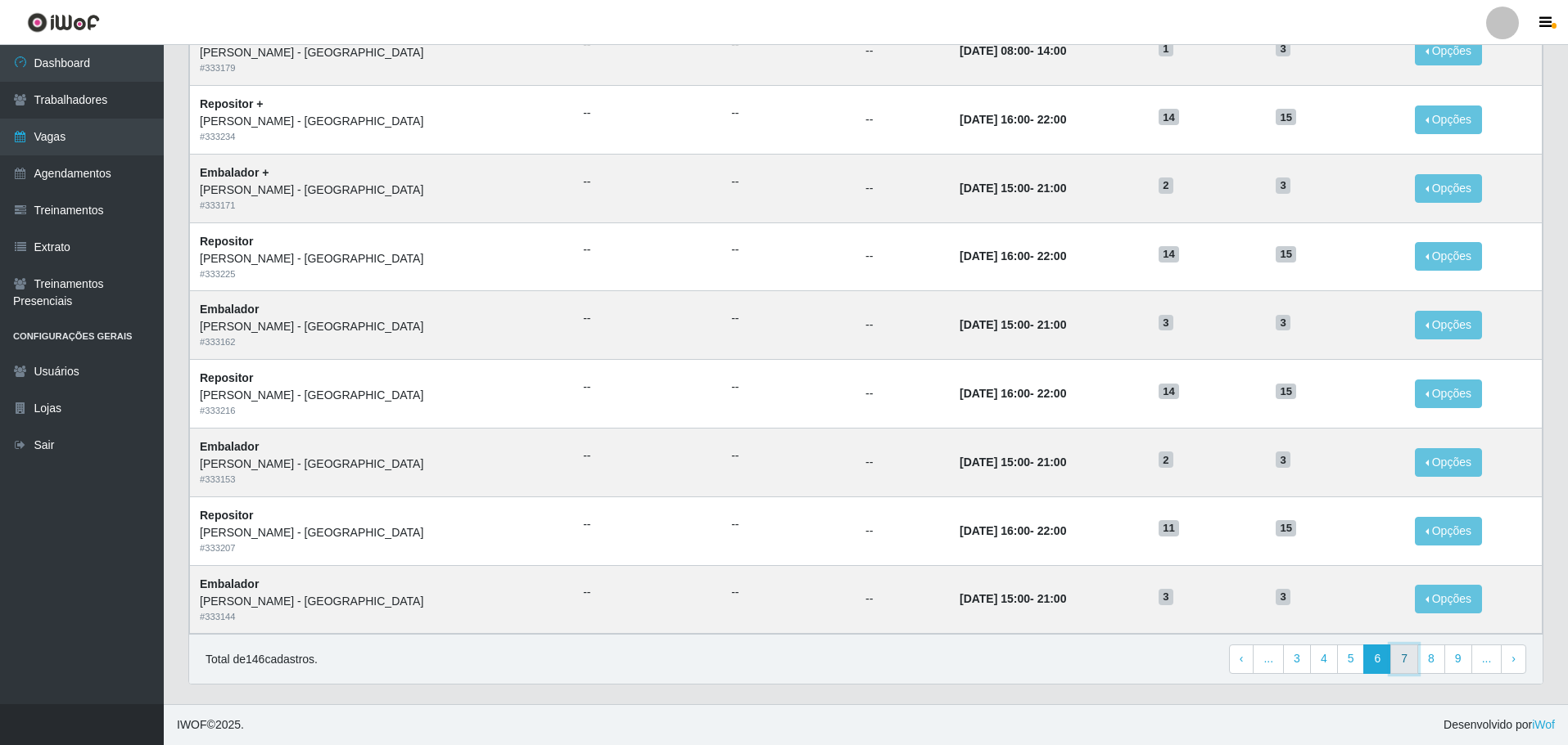
click at [1409, 666] on link "7" at bounding box center [1404, 660] width 28 height 29
